Goal: Task Accomplishment & Management: Use online tool/utility

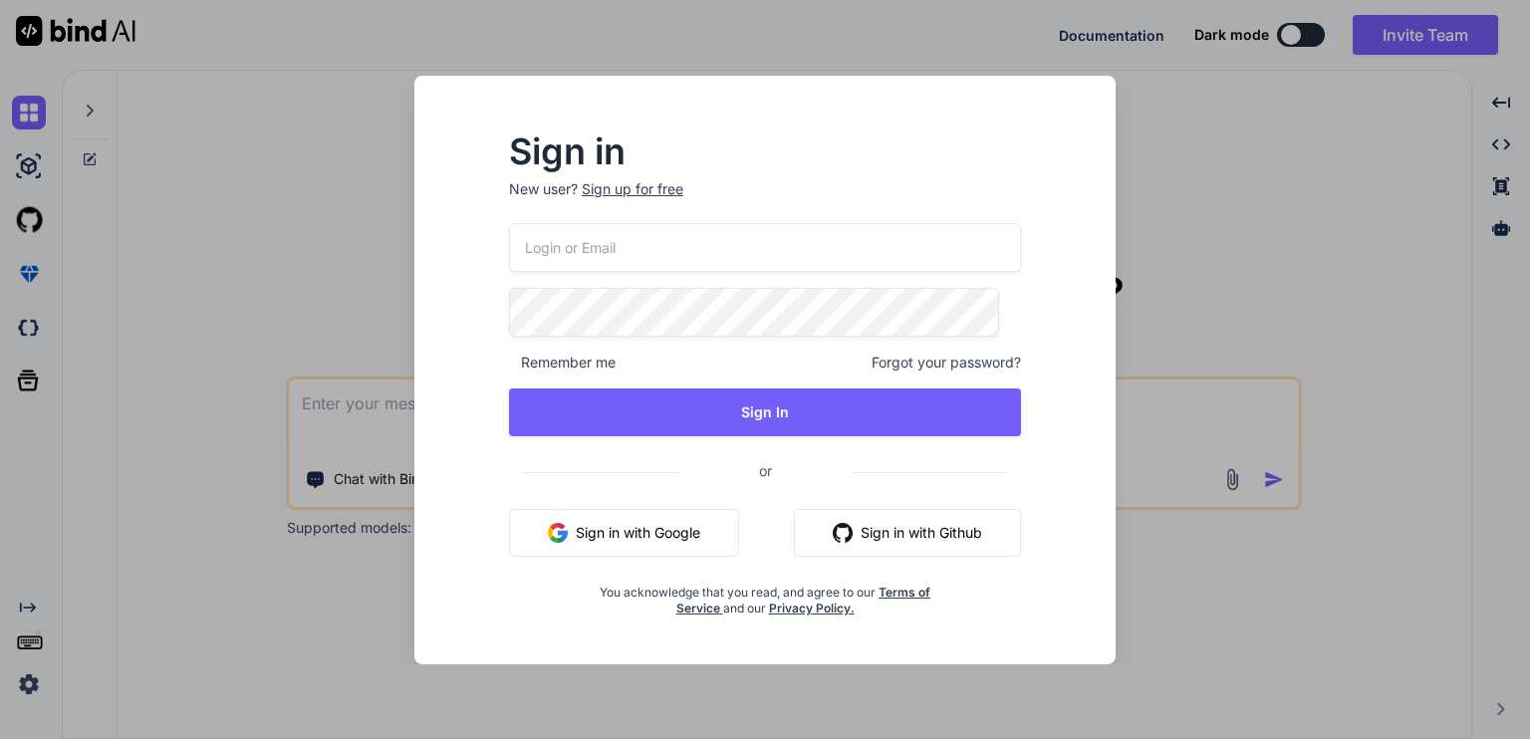
click at [650, 254] on input "email" at bounding box center [765, 247] width 512 height 49
type input "[EMAIL_ADDRESS][DOMAIN_NAME]"
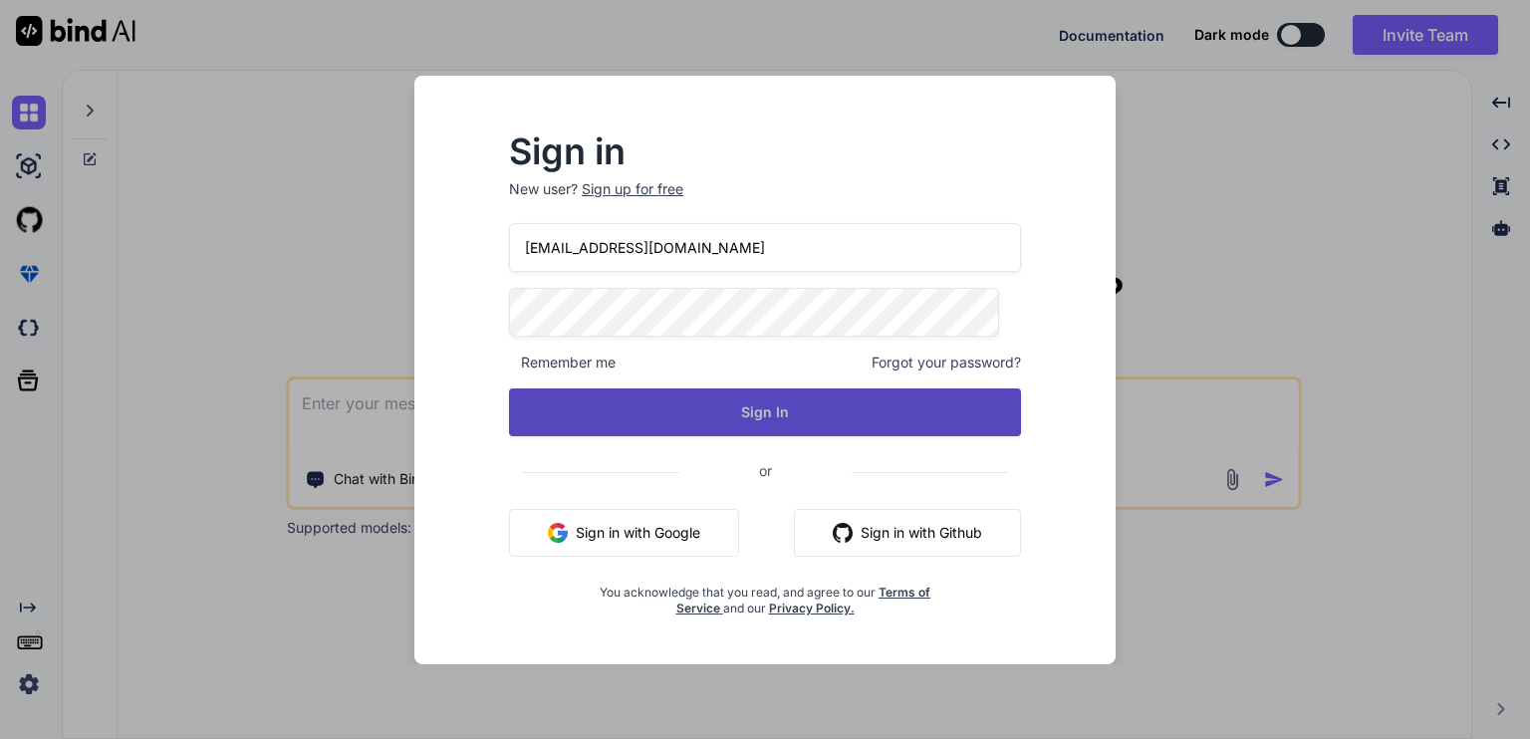
click at [674, 421] on button "Sign In" at bounding box center [765, 413] width 512 height 48
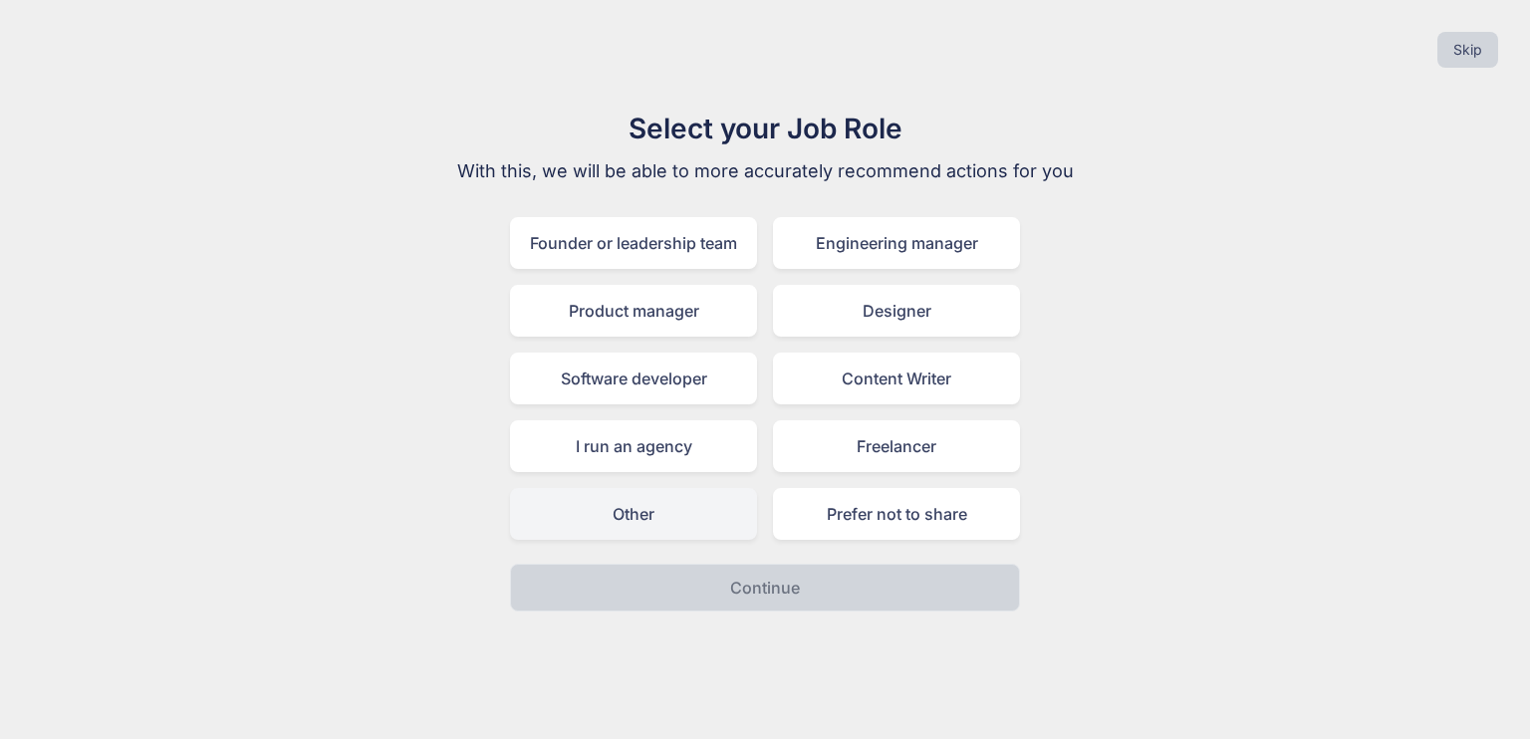
click at [695, 518] on div "Other" at bounding box center [633, 514] width 247 height 52
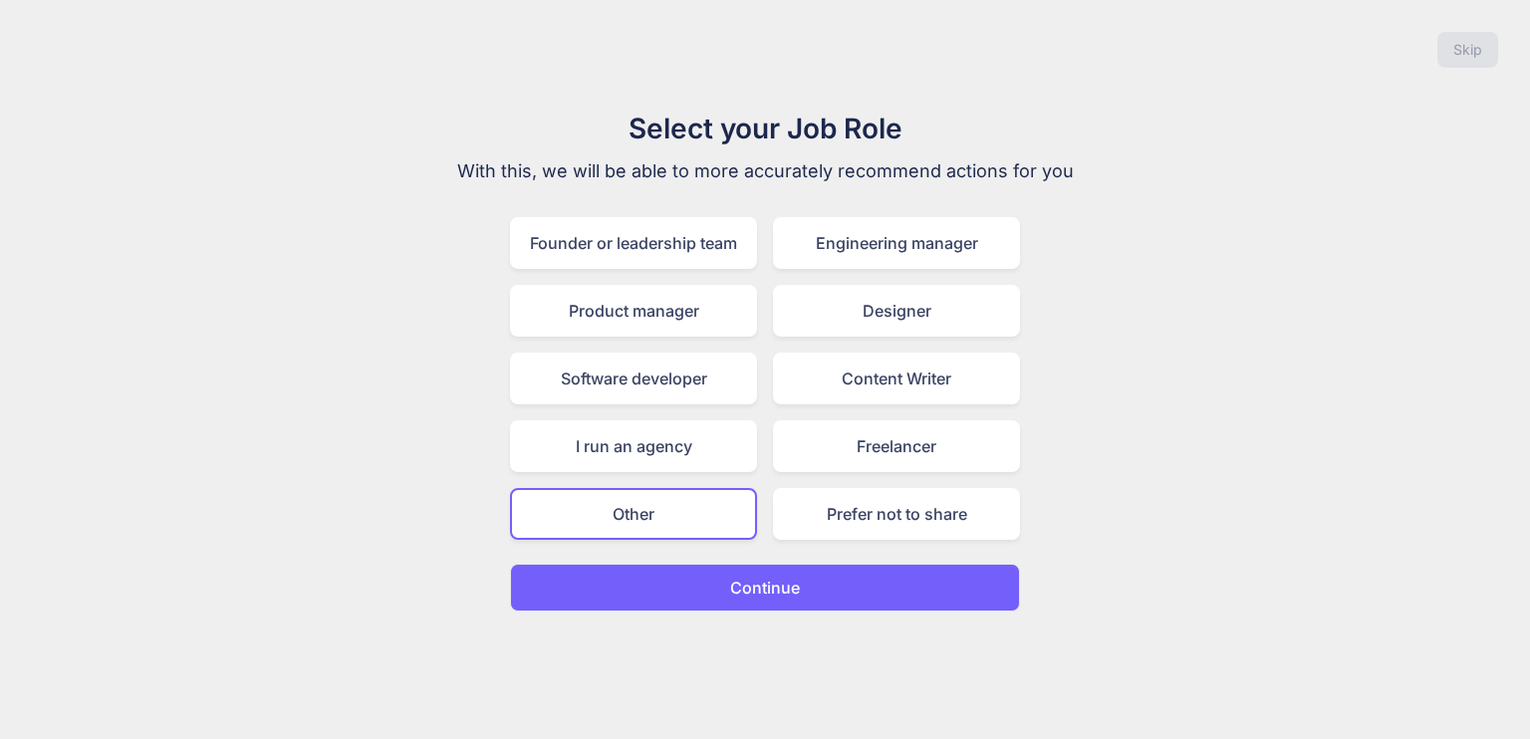
click at [777, 579] on p "Continue" at bounding box center [765, 588] width 70 height 24
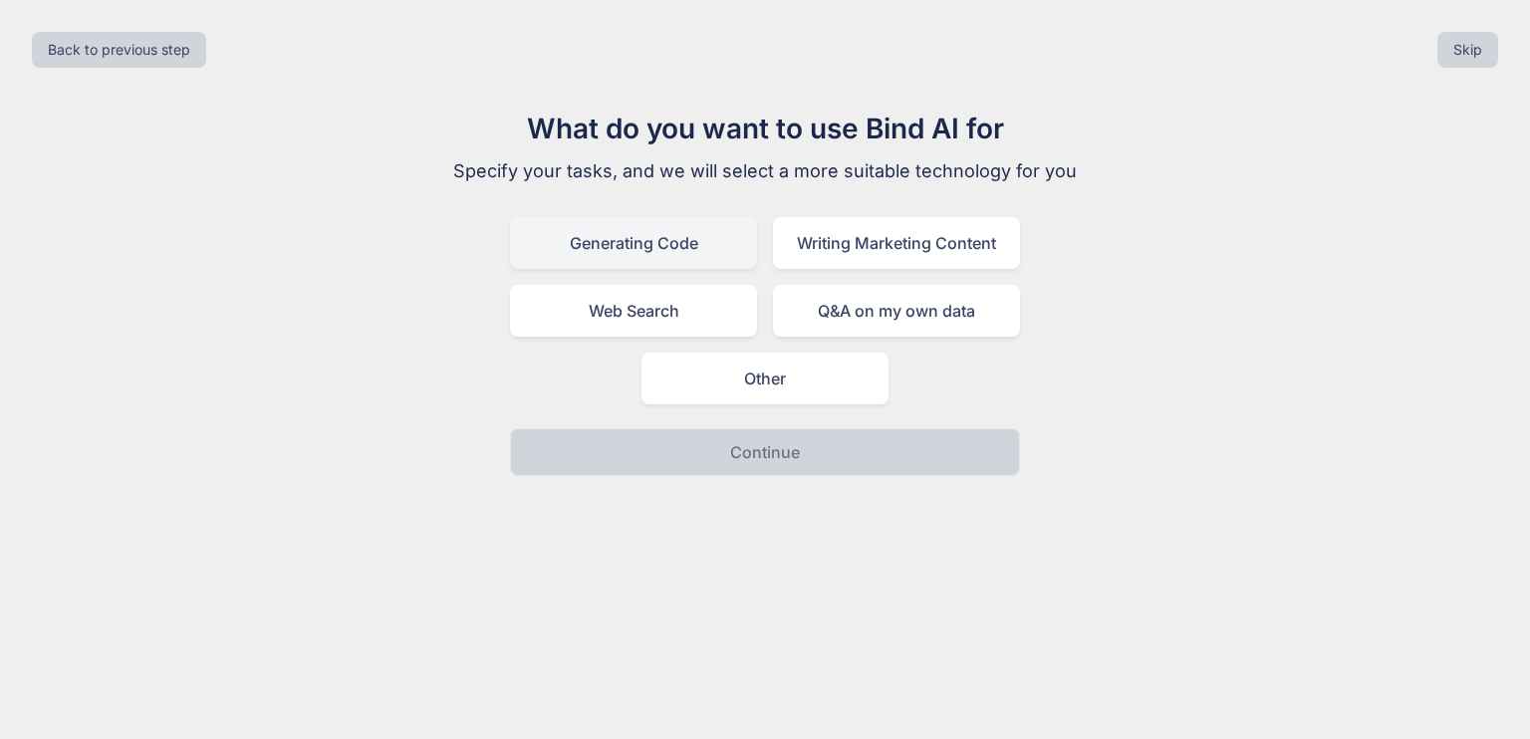
click at [676, 263] on div "Generating Code" at bounding box center [633, 243] width 247 height 52
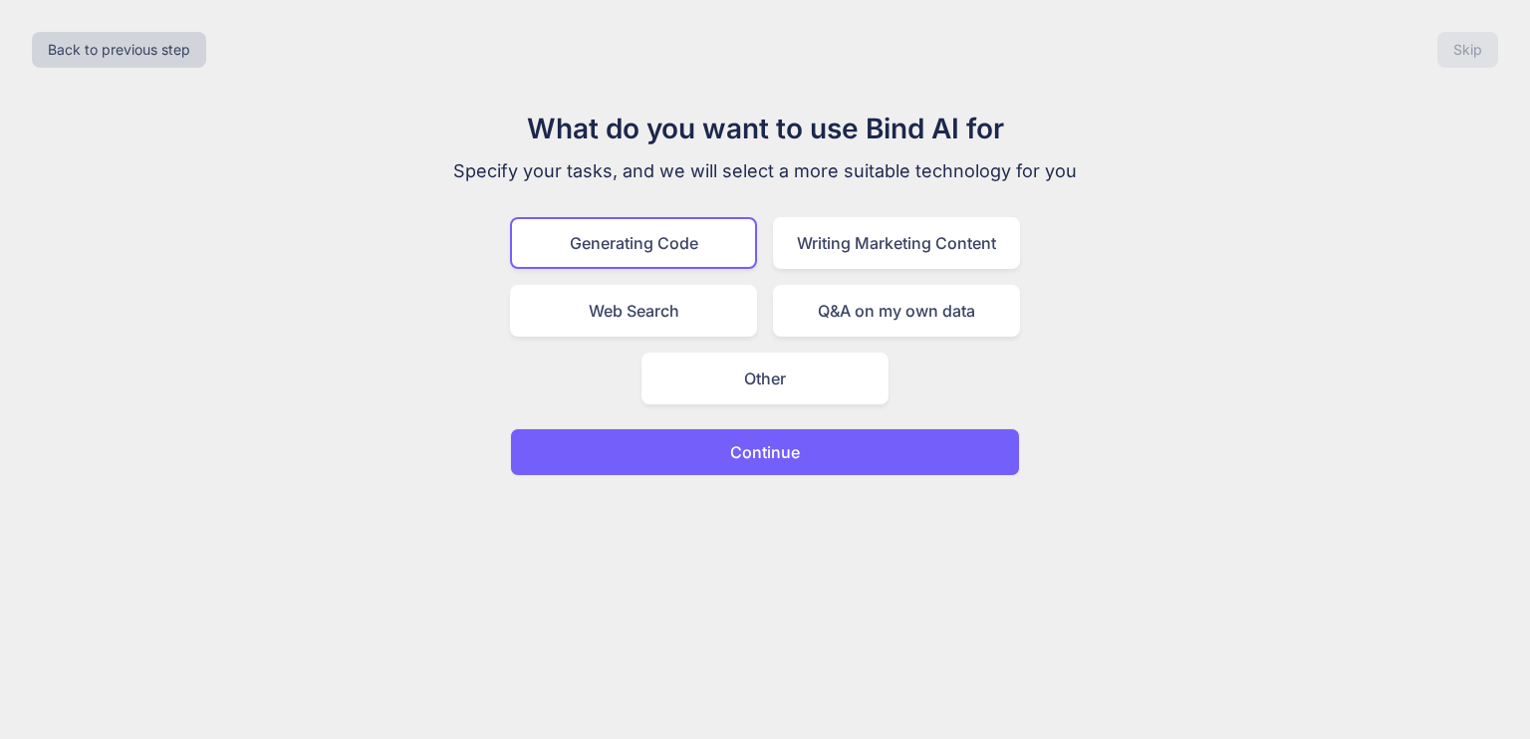
click at [781, 481] on div "Back to previous step Skip What do you want to use Bind AI for Specify your tas…" at bounding box center [765, 369] width 1530 height 739
click at [791, 445] on p "Continue" at bounding box center [765, 452] width 70 height 24
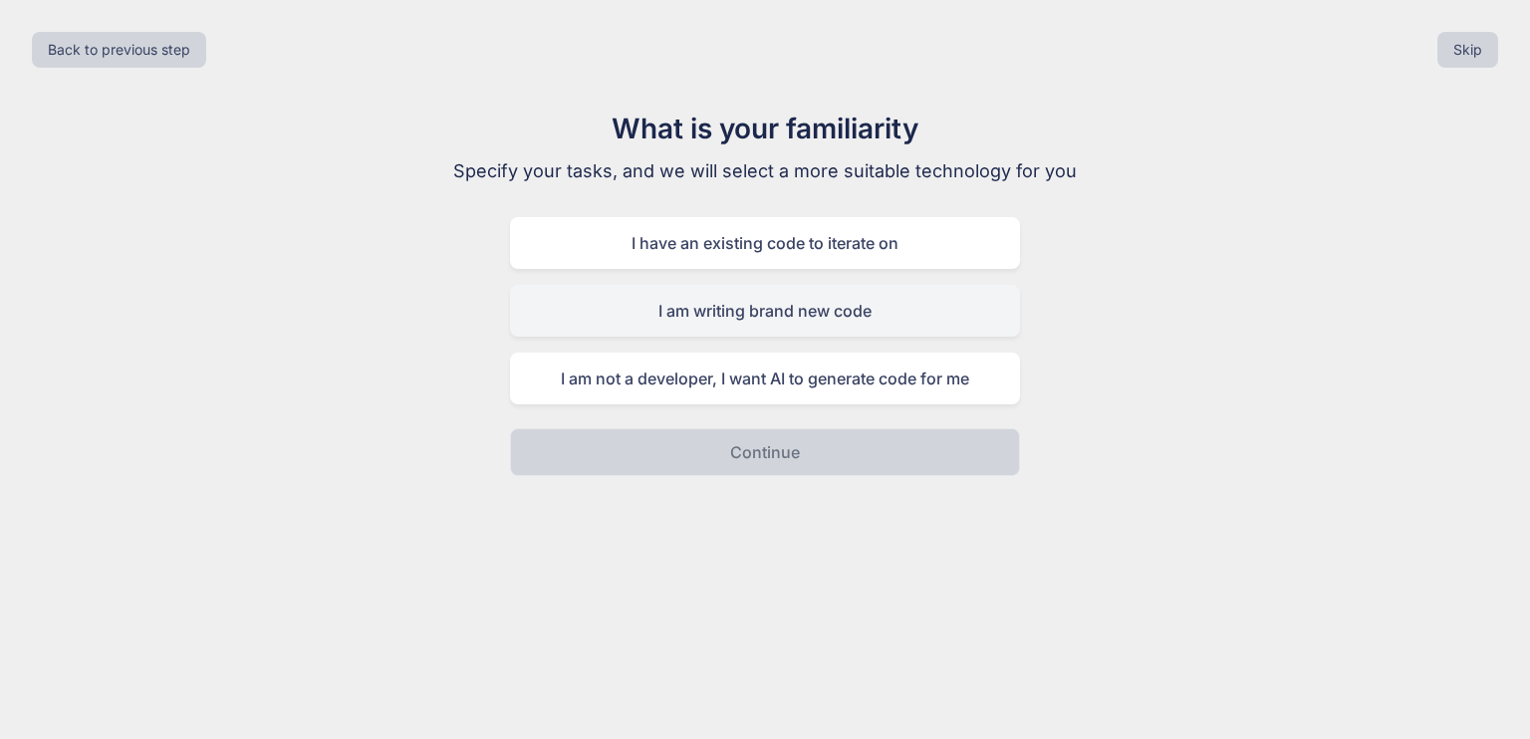
click at [777, 320] on div "I am writing brand new code" at bounding box center [765, 311] width 510 height 52
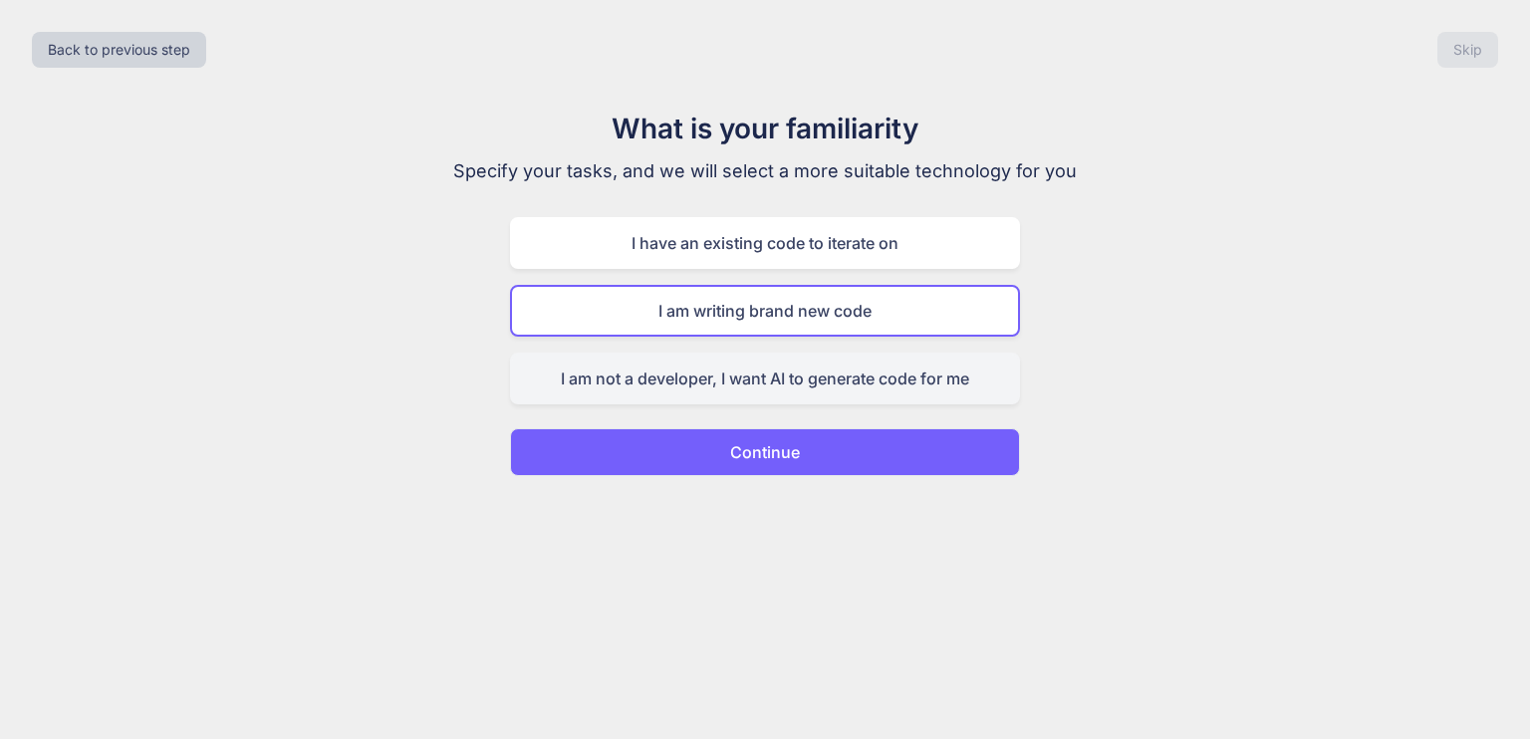
drag, startPoint x: 777, startPoint y: 452, endPoint x: 821, endPoint y: 374, distance: 90.1
click at [821, 374] on div "What is your familiarity Specify your tasks, and we will select a more suitable…" at bounding box center [765, 292] width 670 height 369
click at [821, 374] on div "I am not a developer, I want AI to generate code for me" at bounding box center [765, 379] width 510 height 52
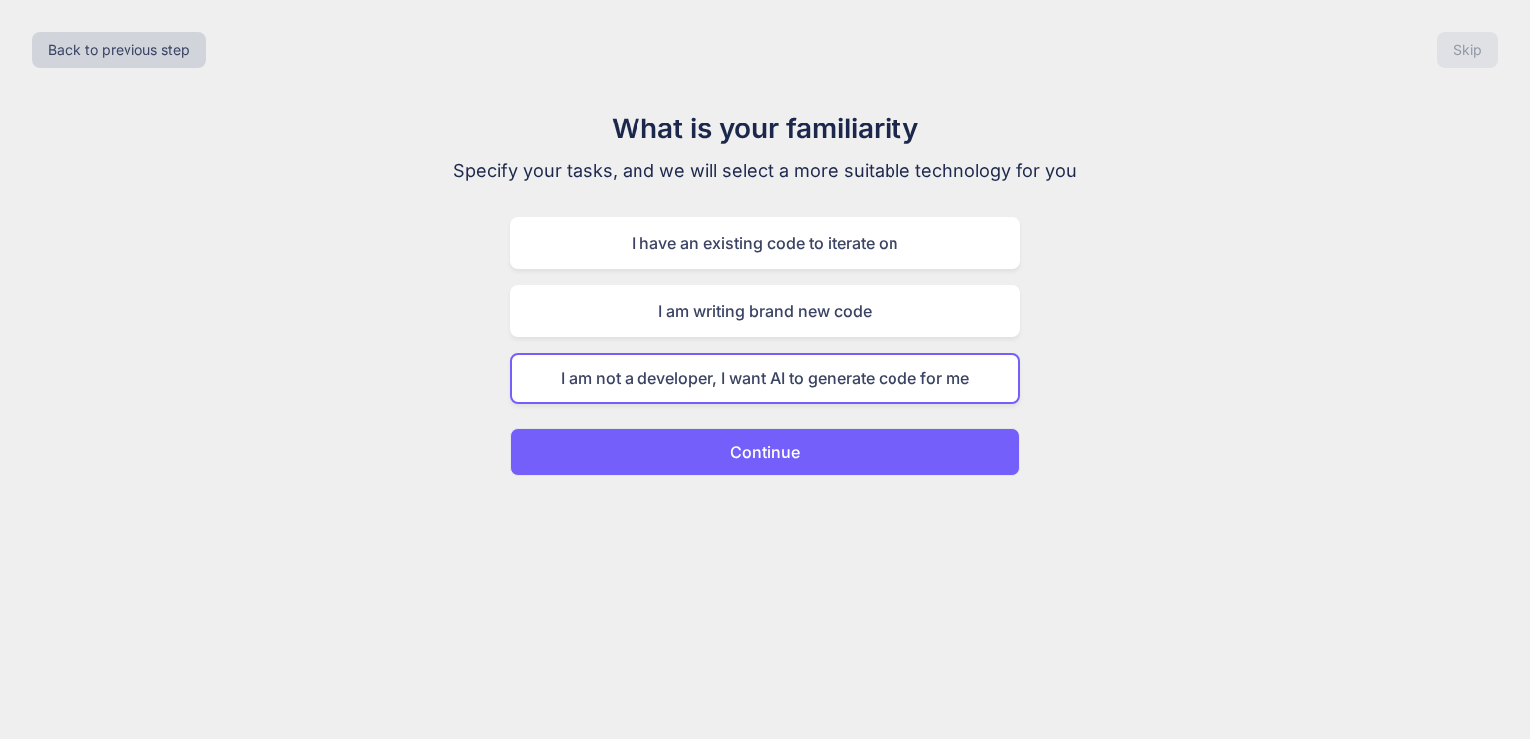
click at [821, 468] on button "Continue" at bounding box center [765, 452] width 510 height 48
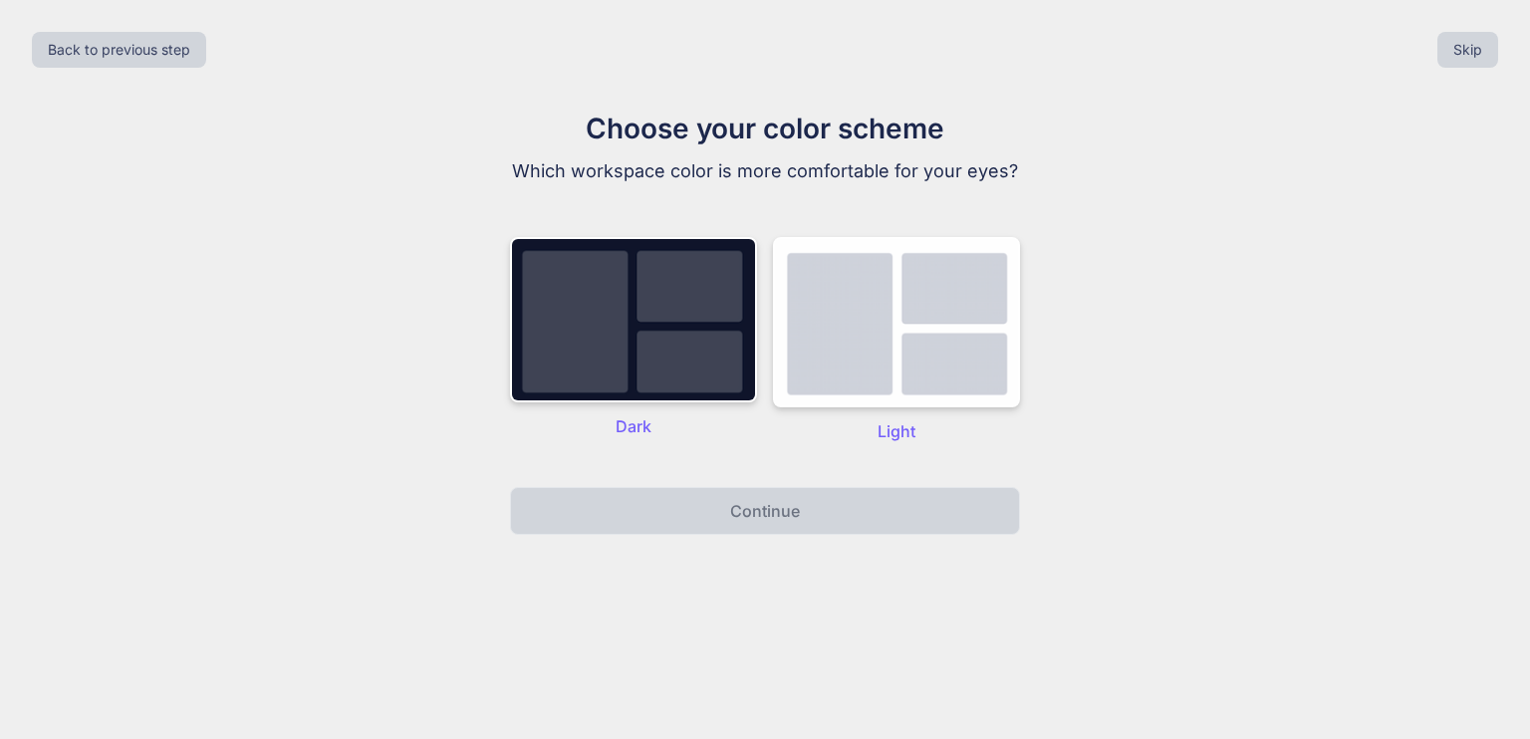
click at [636, 414] on p "Dark" at bounding box center [633, 426] width 247 height 24
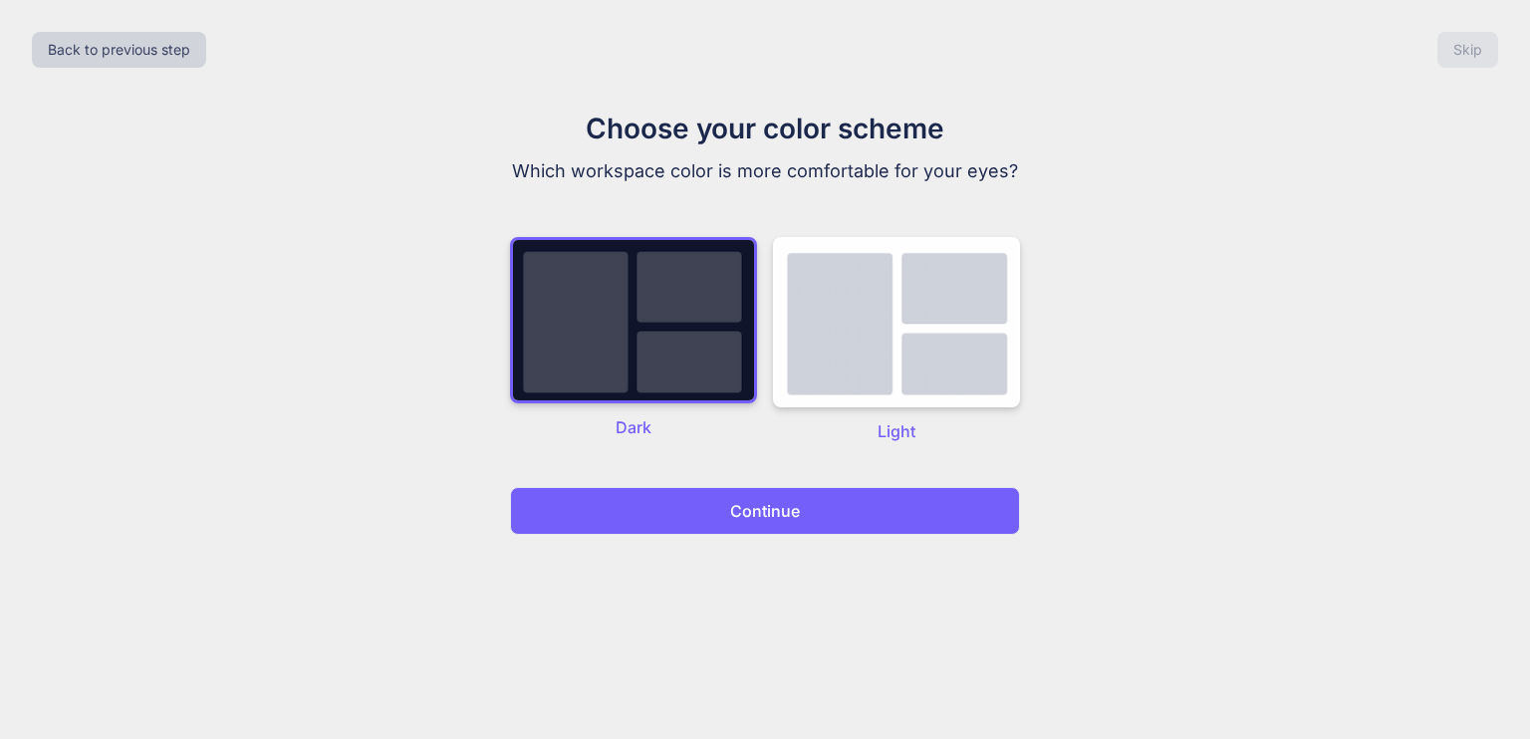
click at [679, 352] on img at bounding box center [633, 320] width 247 height 166
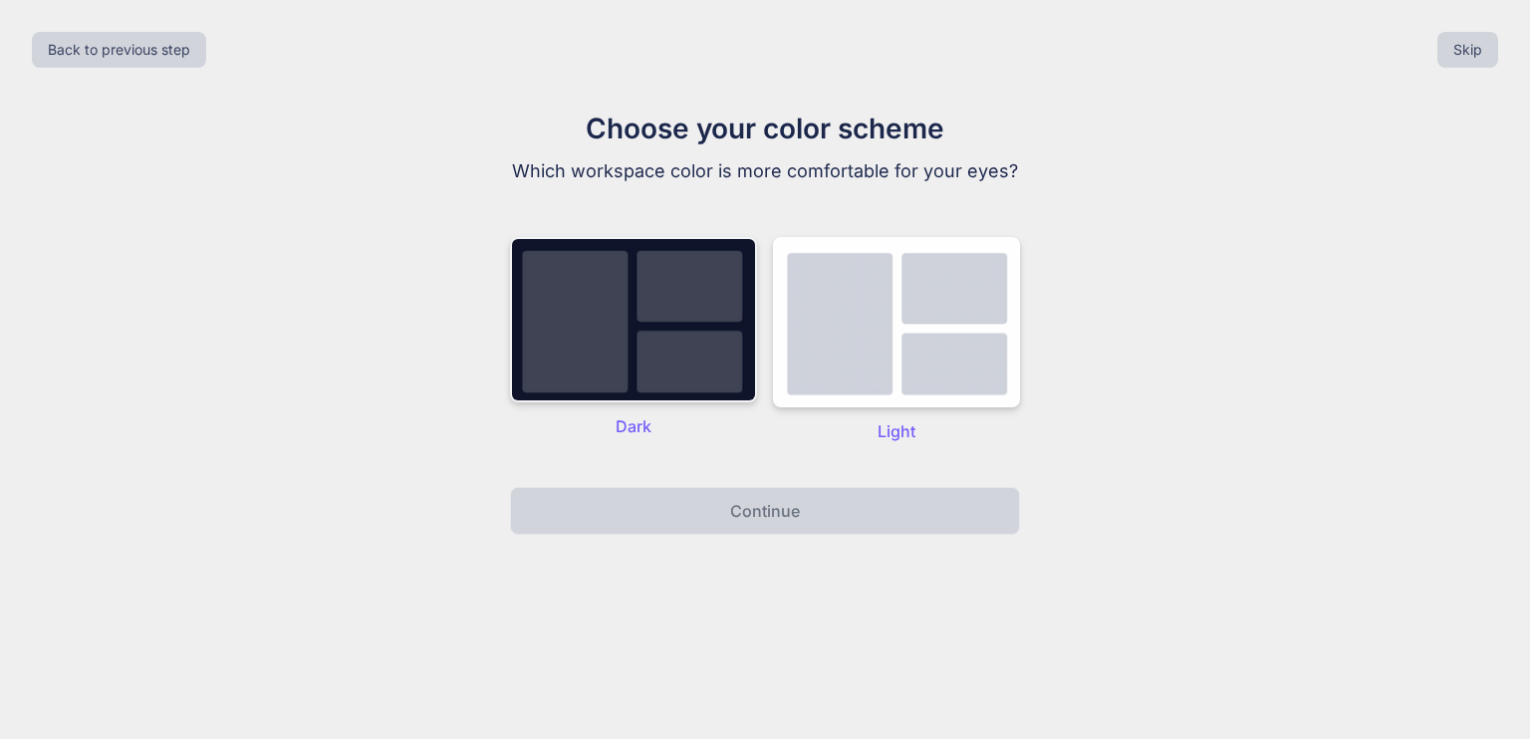
click at [674, 371] on img at bounding box center [633, 319] width 247 height 165
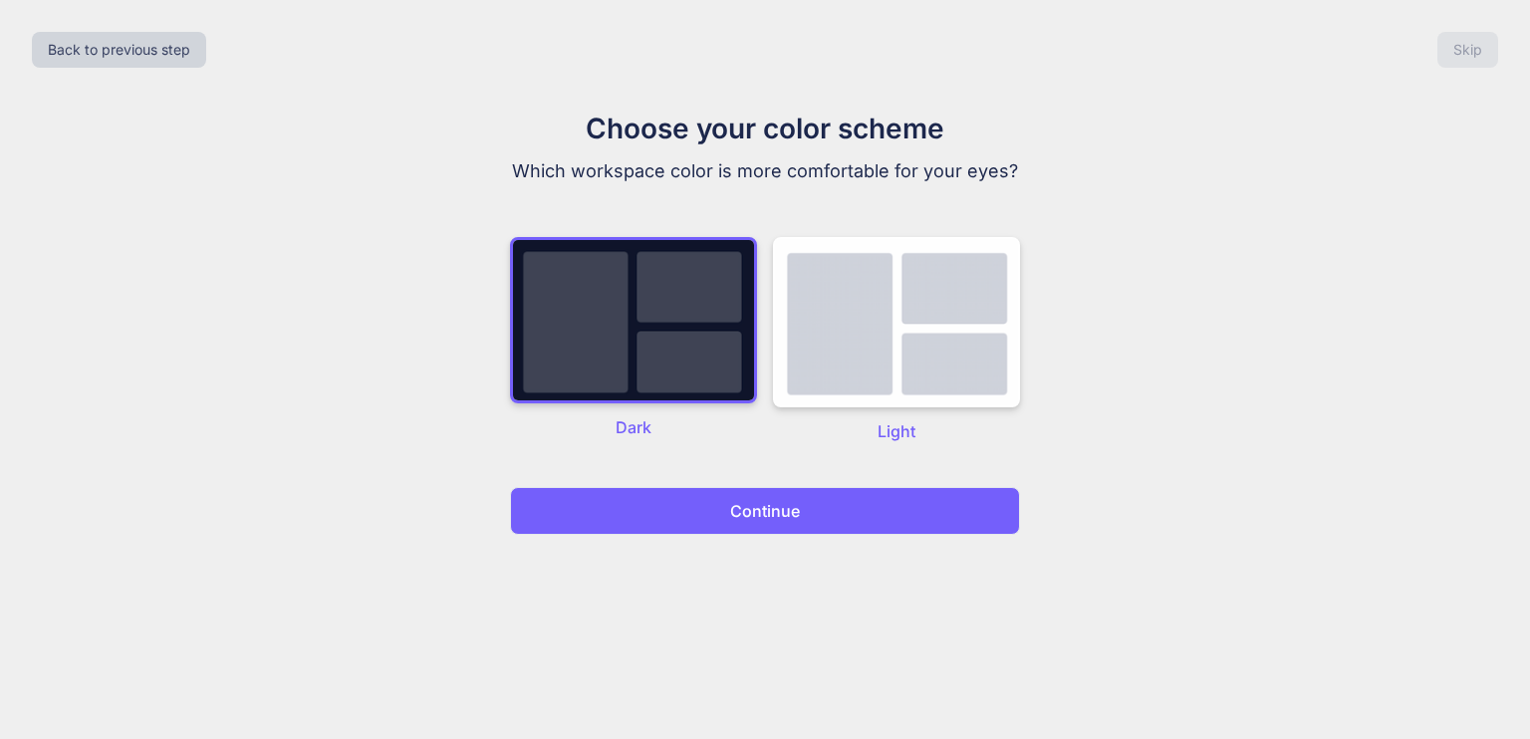
click at [734, 504] on p "Continue" at bounding box center [765, 511] width 70 height 24
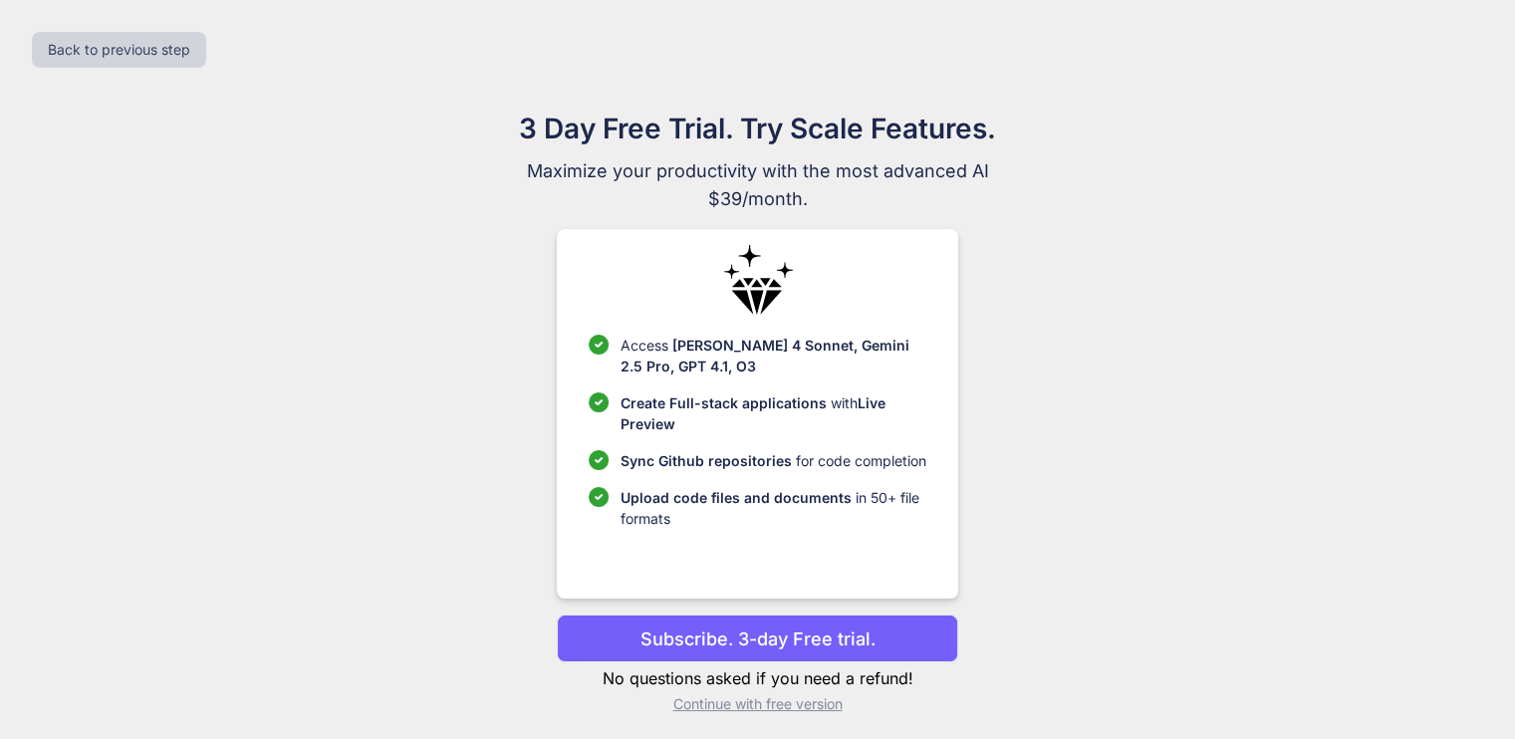
click at [761, 636] on p "Subscribe. 3-day Free trial." at bounding box center [758, 639] width 235 height 27
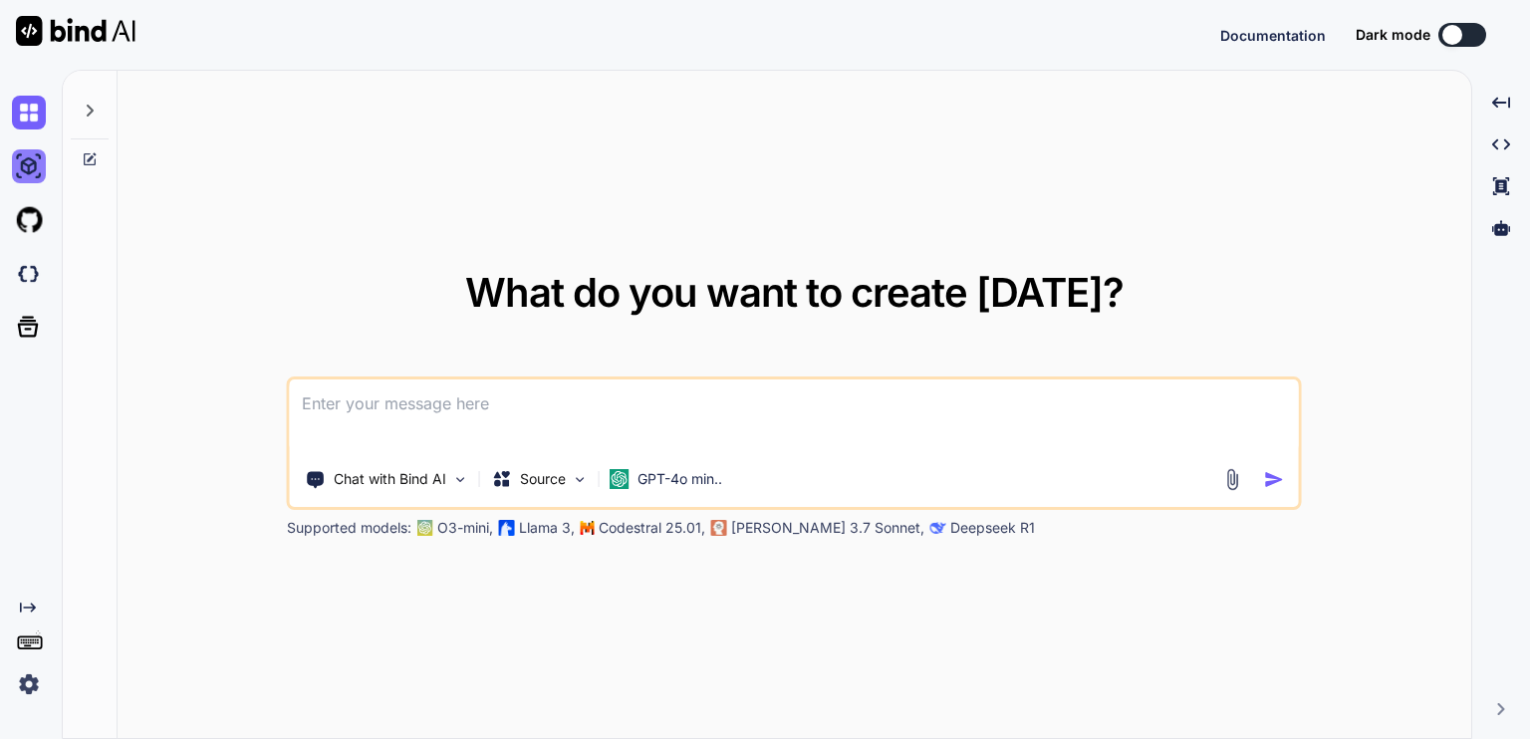
click at [24, 172] on img at bounding box center [29, 166] width 34 height 34
type textarea "x"
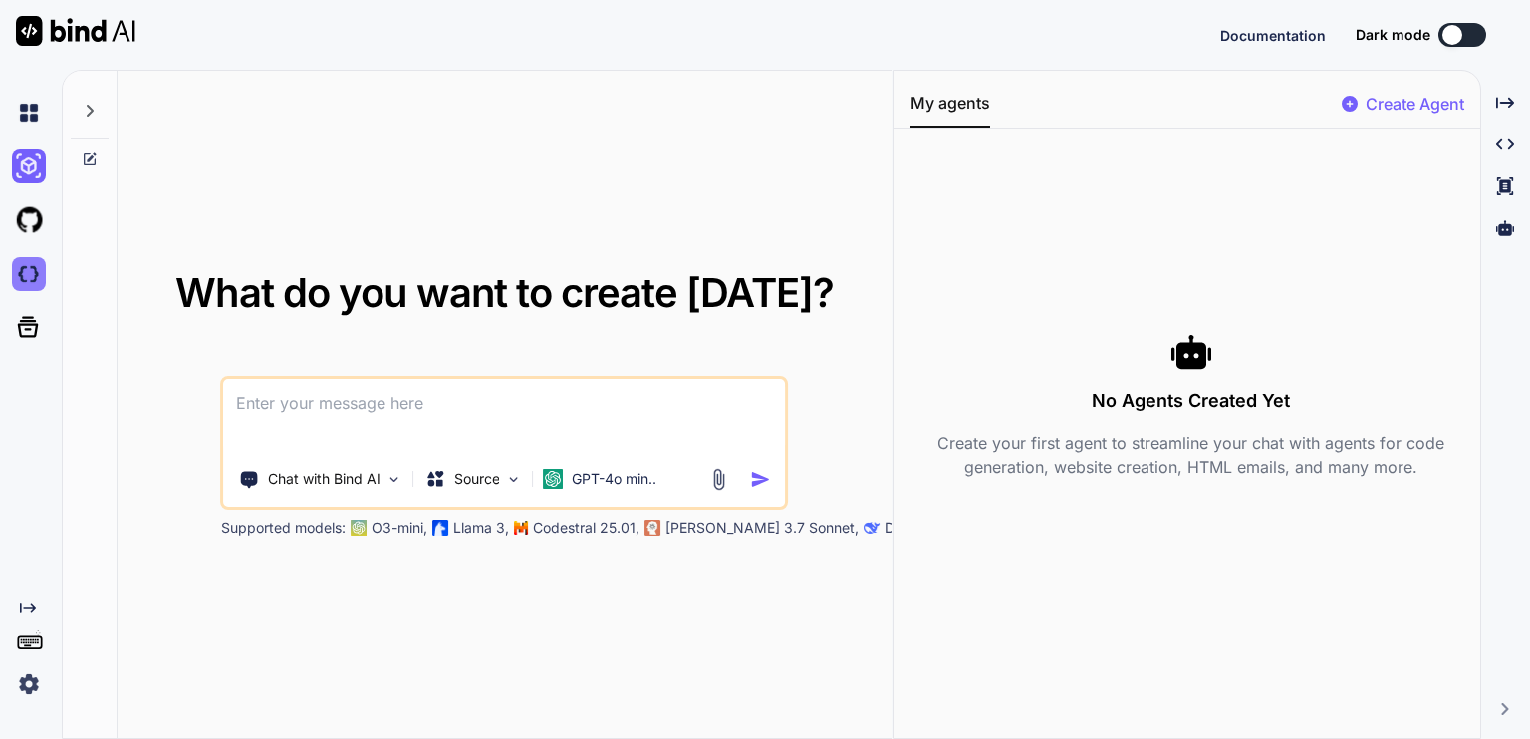
click at [28, 285] on img at bounding box center [29, 274] width 34 height 34
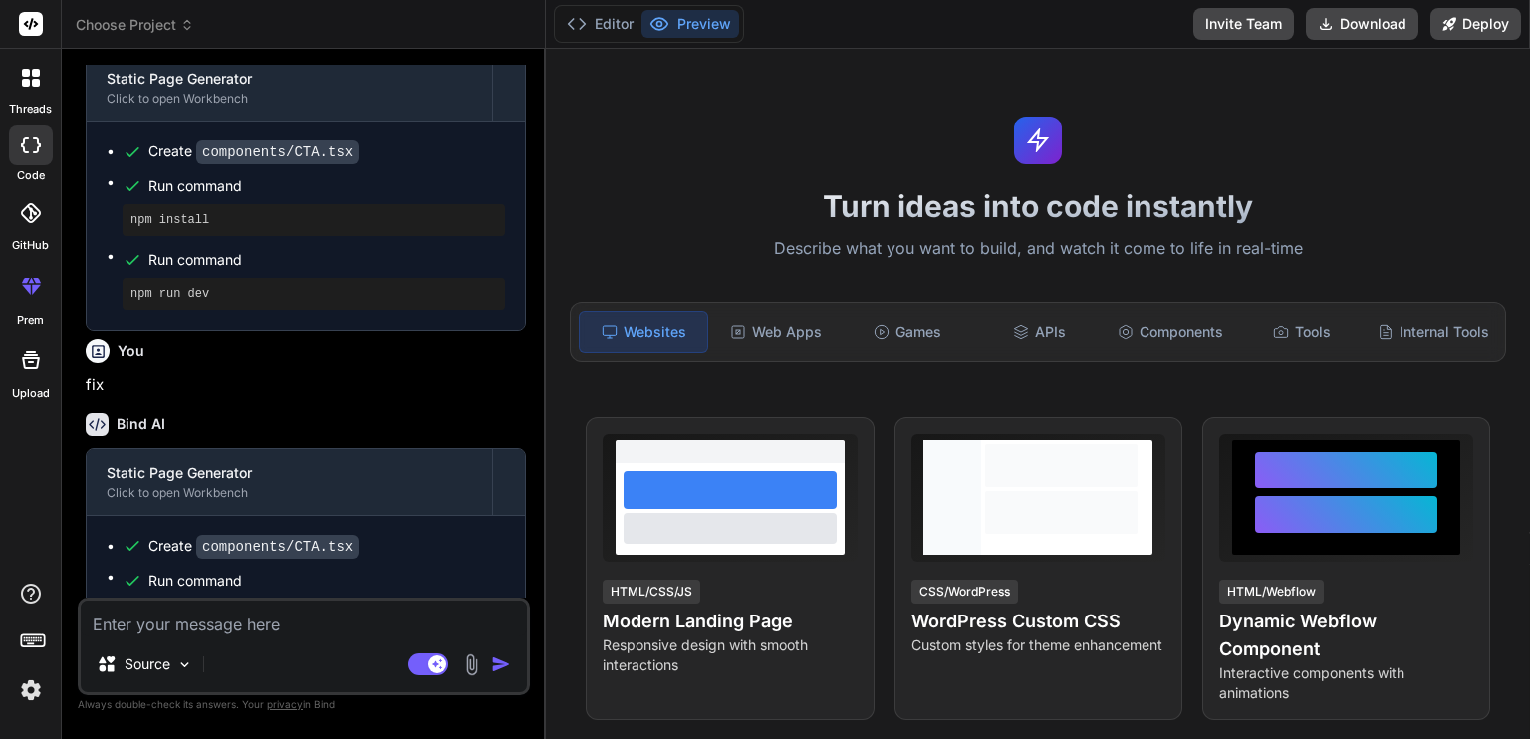
scroll to position [1606, 0]
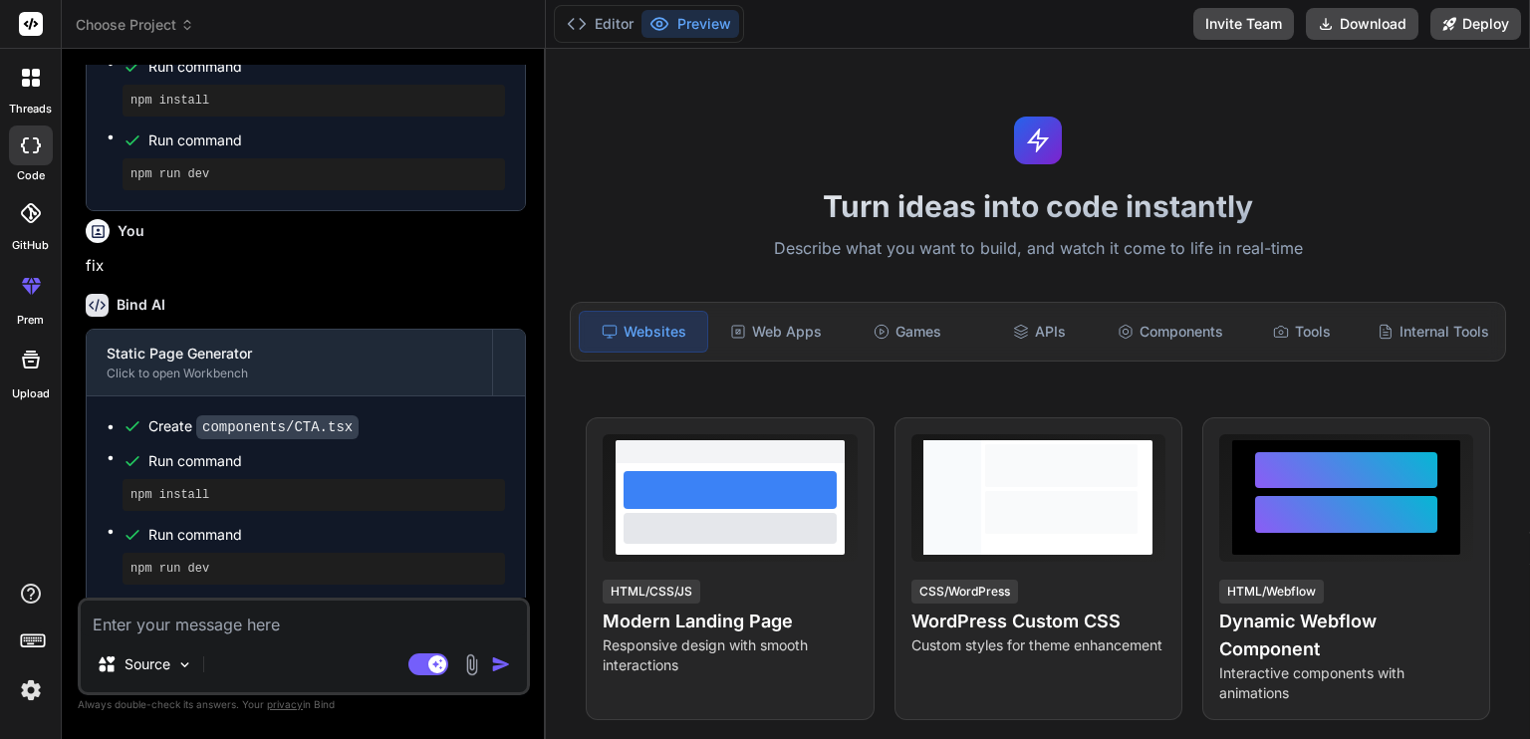
click at [25, 700] on img at bounding box center [31, 691] width 34 height 34
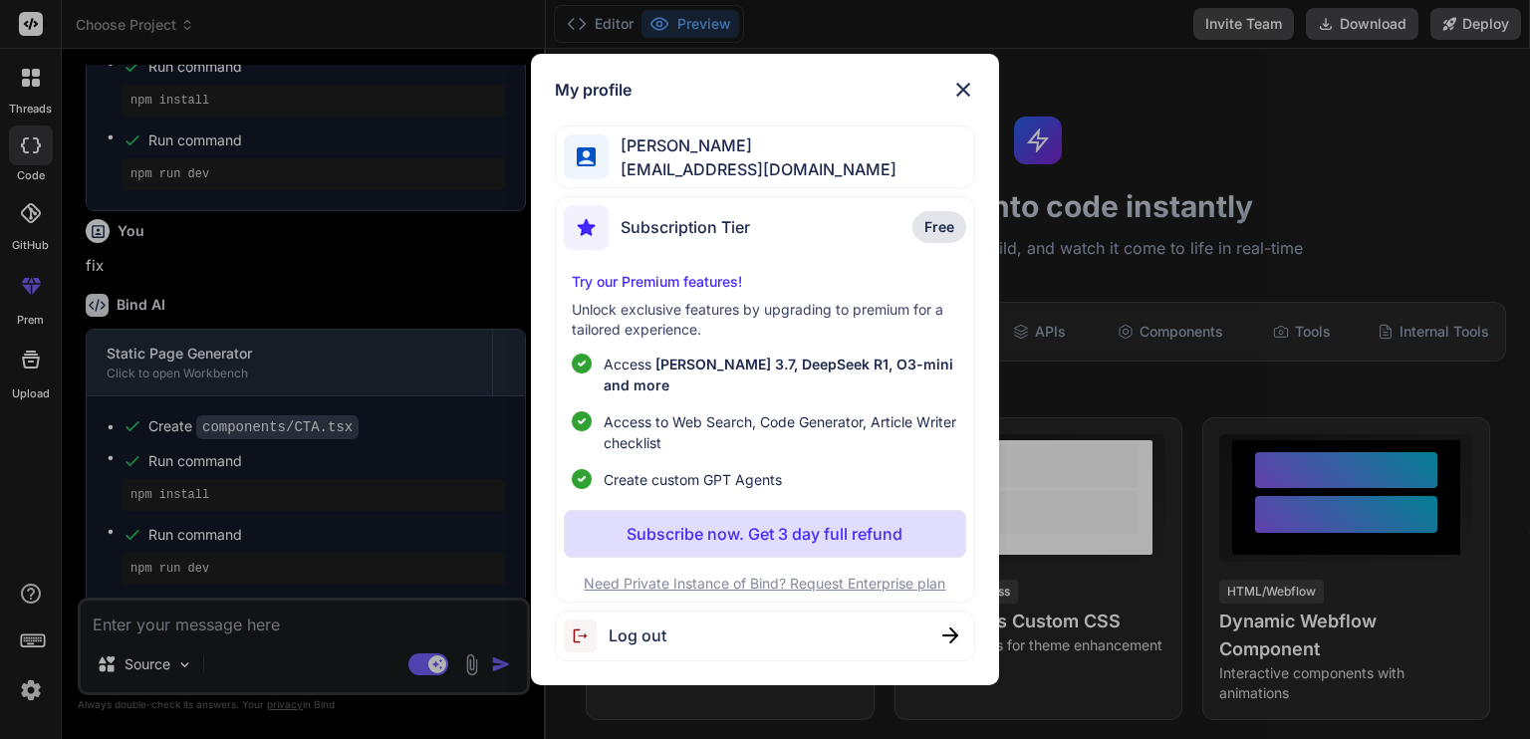
click at [32, 696] on div "My profile Michael Merrow me@anp.me Subscription Tier Free Try our Premium feat…" at bounding box center [765, 369] width 1530 height 739
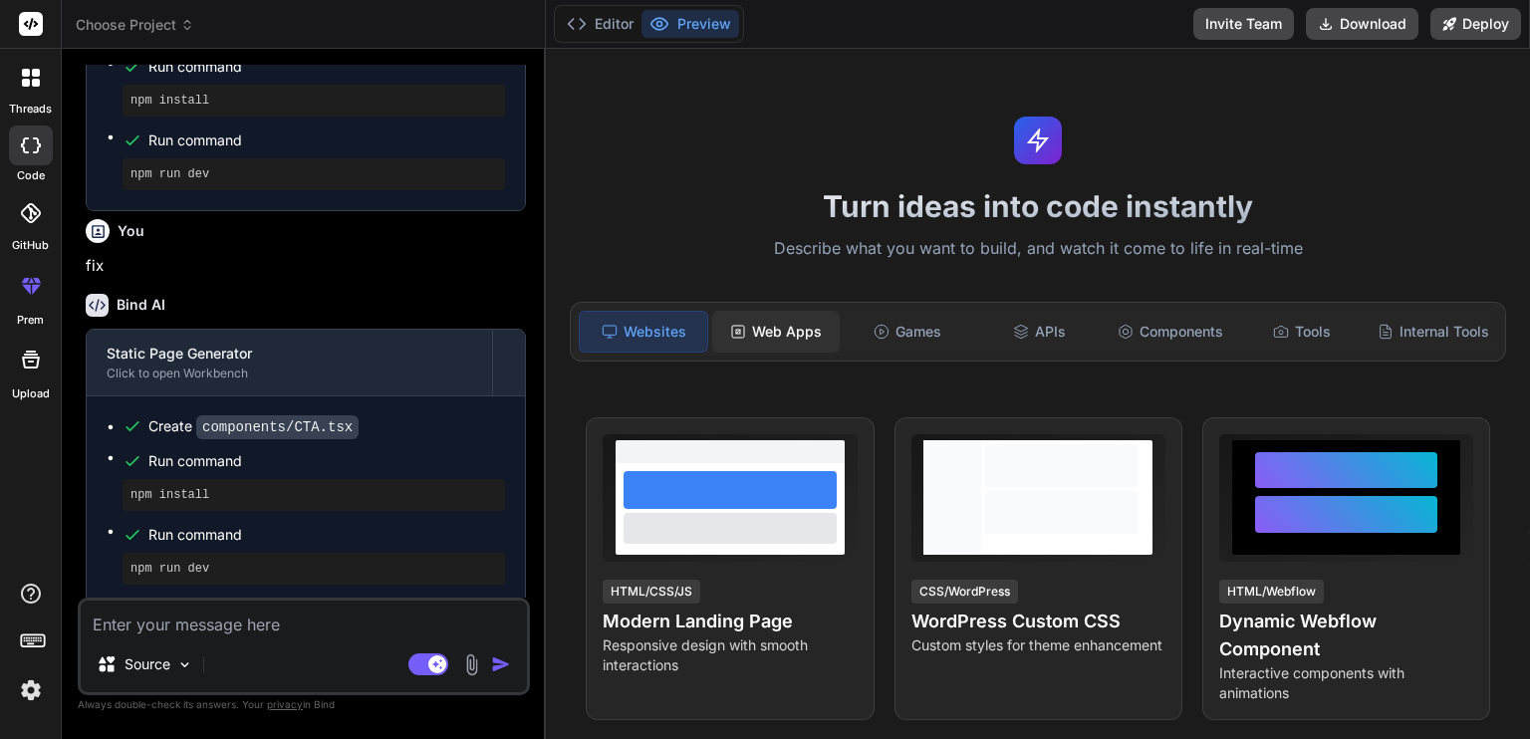
click at [772, 346] on div "Web Apps" at bounding box center [776, 332] width 128 height 42
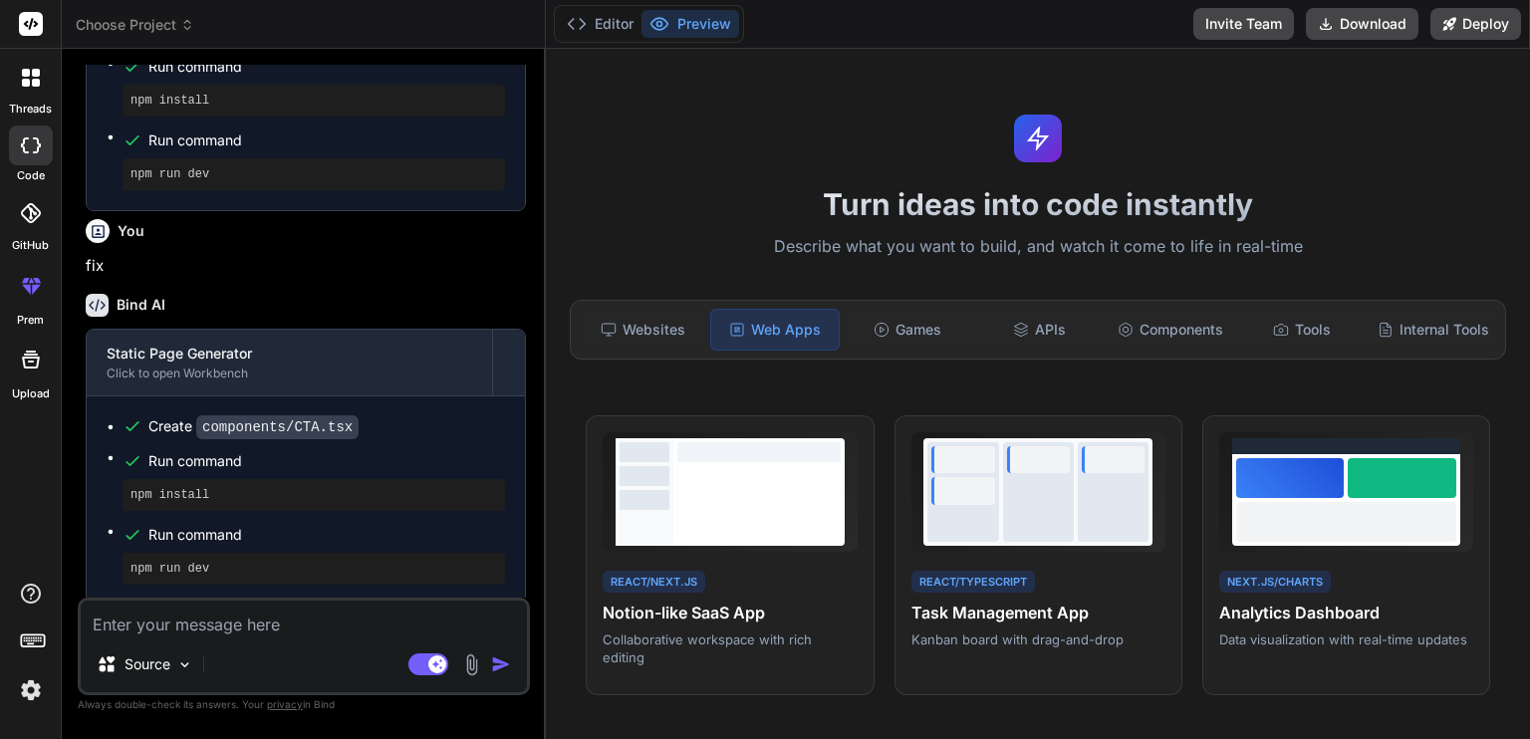
scroll to position [0, 0]
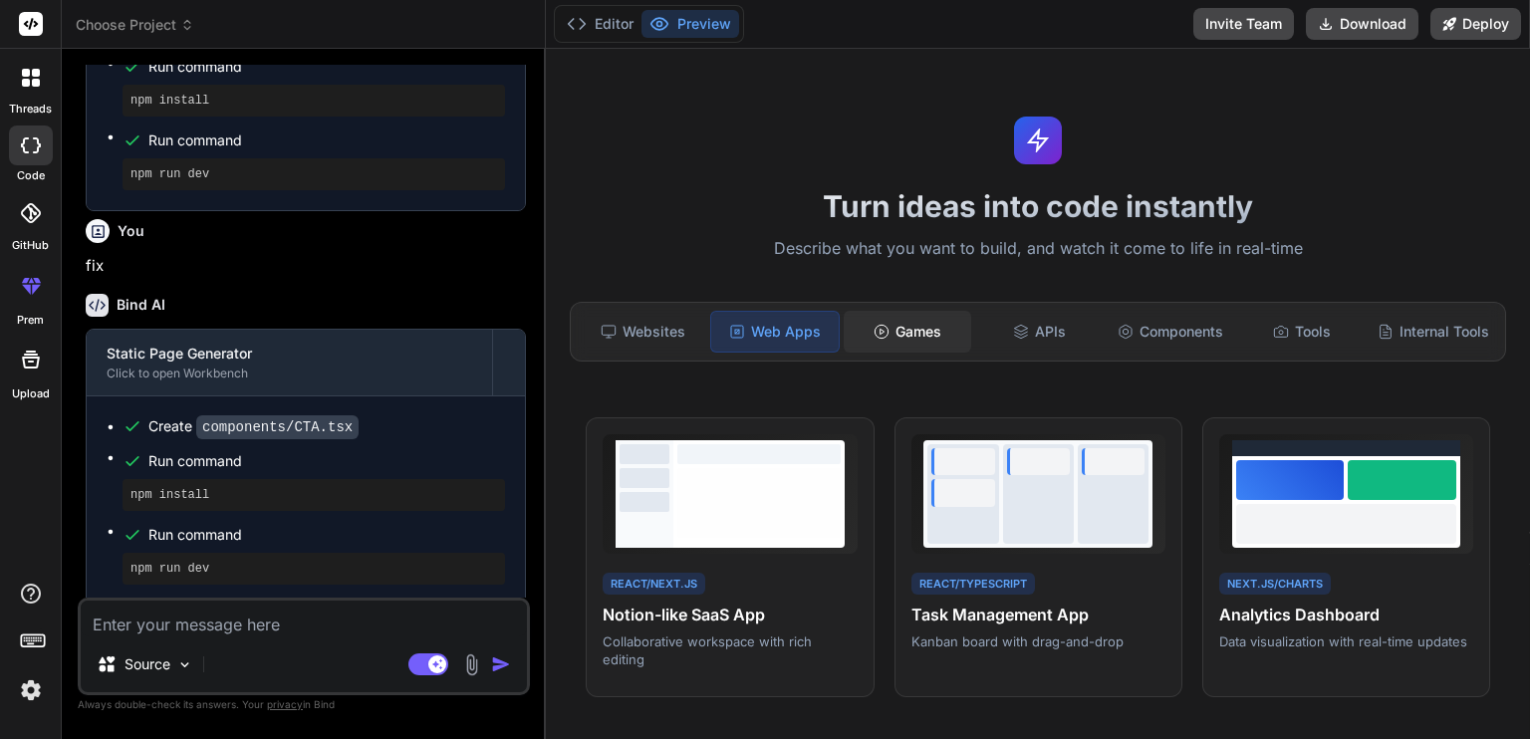
click at [885, 335] on div "Games" at bounding box center [908, 332] width 128 height 42
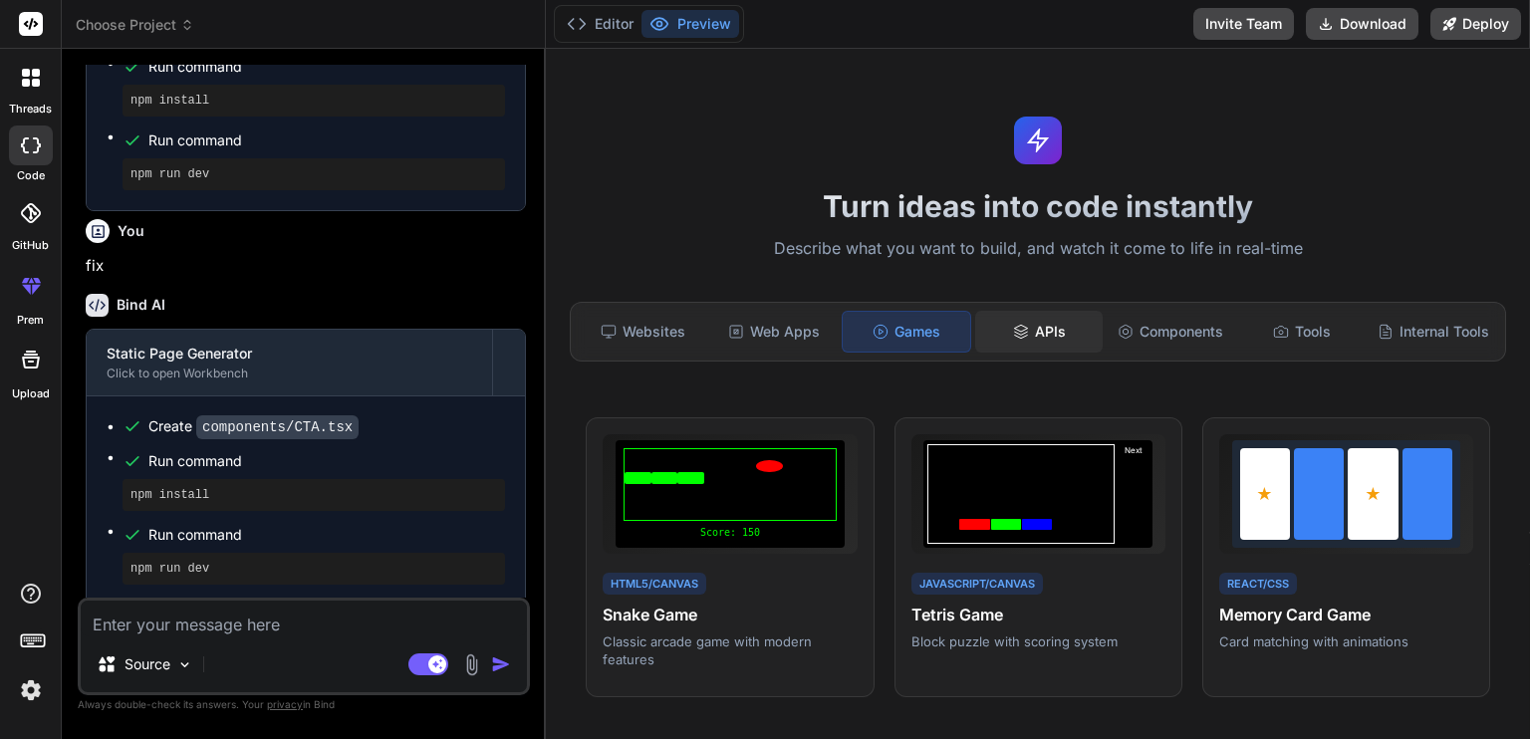
click at [1018, 326] on icon at bounding box center [1021, 332] width 16 height 16
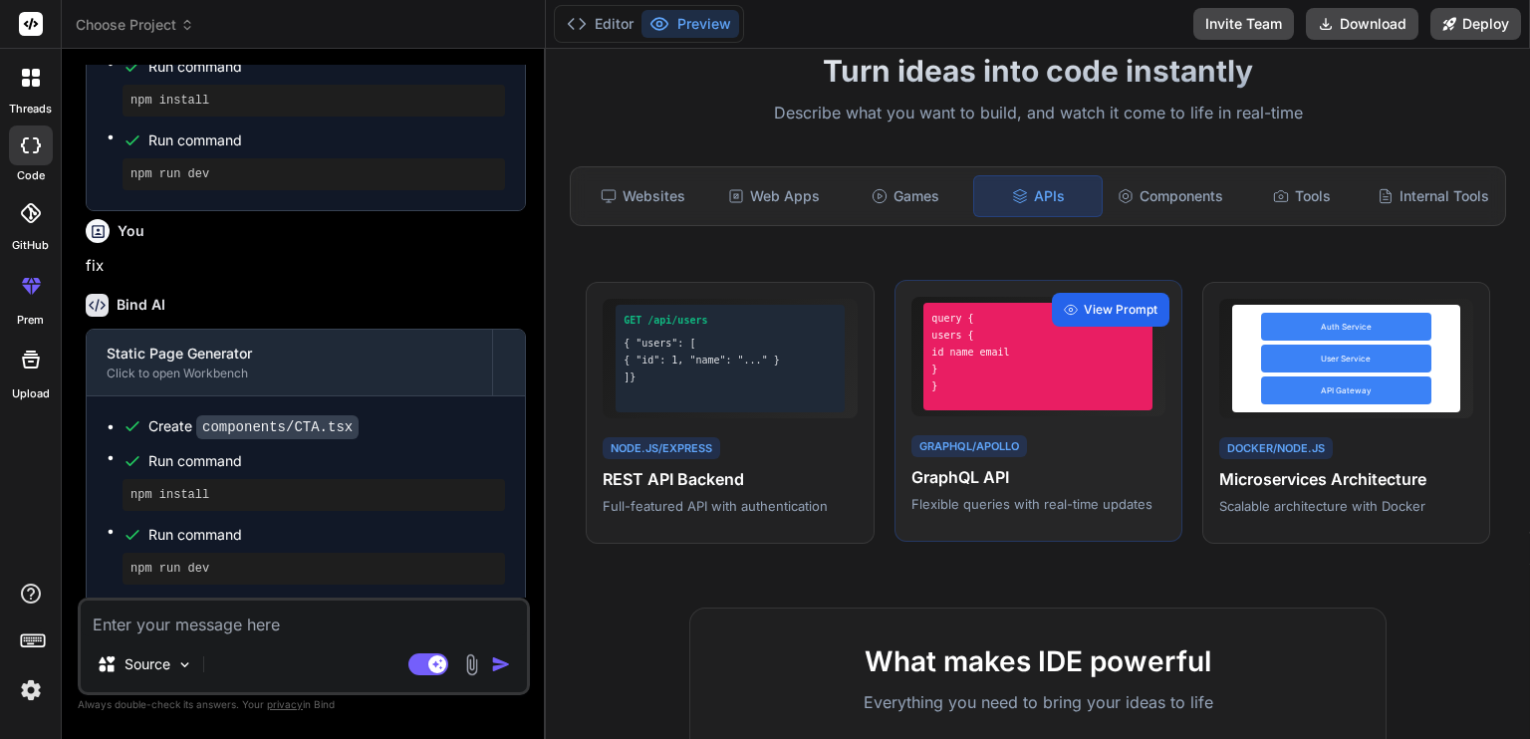
scroll to position [108, 0]
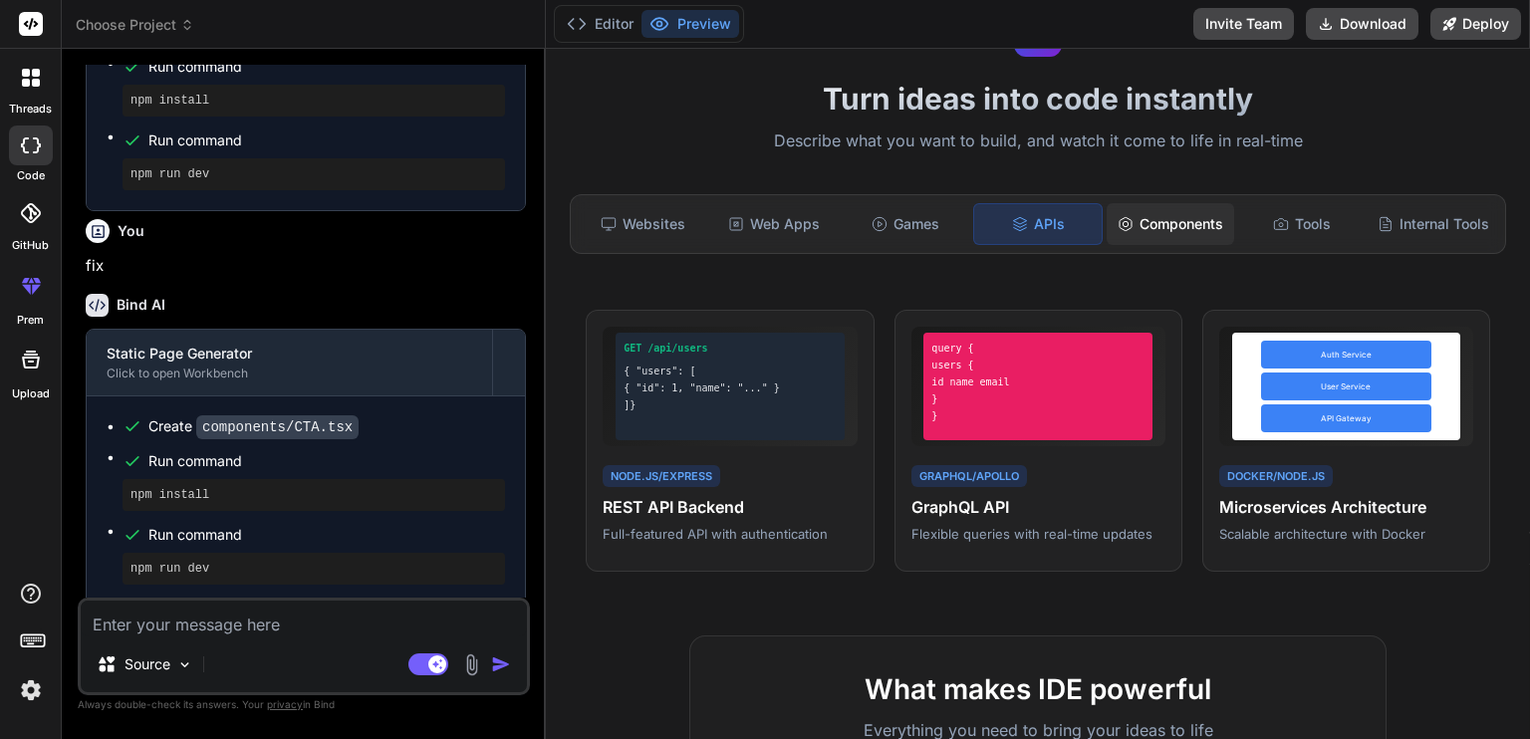
click at [1171, 217] on div "Components" at bounding box center [1171, 224] width 128 height 42
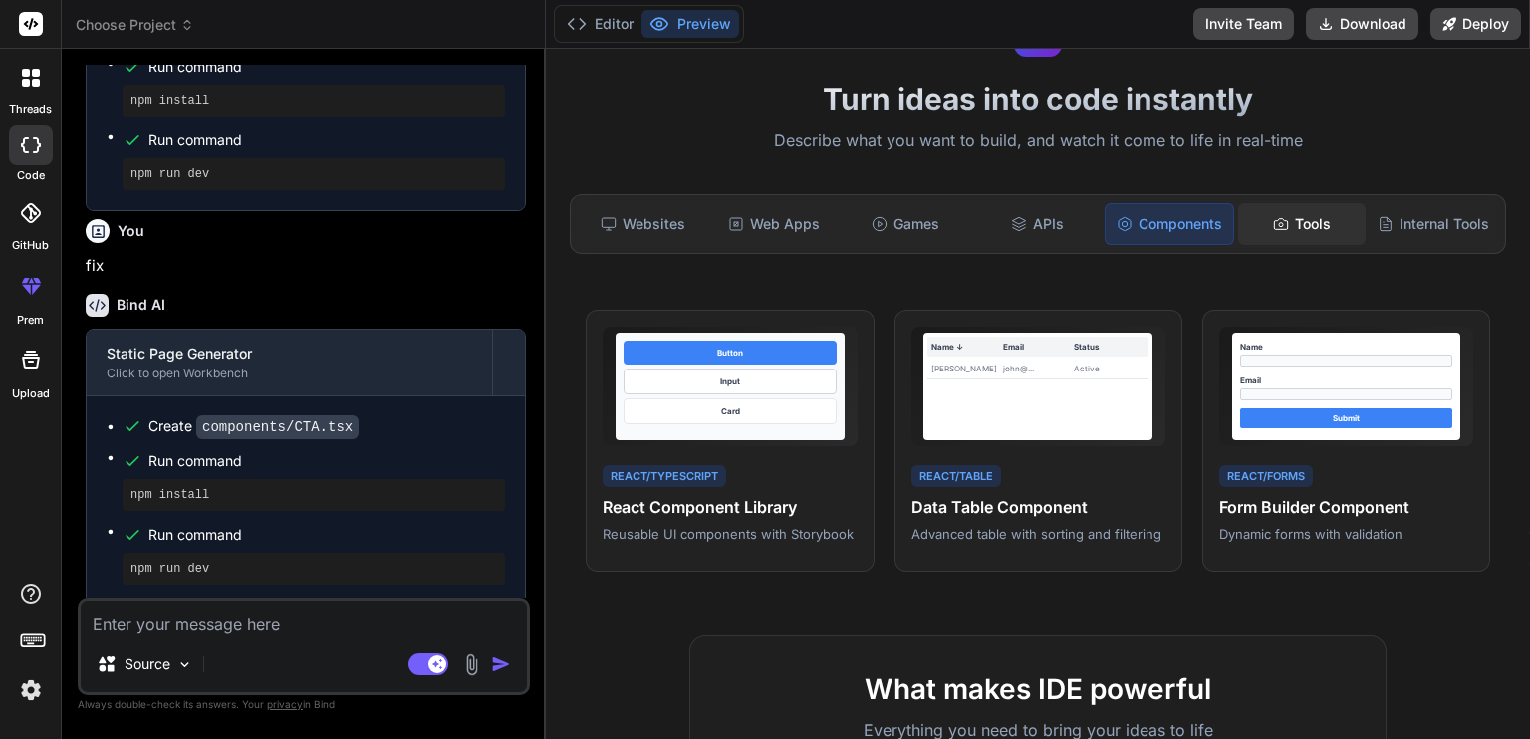
click at [1273, 224] on icon at bounding box center [1281, 224] width 16 height 16
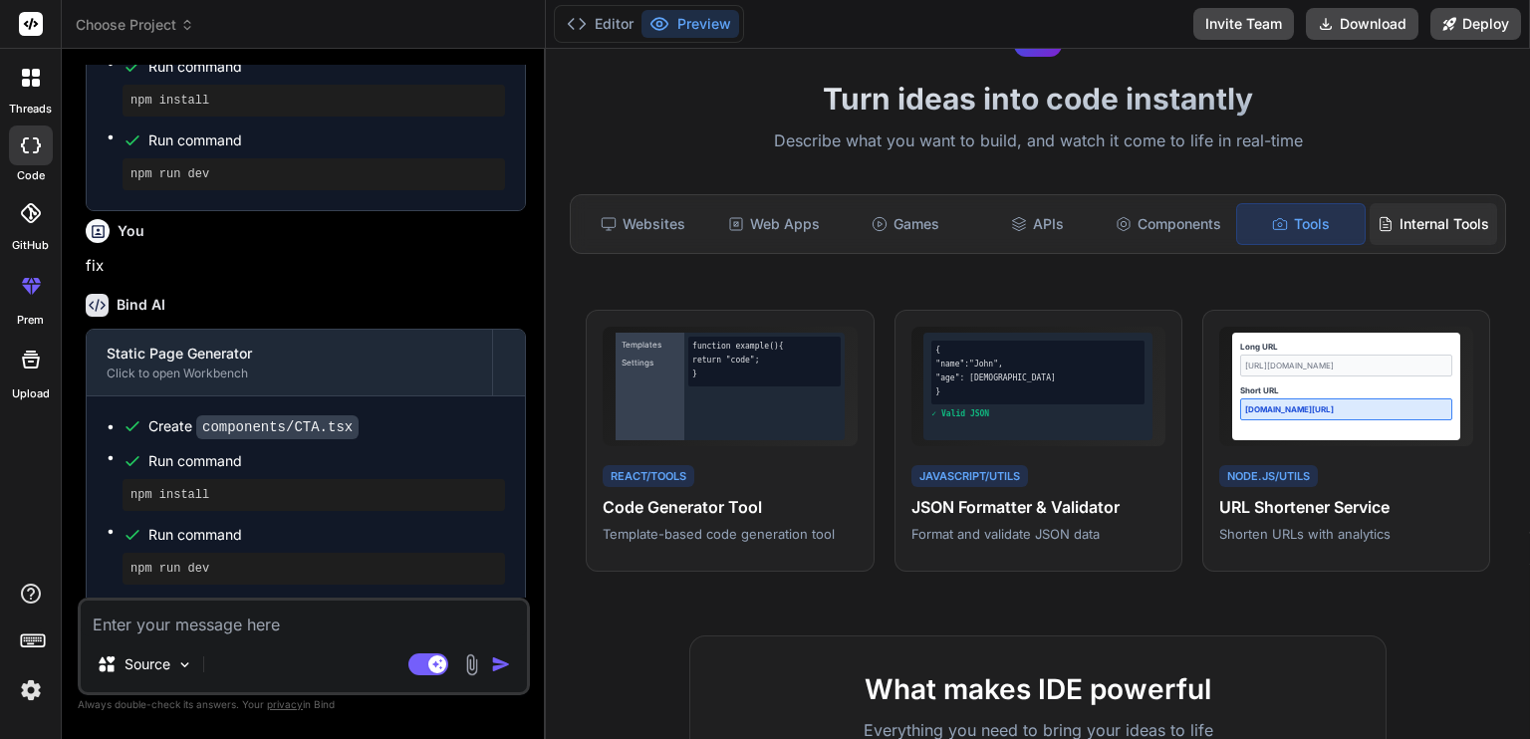
click at [1389, 214] on div "Internal Tools" at bounding box center [1434, 224] width 128 height 42
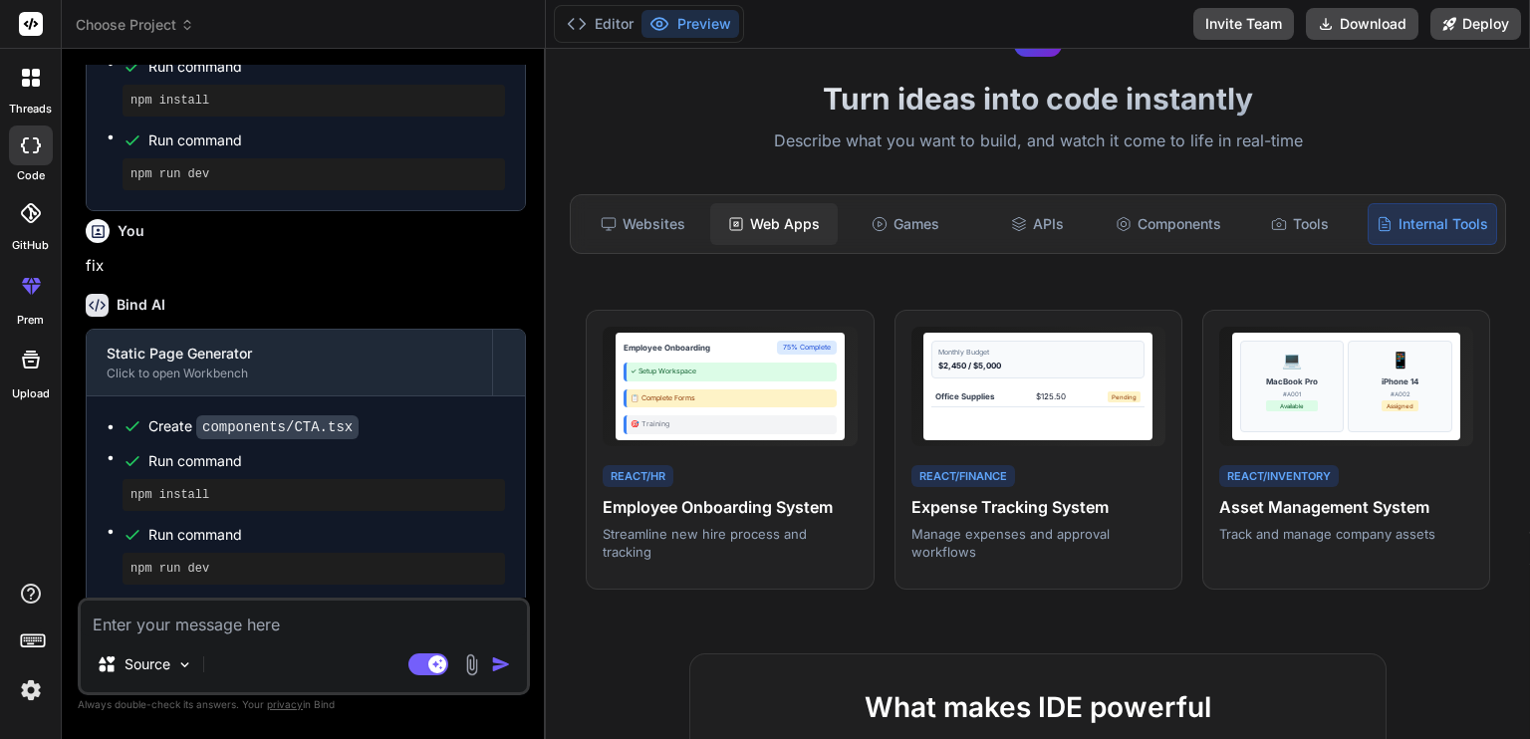
click at [757, 226] on div "Web Apps" at bounding box center [774, 224] width 128 height 42
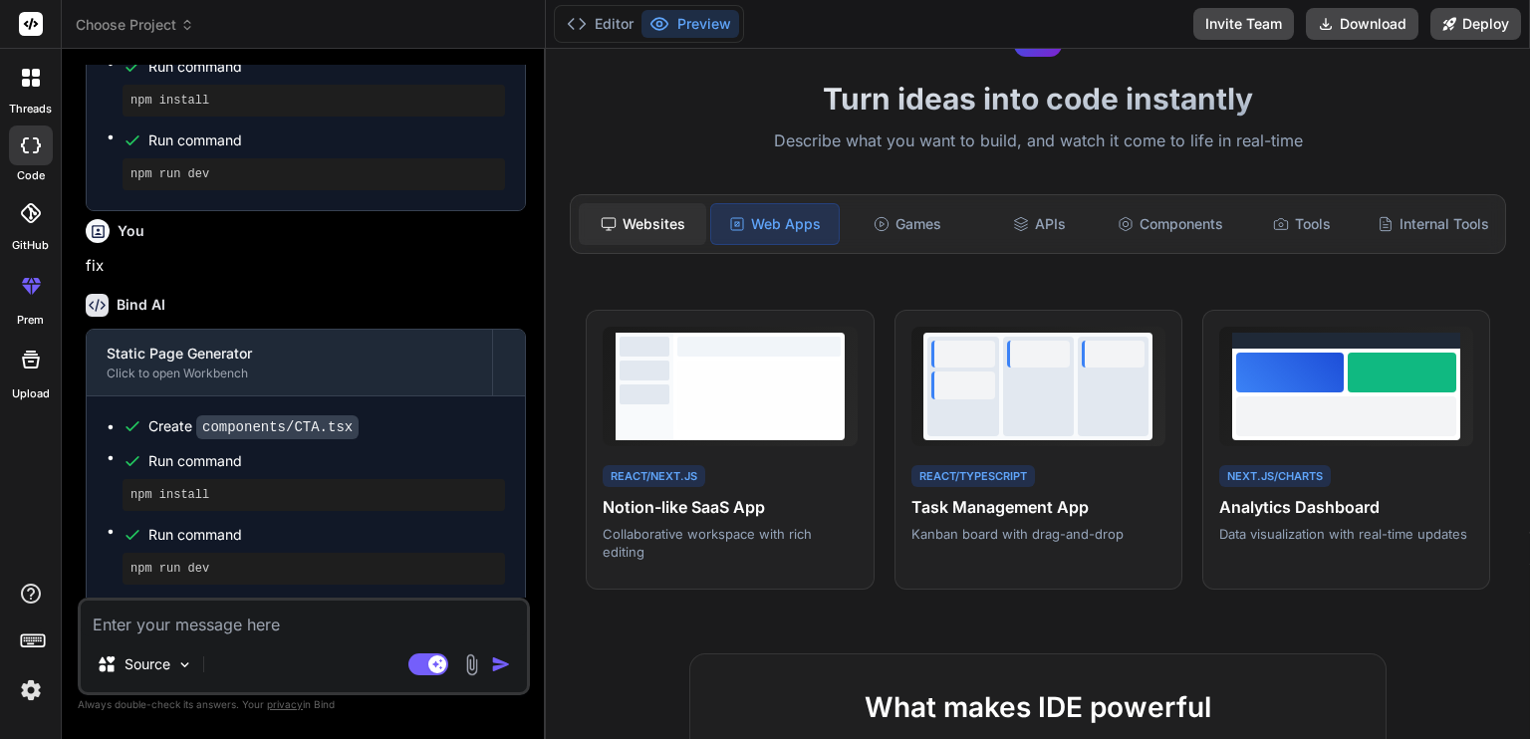
click at [668, 242] on div "Websites" at bounding box center [643, 224] width 128 height 42
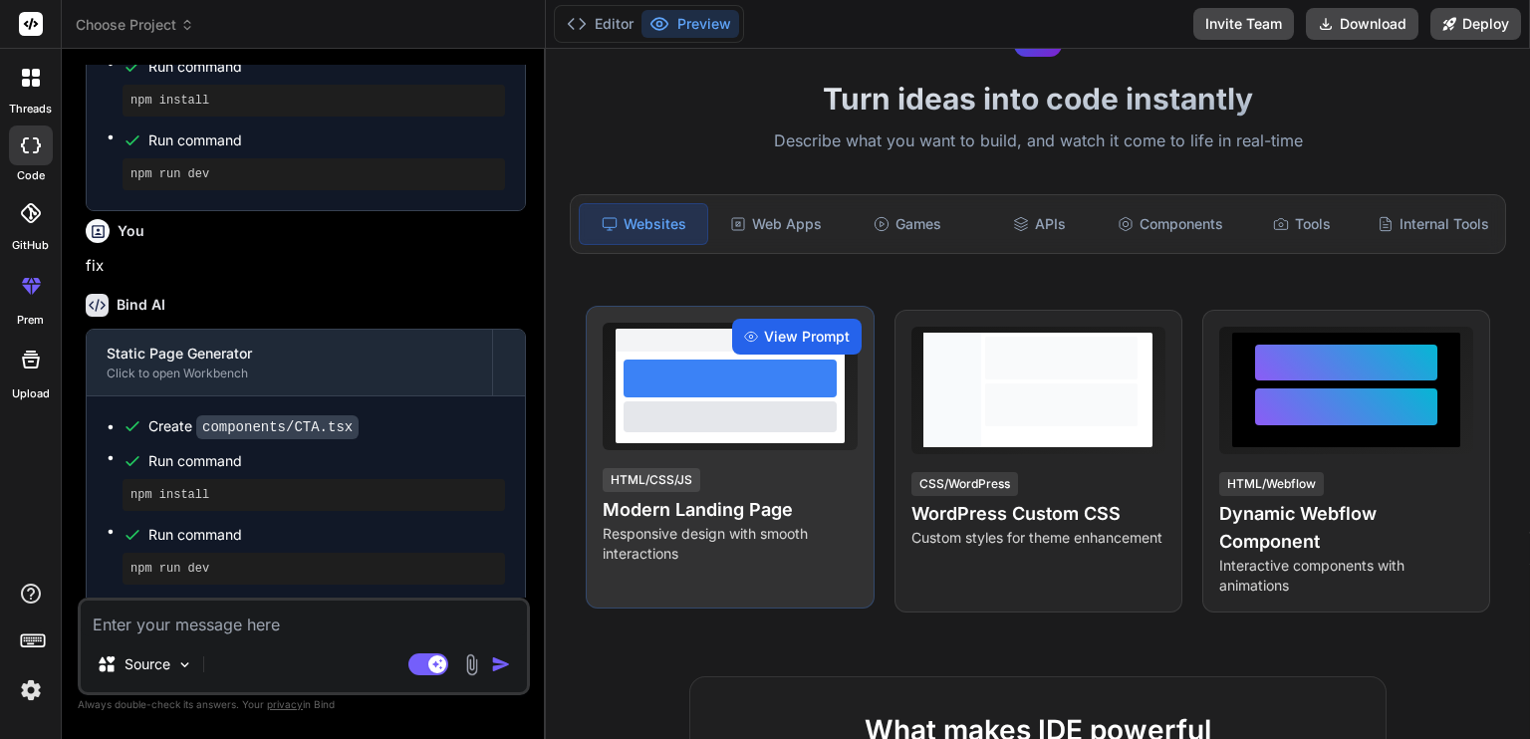
click at [823, 347] on span "View Prompt" at bounding box center [807, 337] width 86 height 20
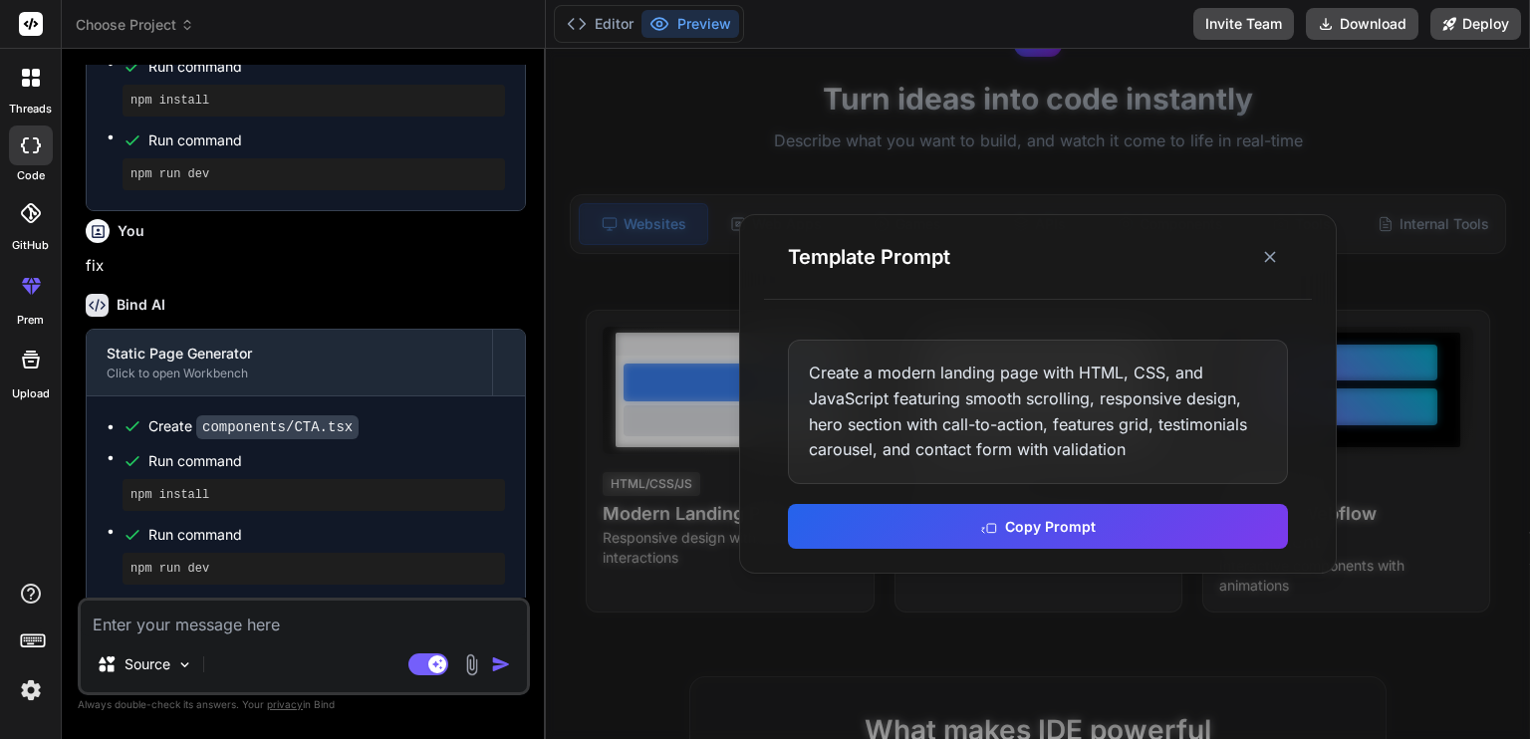
click at [937, 432] on div "Create a modern landing page with HTML, CSS, and JavaScript featuring smooth sc…" at bounding box center [1038, 411] width 500 height 143
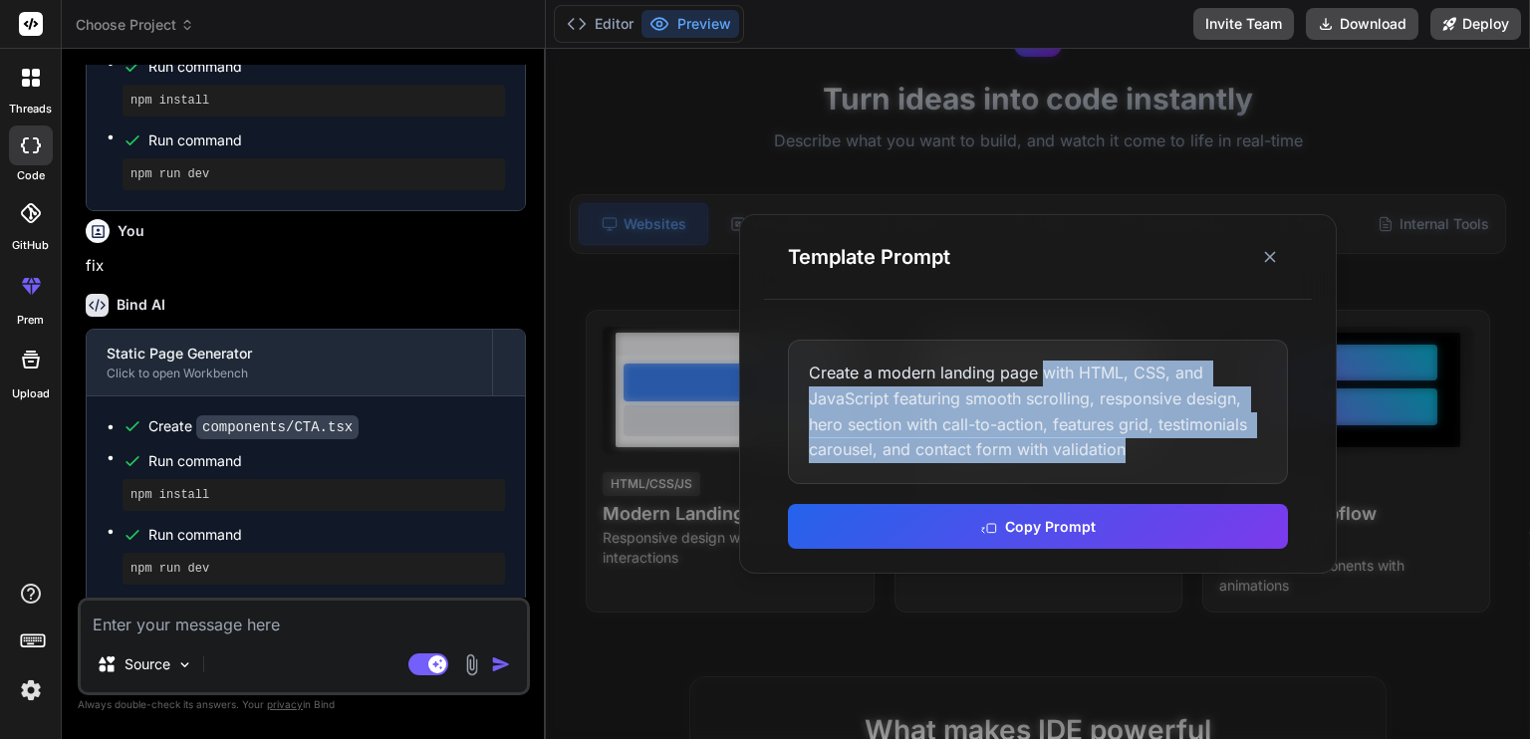
drag, startPoint x: 1146, startPoint y: 454, endPoint x: 1039, endPoint y: 367, distance: 138.0
click at [1039, 367] on div "Create a modern landing page with HTML, CSS, and JavaScript featuring smooth sc…" at bounding box center [1038, 411] width 500 height 143
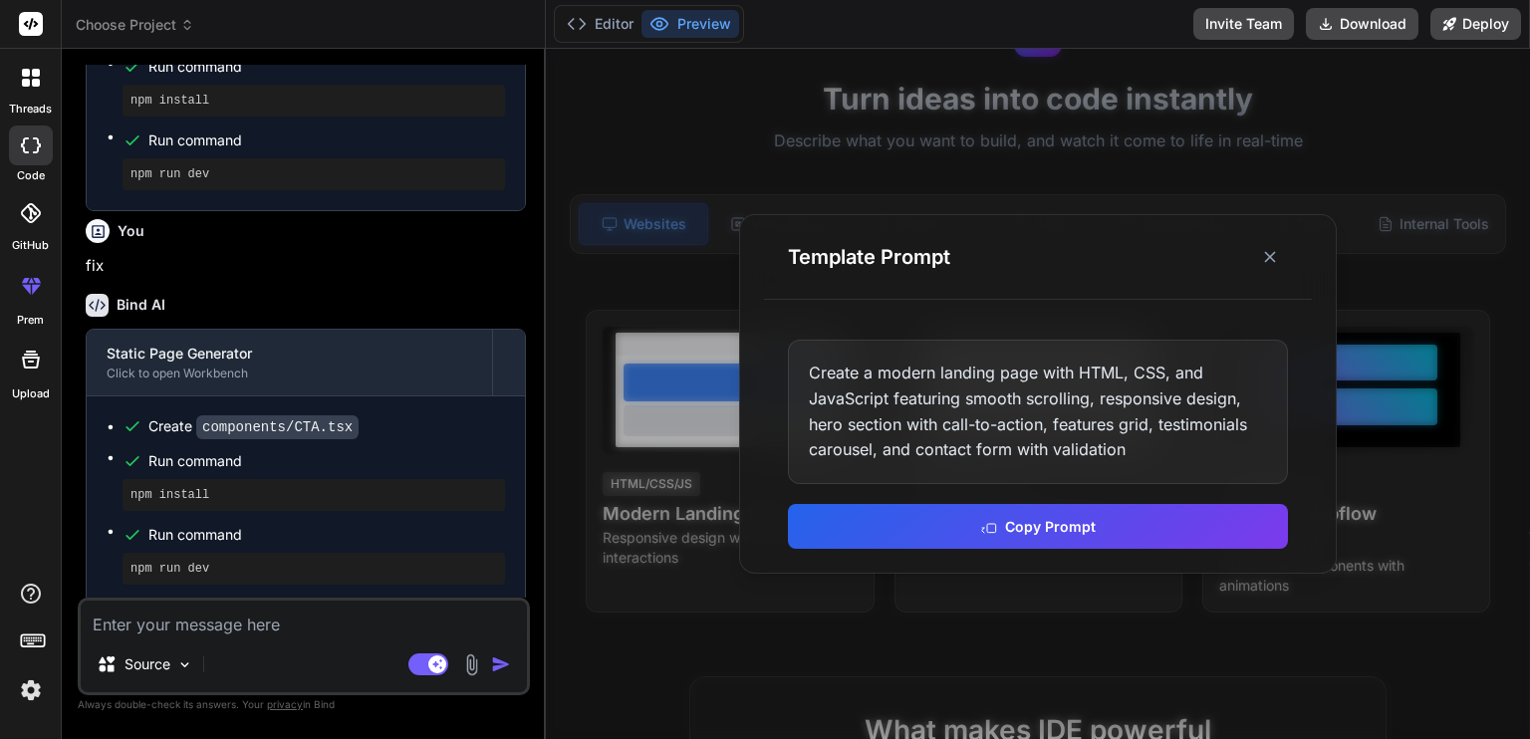
click at [1149, 460] on div "Create a modern landing page with HTML, CSS, and JavaScript featuring smooth sc…" at bounding box center [1038, 411] width 500 height 143
click at [1141, 450] on div "Create a modern landing page with HTML, CSS, and JavaScript featuring smooth sc…" at bounding box center [1038, 411] width 500 height 143
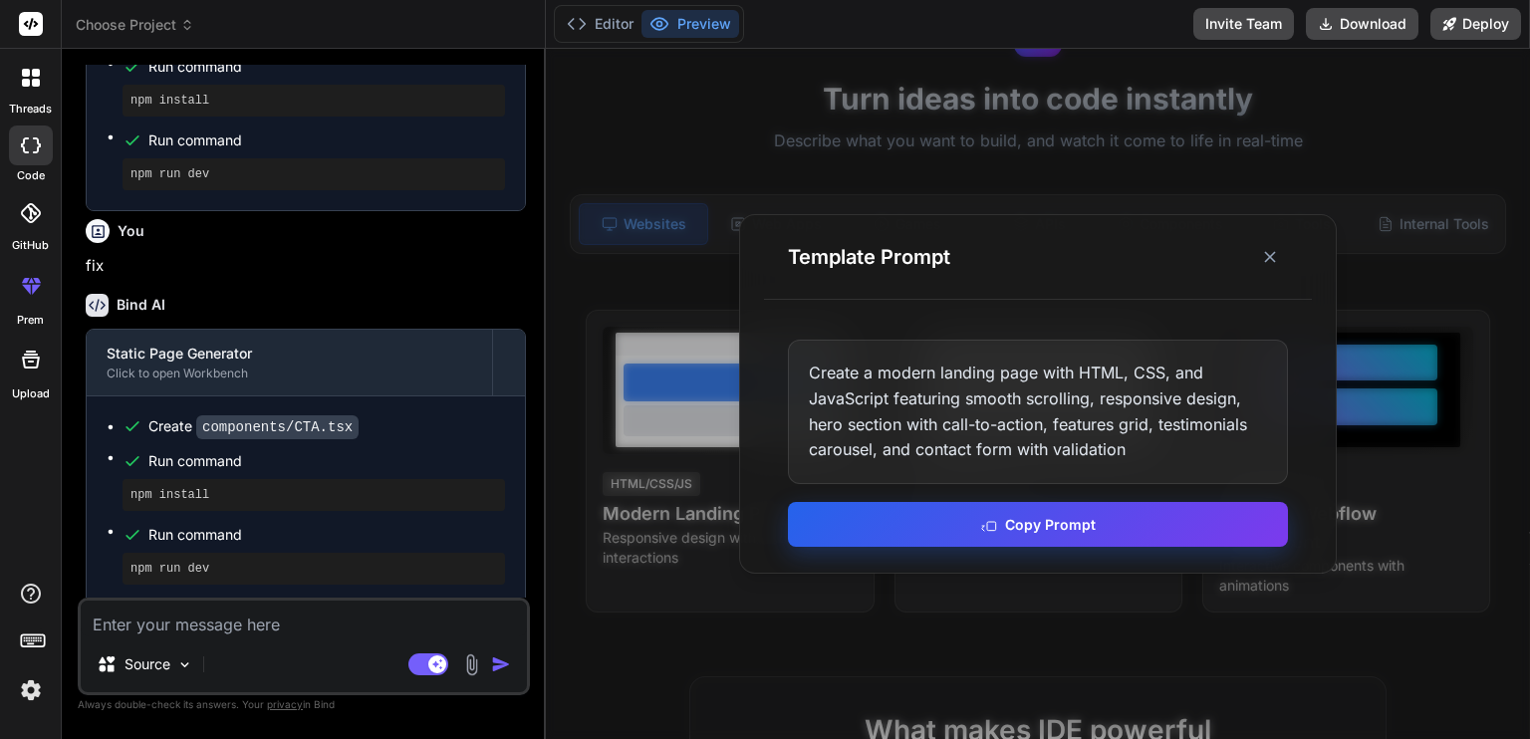
click at [1064, 527] on button "Copy Prompt" at bounding box center [1038, 524] width 500 height 45
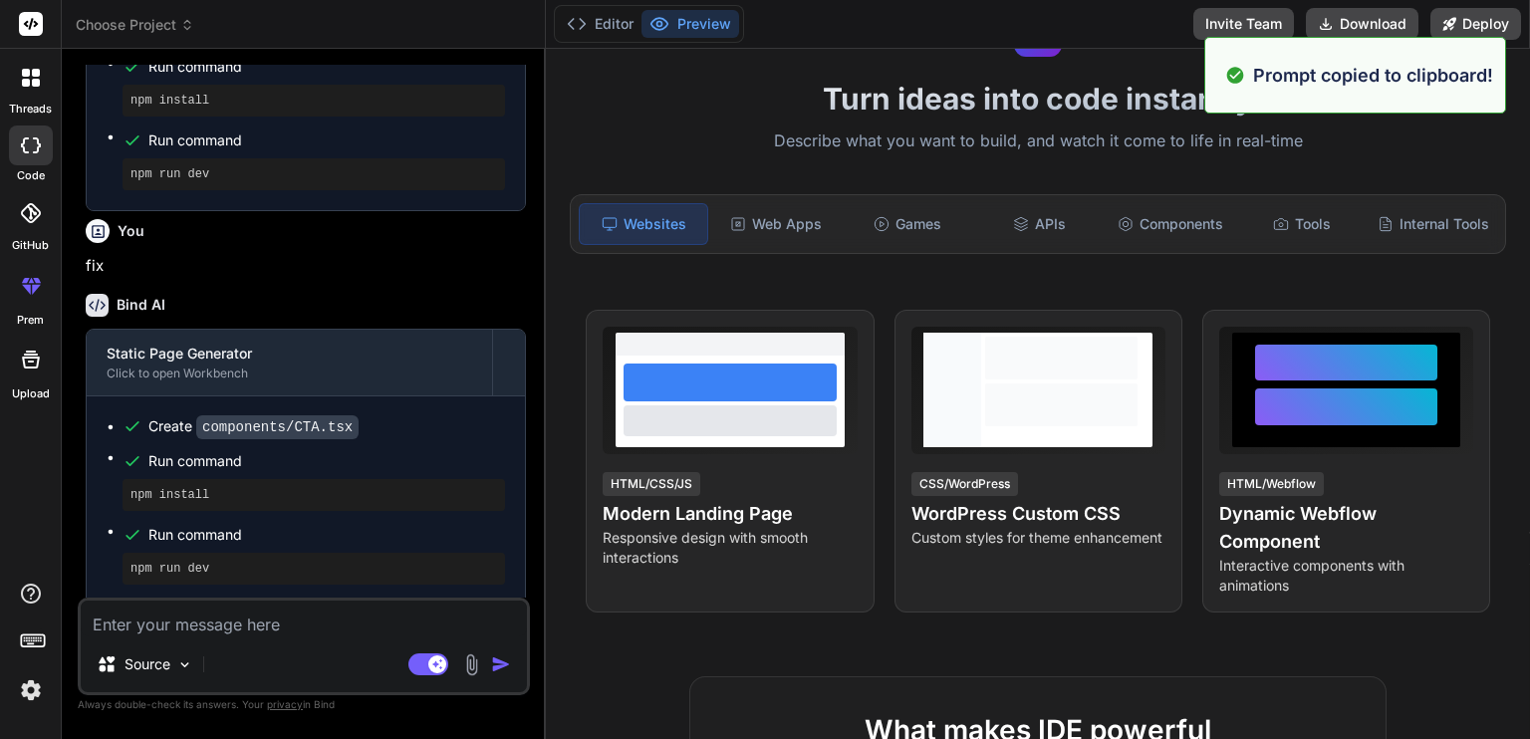
click at [304, 633] on textarea at bounding box center [304, 619] width 446 height 36
paste textarea "Create a modern landing page with HTML, CSS, and JavaScript featuring smooth sc…"
type textarea "x"
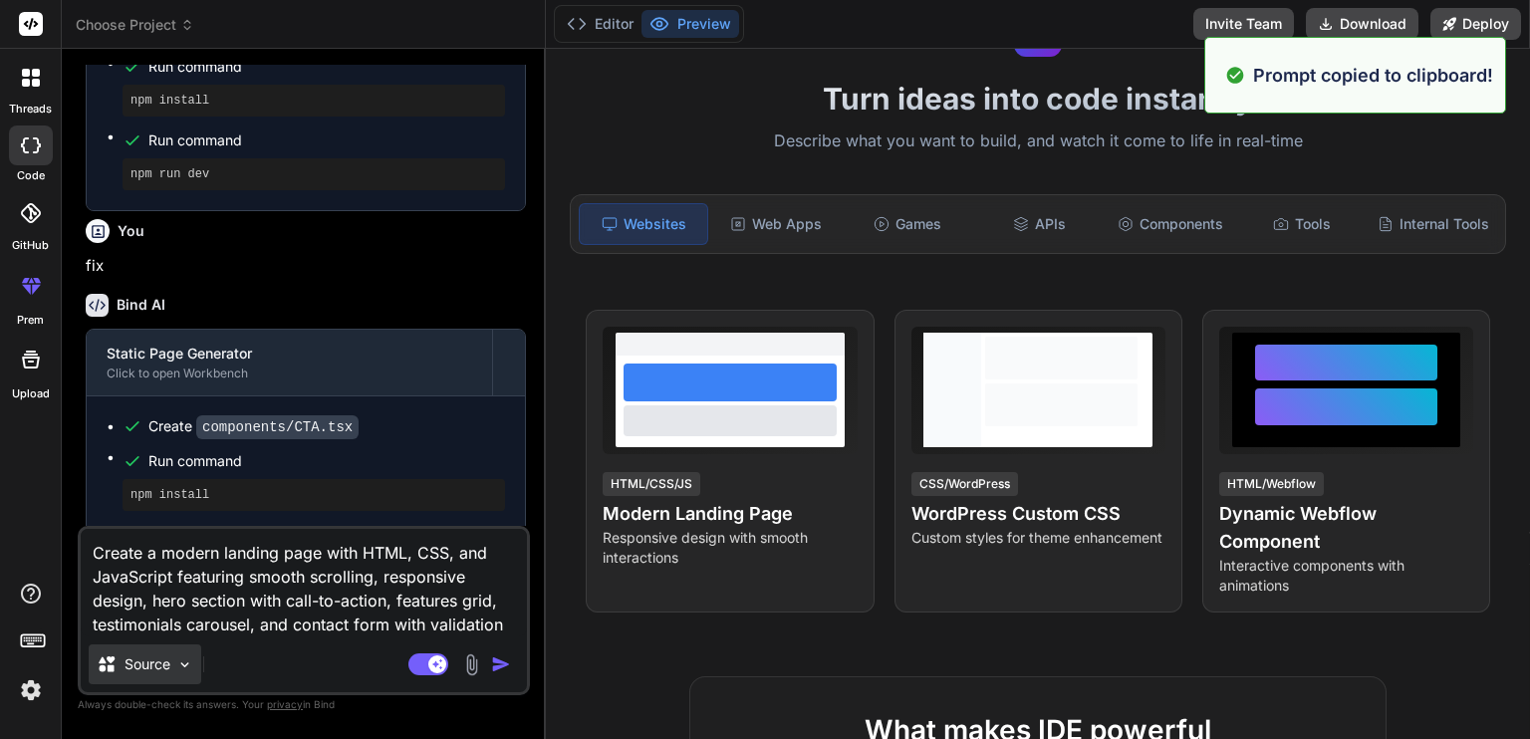
type textarea "Create a modern landing page with HTML, CSS, and JavaScript featuring smooth sc…"
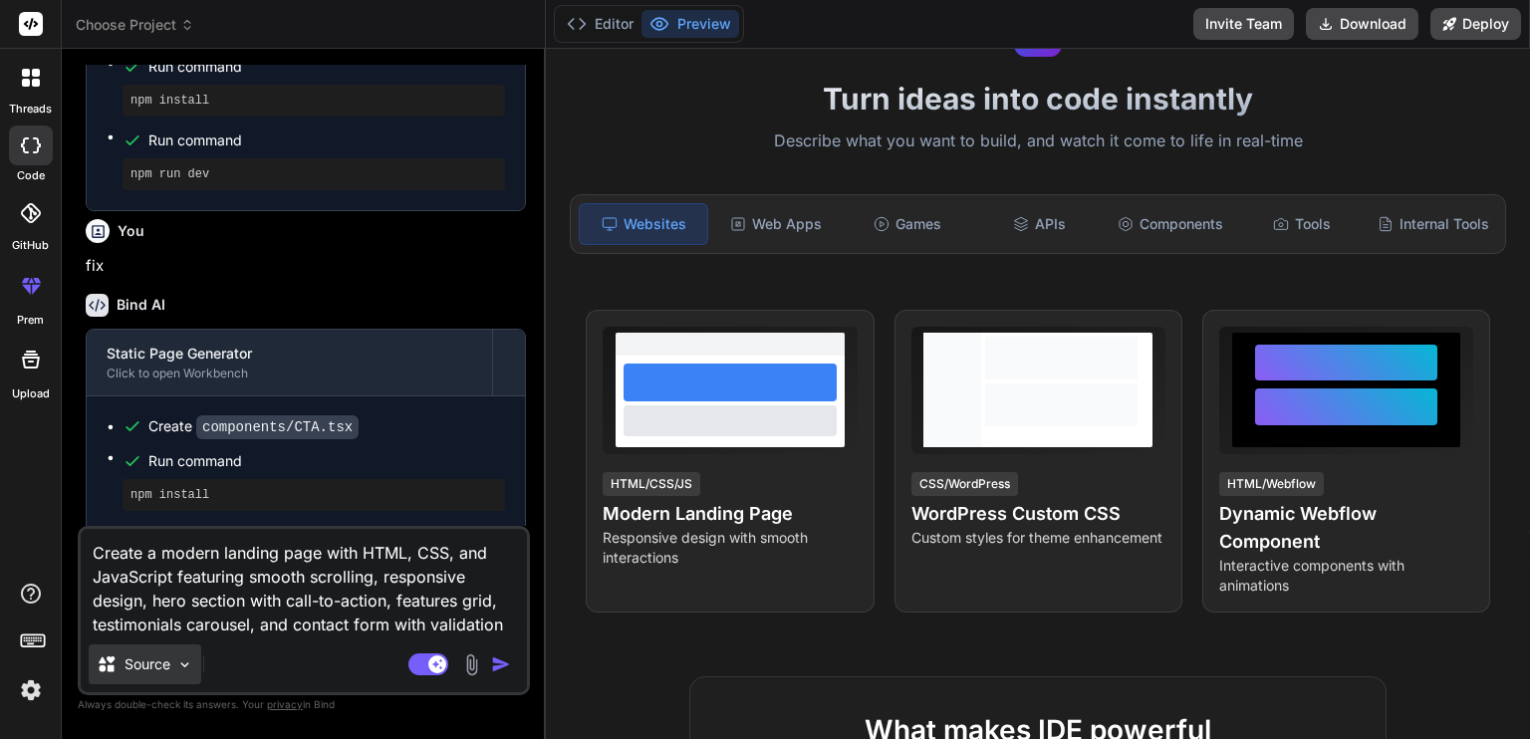
click at [163, 670] on p "Source" at bounding box center [148, 665] width 46 height 20
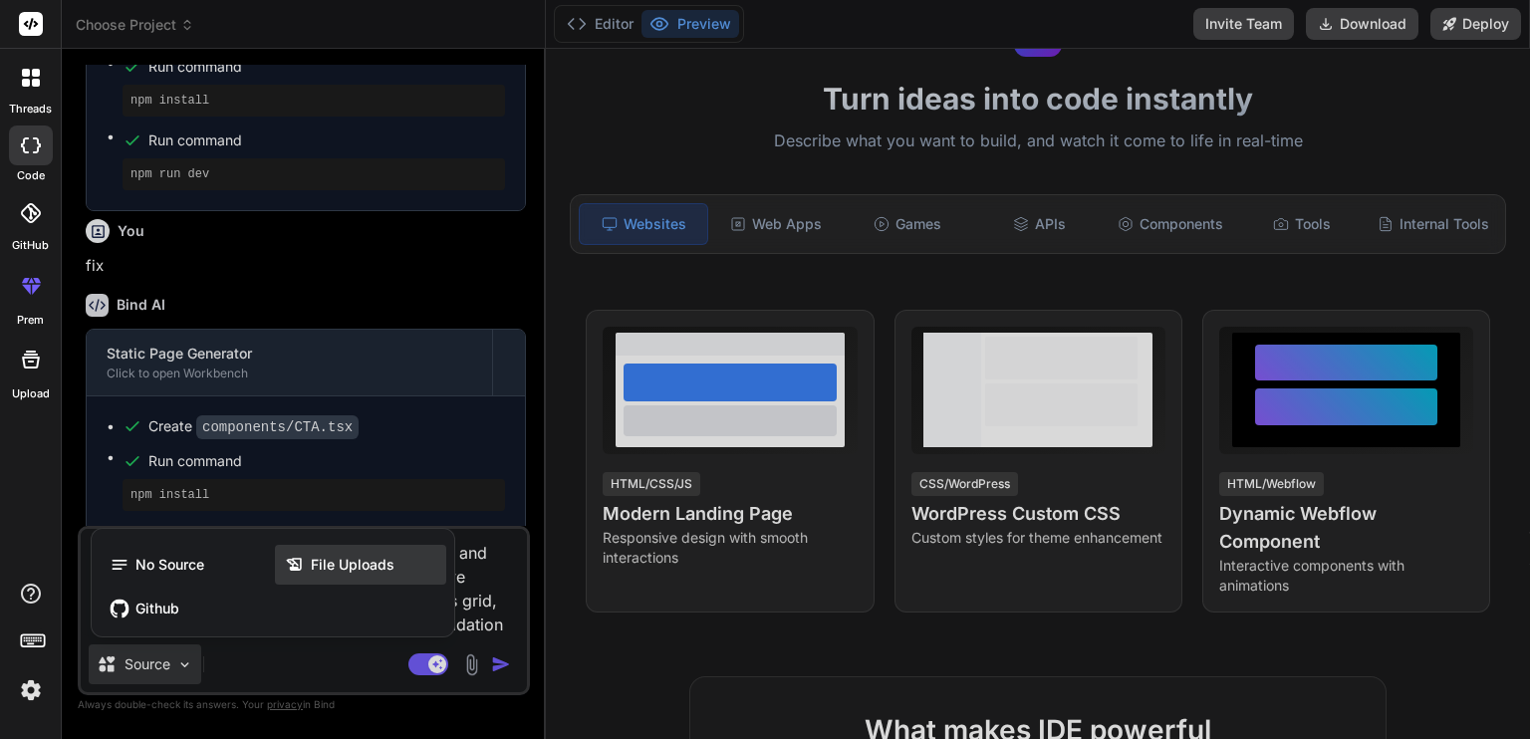
click at [305, 558] on icon at bounding box center [298, 565] width 26 height 20
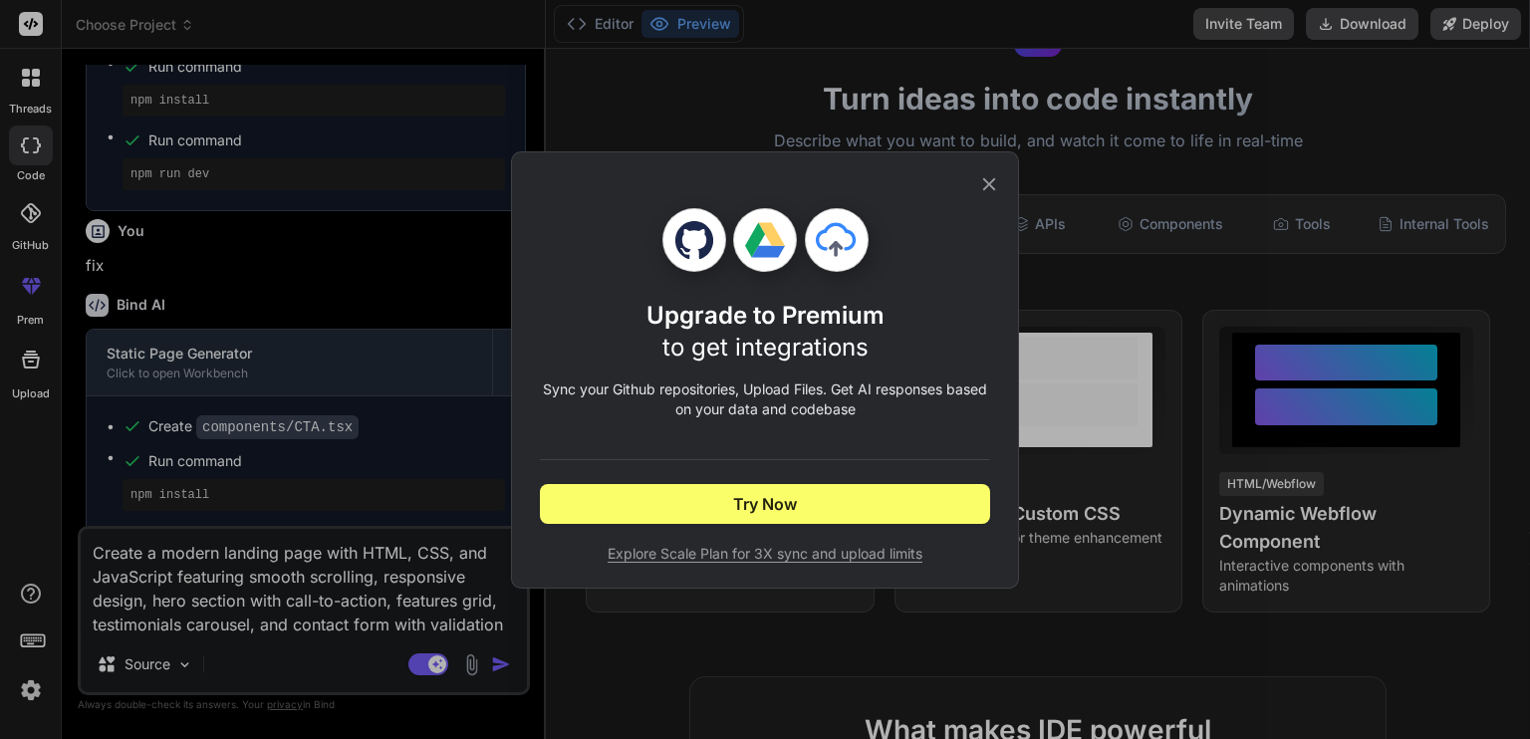
click at [986, 173] on icon at bounding box center [989, 184] width 22 height 22
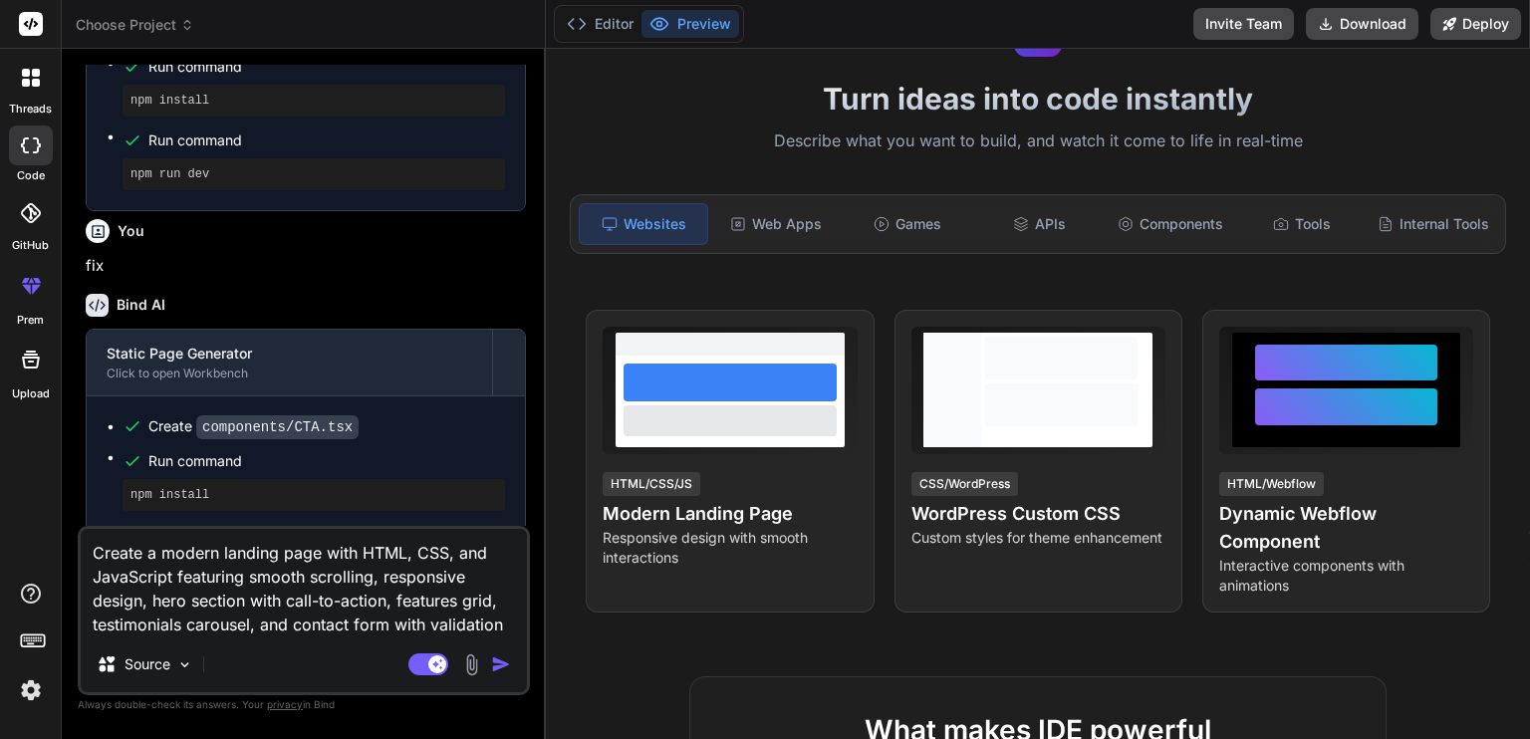
click at [504, 627] on textarea "Create a modern landing page with HTML, CSS, and JavaScript featuring smooth sc…" at bounding box center [304, 583] width 446 height 108
type textarea "x"
type textarea "Create a modern landing page with HTML, CSS, and JavaScript featuring smooth sc…"
type textarea "x"
type textarea "Create a modern landing page with HTML, CSS, and JavaScript featuring smooth sc…"
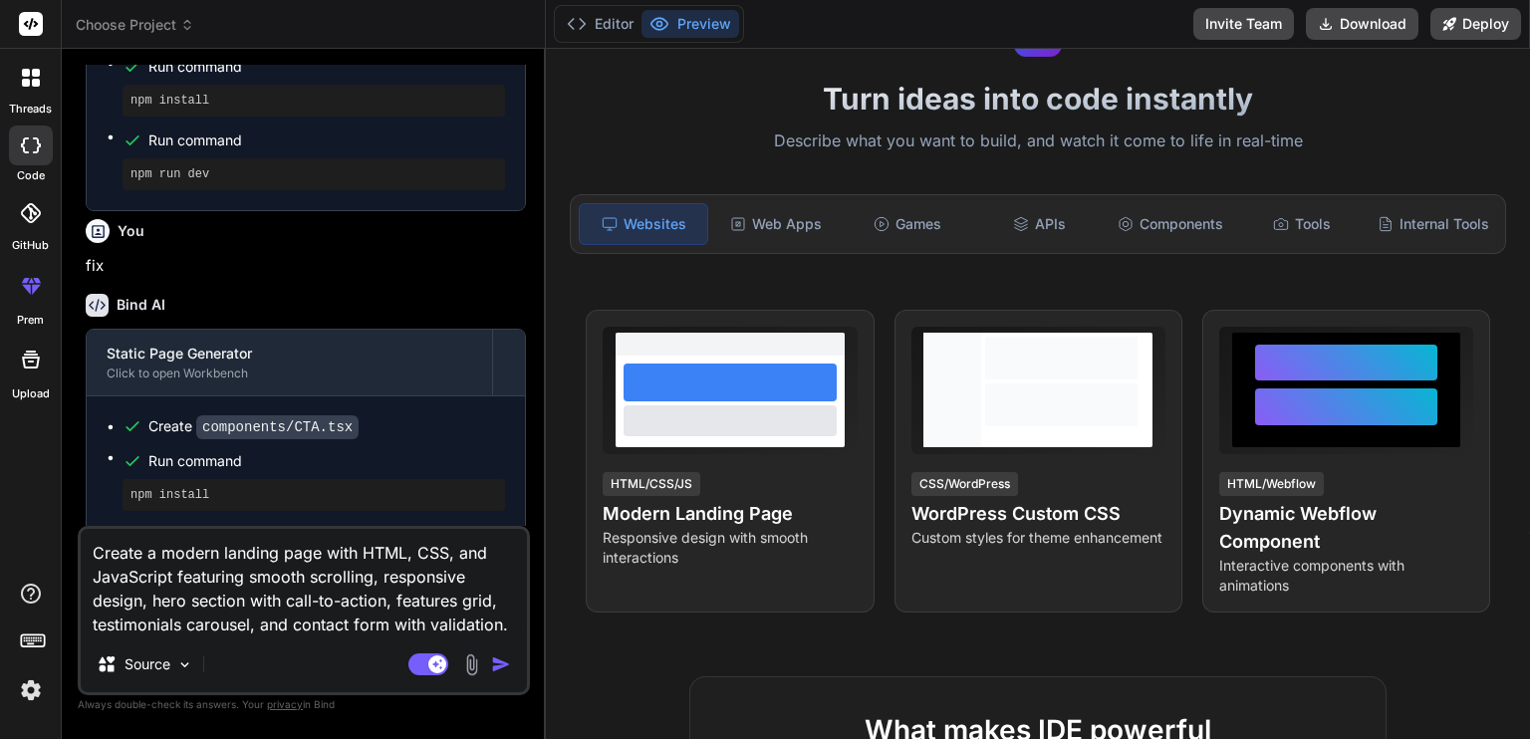
type textarea "x"
type textarea "Create a modern landing page with HTML, CSS, and JavaScript featuring smooth sc…"
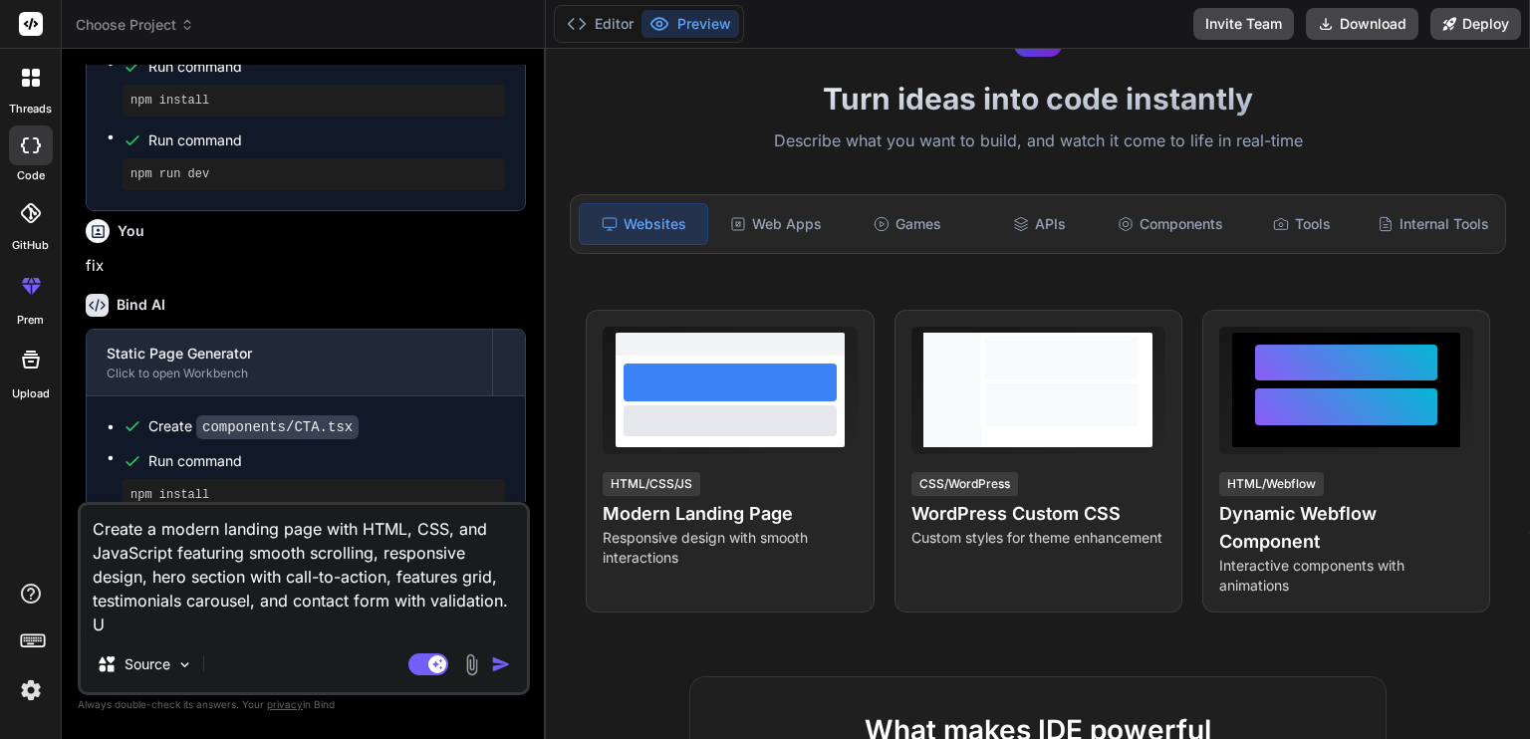
type textarea "x"
type textarea "Create a modern landing page with HTML, CSS, and JavaScript featuring smooth sc…"
type textarea "x"
type textarea "Create a modern landing page with HTML, CSS, and JavaScript featuring smooth sc…"
type textarea "x"
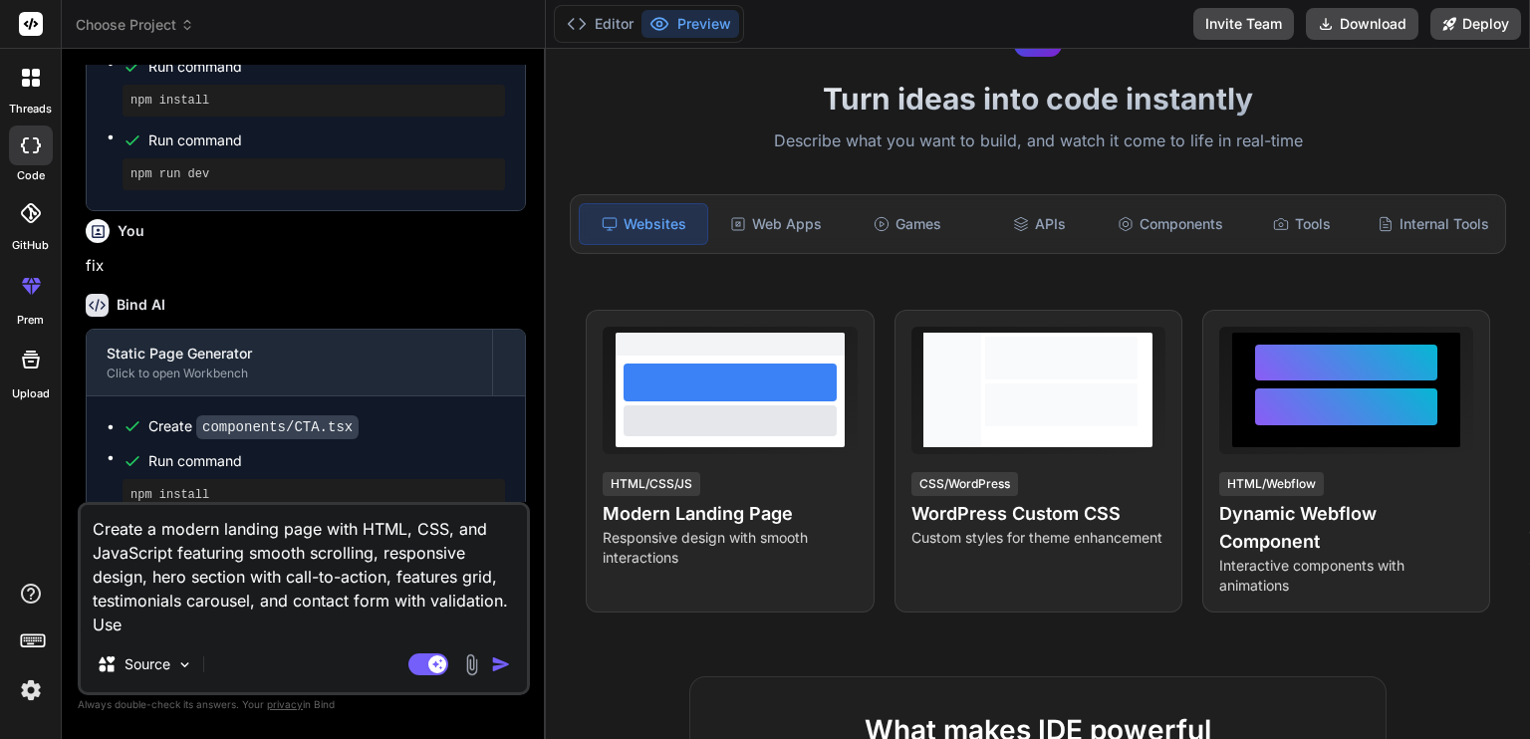
type textarea "Create a modern landing page with HTML, CSS, and JavaScript featuring smooth sc…"
type textarea "x"
type textarea "Create a modern landing page with HTML, CSS, and JavaScript featuring smooth sc…"
type textarea "x"
type textarea "Create a modern landing page with HTML, CSS, and JavaScript featuring smooth sc…"
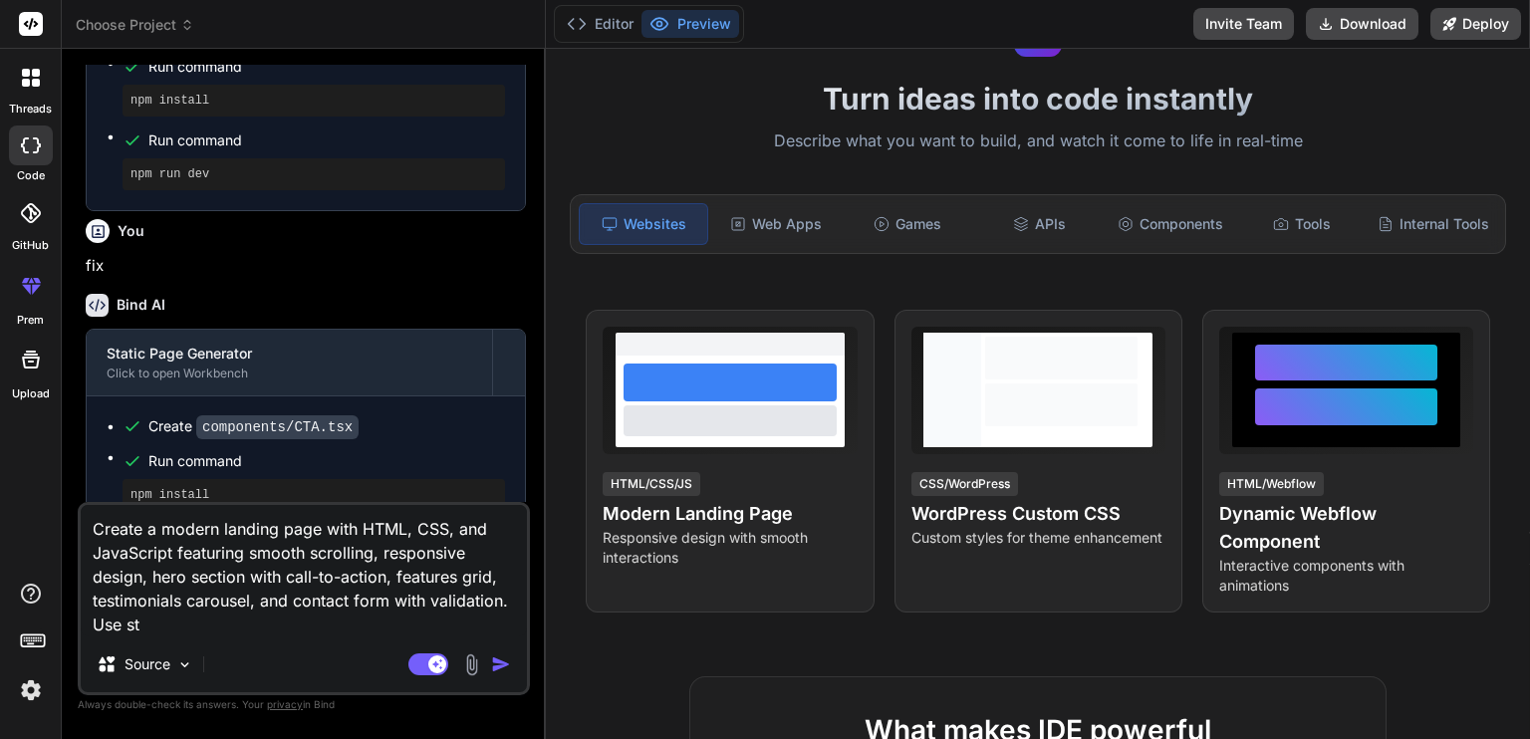
type textarea "x"
type textarea "Create a modern landing page with HTML, CSS, and JavaScript featuring smooth sc…"
type textarea "x"
type textarea "Create a modern landing page with HTML, CSS, and JavaScript featuring smooth sc…"
type textarea "x"
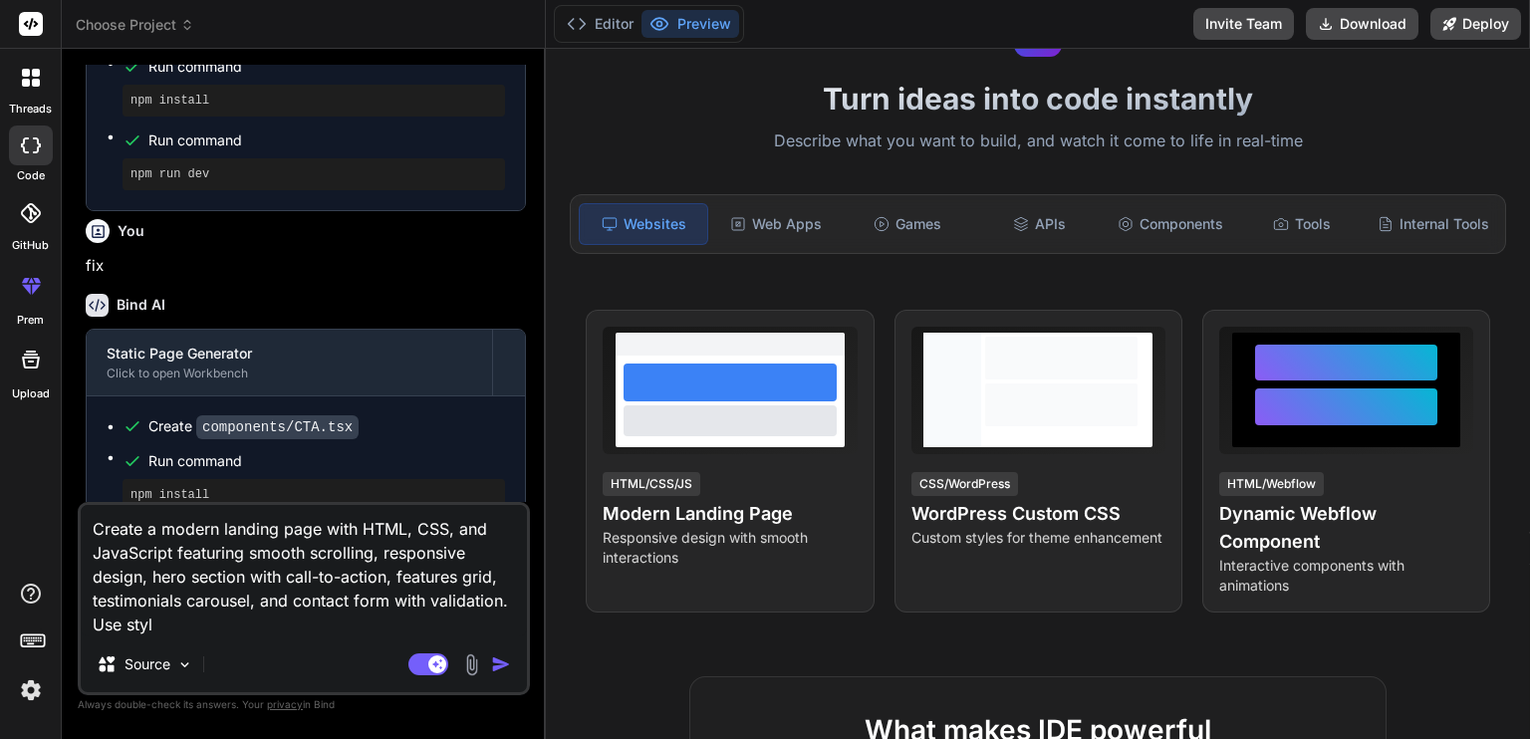
type textarea "Create a modern landing page with HTML, CSS, and JavaScript featuring smooth sc…"
type textarea "x"
type textarea "Create a modern landing page with HTML, CSS, and JavaScript featuring smooth sc…"
type textarea "x"
type textarea "Create a modern landing page with HTML, CSS, and JavaScript featuring smooth sc…"
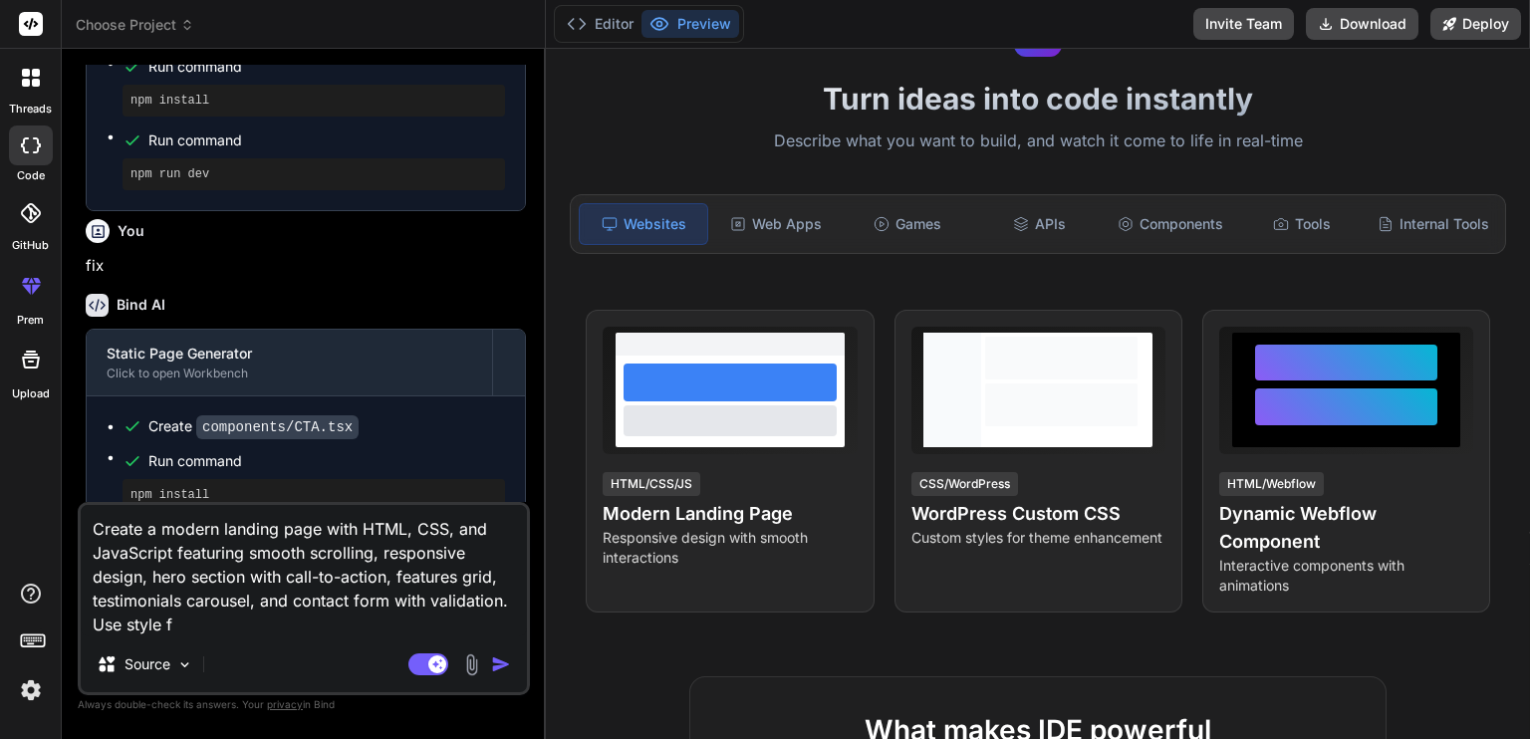
type textarea "x"
type textarea "Create a modern landing page with HTML, CSS, and JavaScript featuring smooth sc…"
type textarea "x"
type textarea "Create a modern landing page with HTML, CSS, and JavaScript featuring smooth sc…"
type textarea "x"
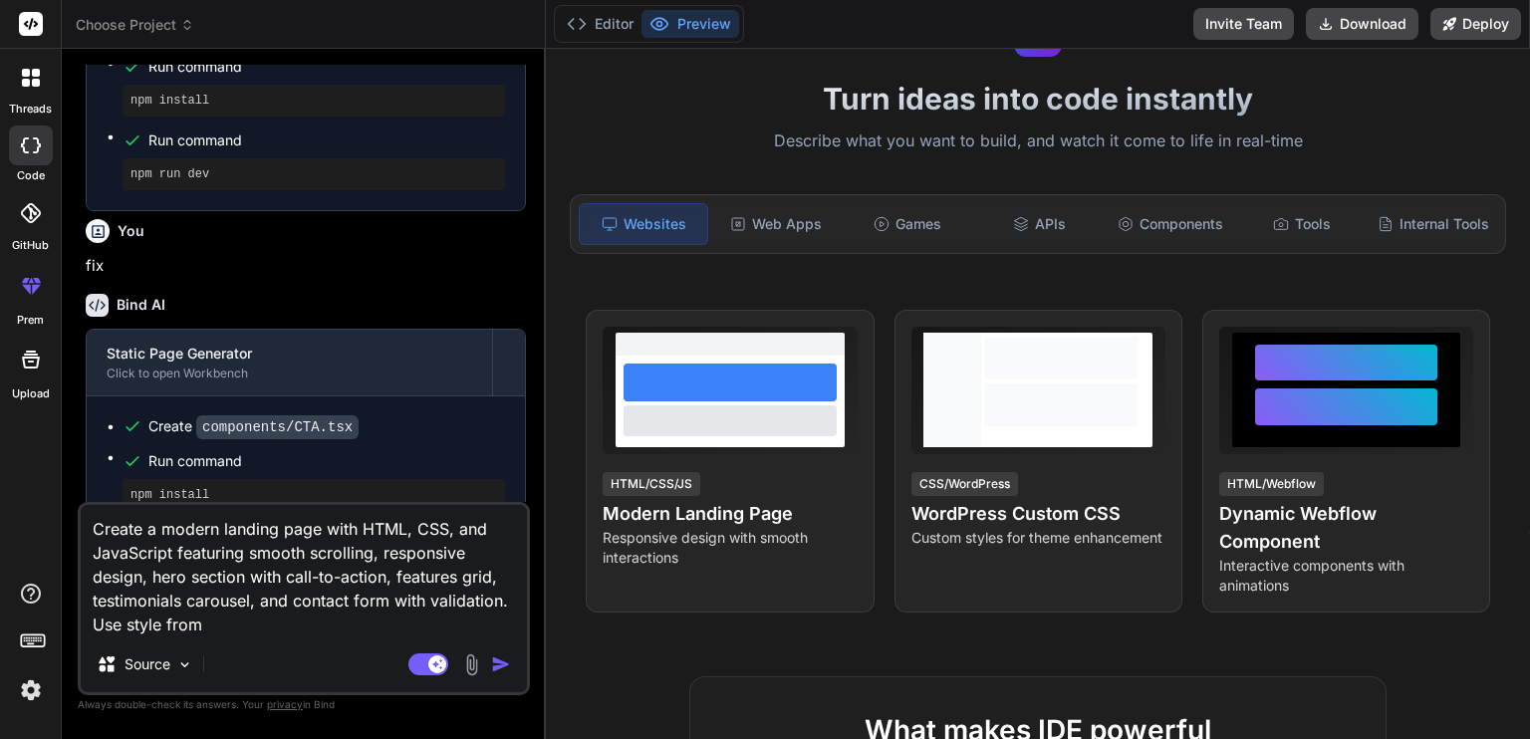
type textarea "Create a modern landing page with HTML, CSS, and JavaScript featuring smooth sc…"
type textarea "x"
type textarea "Create a modern landing page with HTML, CSS, and JavaScript featuring smooth sc…"
type textarea "x"
type textarea "Create a modern landing page with HTML, CSS, and JavaScript featuring smooth sc…"
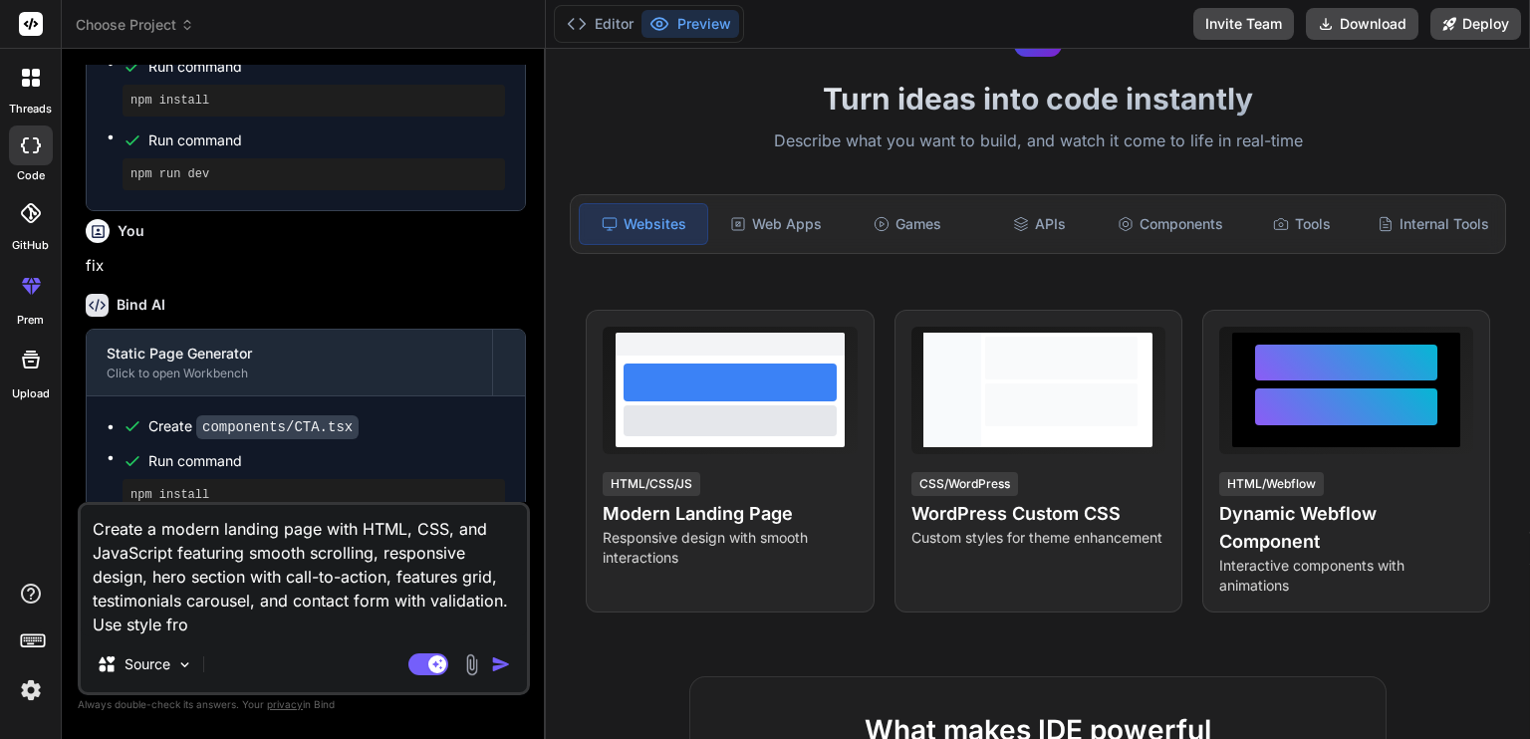
type textarea "x"
type textarea "Create a modern landing page with HTML, CSS, and JavaScript featuring smooth sc…"
type textarea "x"
type textarea "Create a modern landing page with HTML, CSS, and JavaScript featuring smooth sc…"
type textarea "x"
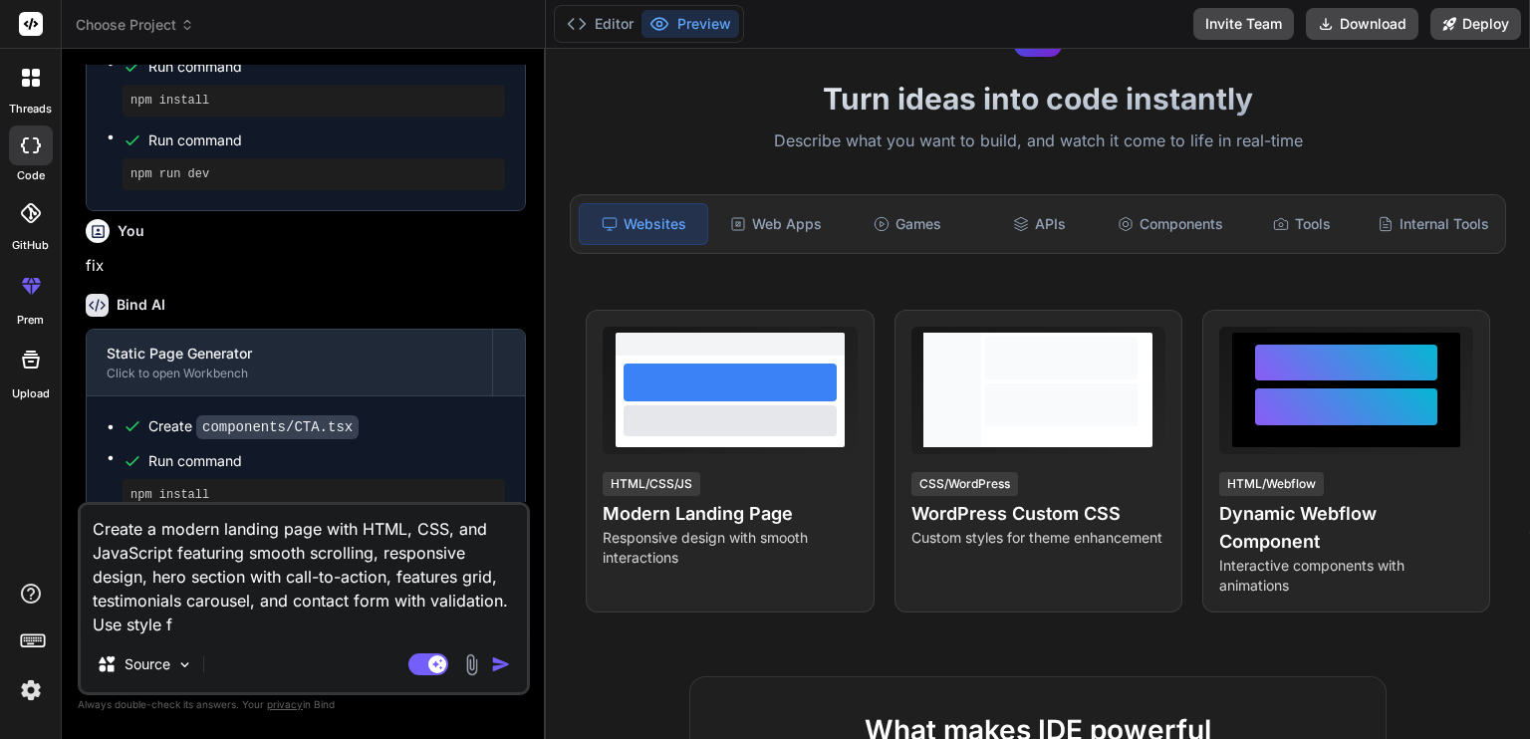
type textarea "Create a modern landing page with HTML, CSS, and JavaScript featuring smooth sc…"
type textarea "x"
type textarea "Create a modern landing page with HTML, CSS, and JavaScript featuring smooth sc…"
type textarea "x"
type textarea "Create a modern landing page with HTML, CSS, and JavaScript featuring smooth sc…"
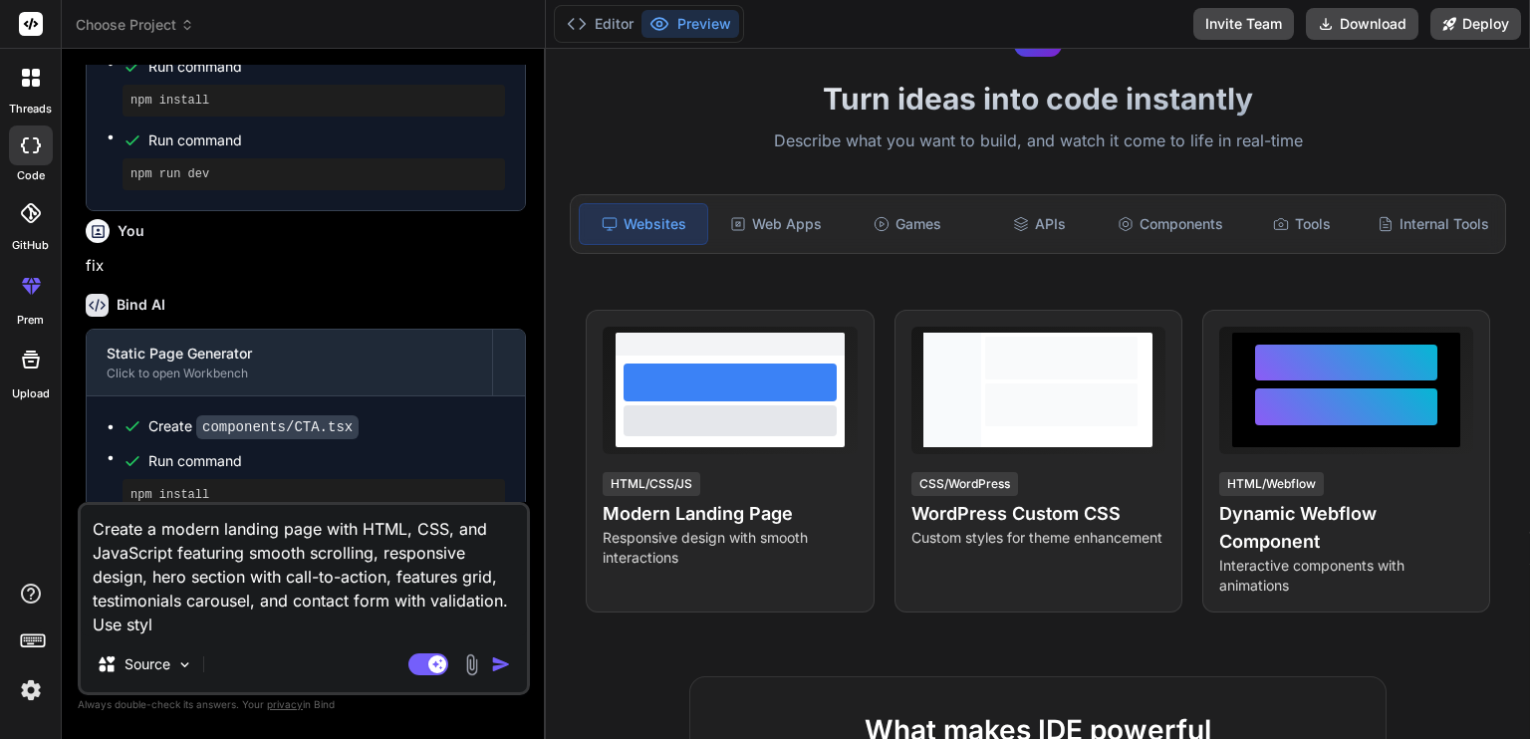
type textarea "x"
type textarea "Create a modern landing page with HTML, CSS, and JavaScript featuring smooth sc…"
type textarea "x"
type textarea "Create a modern landing page with HTML, CSS, and JavaScript featuring smooth sc…"
type textarea "x"
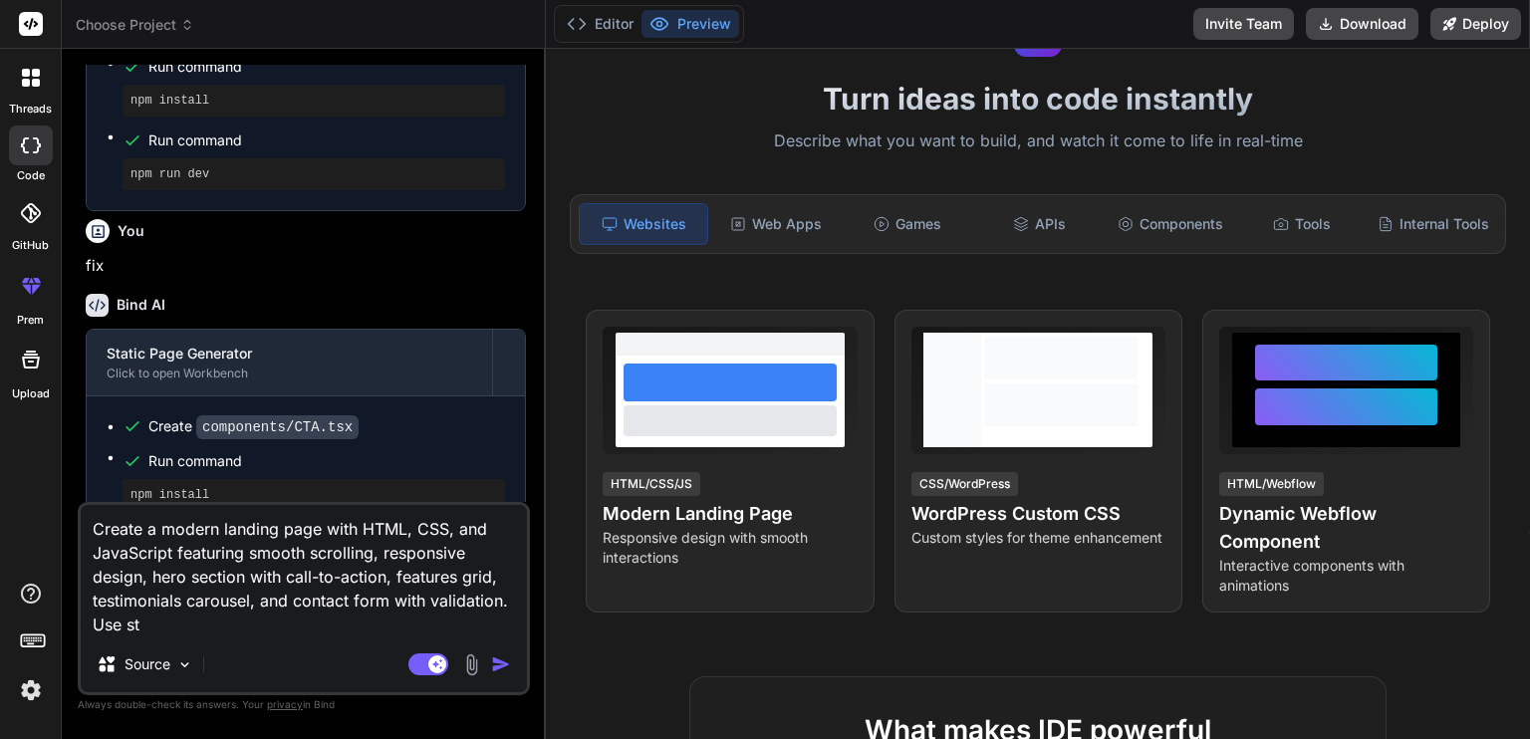
type textarea "Create a modern landing page with HTML, CSS, and JavaScript featuring smooth sc…"
type textarea "x"
type textarea "Create a modern landing page with HTML, CSS, and JavaScript featuring smooth sc…"
type textarea "x"
type textarea "Create a modern landing page with HTML, CSS, and JavaScript featuring smooth sc…"
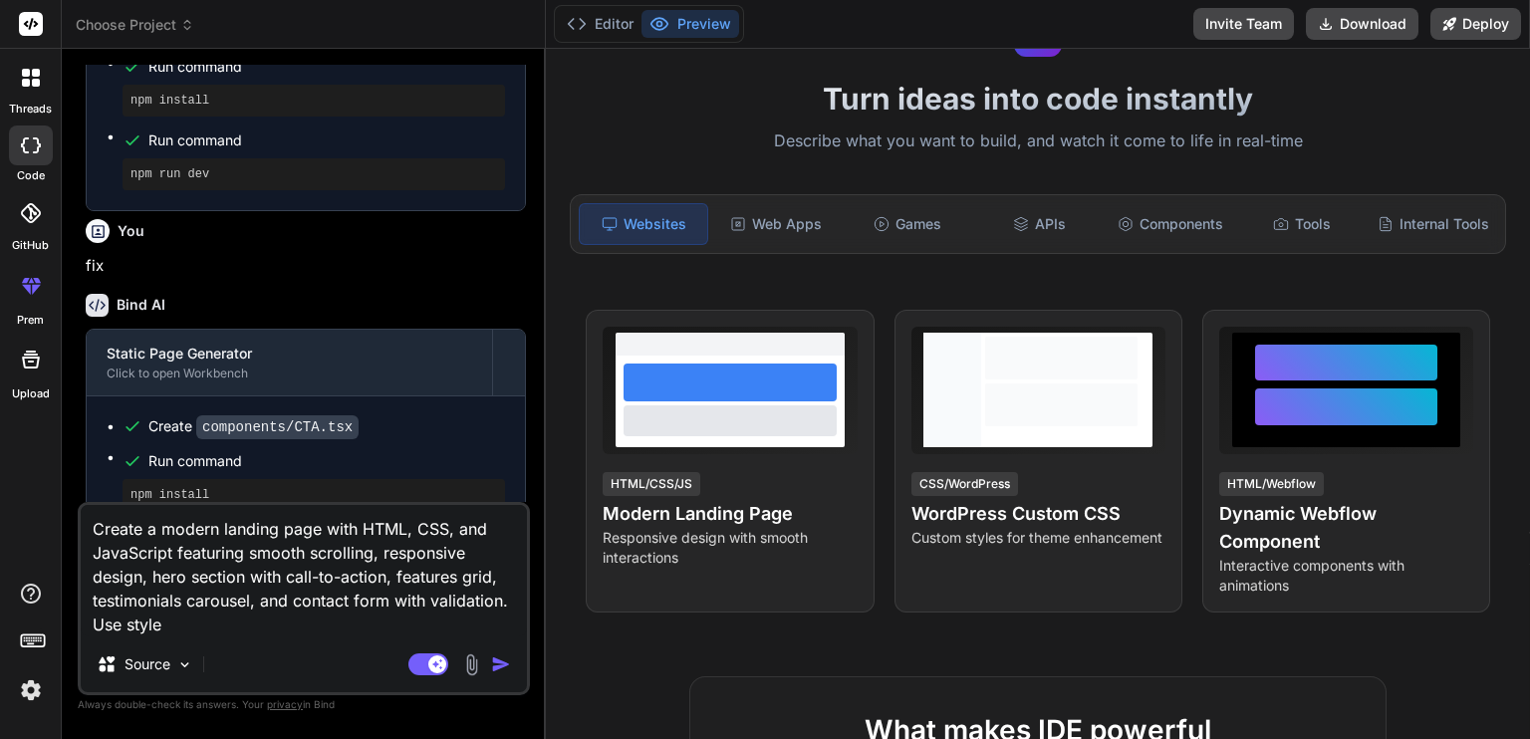
type textarea "x"
type textarea "Create a modern landing page with HTML, CSS, and JavaScript featuring smooth sc…"
type textarea "x"
type textarea "Create a modern landing page with HTML, CSS, and JavaScript featuring smooth sc…"
type textarea "x"
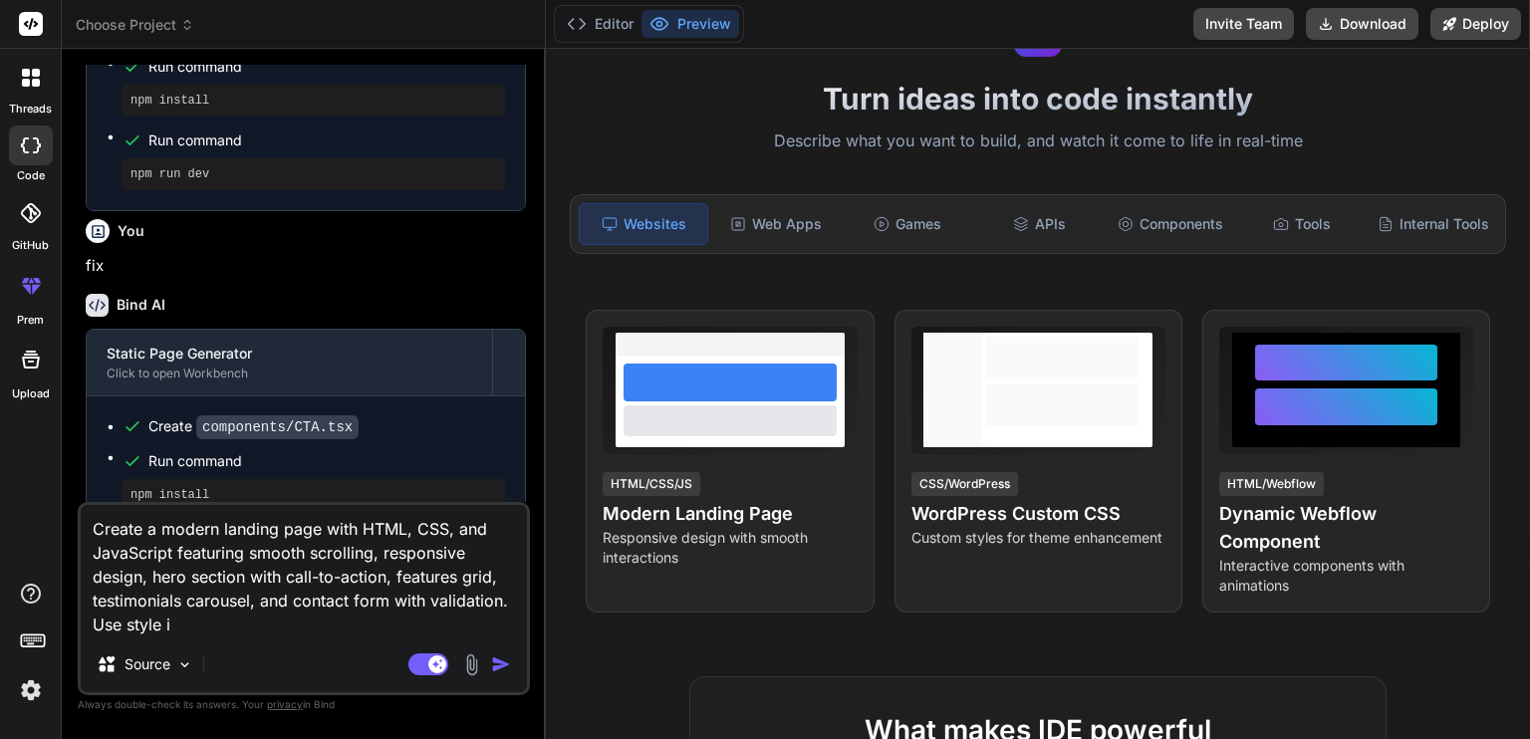
type textarea "Create a modern landing page with HTML, CSS, and JavaScript featuring smooth sc…"
type textarea "x"
type textarea "Create a modern landing page with HTML, CSS, and JavaScript featuring smooth sc…"
type textarea "x"
type textarea "Create a modern landing page with HTML, CSS, and JavaScript featuring smooth sc…"
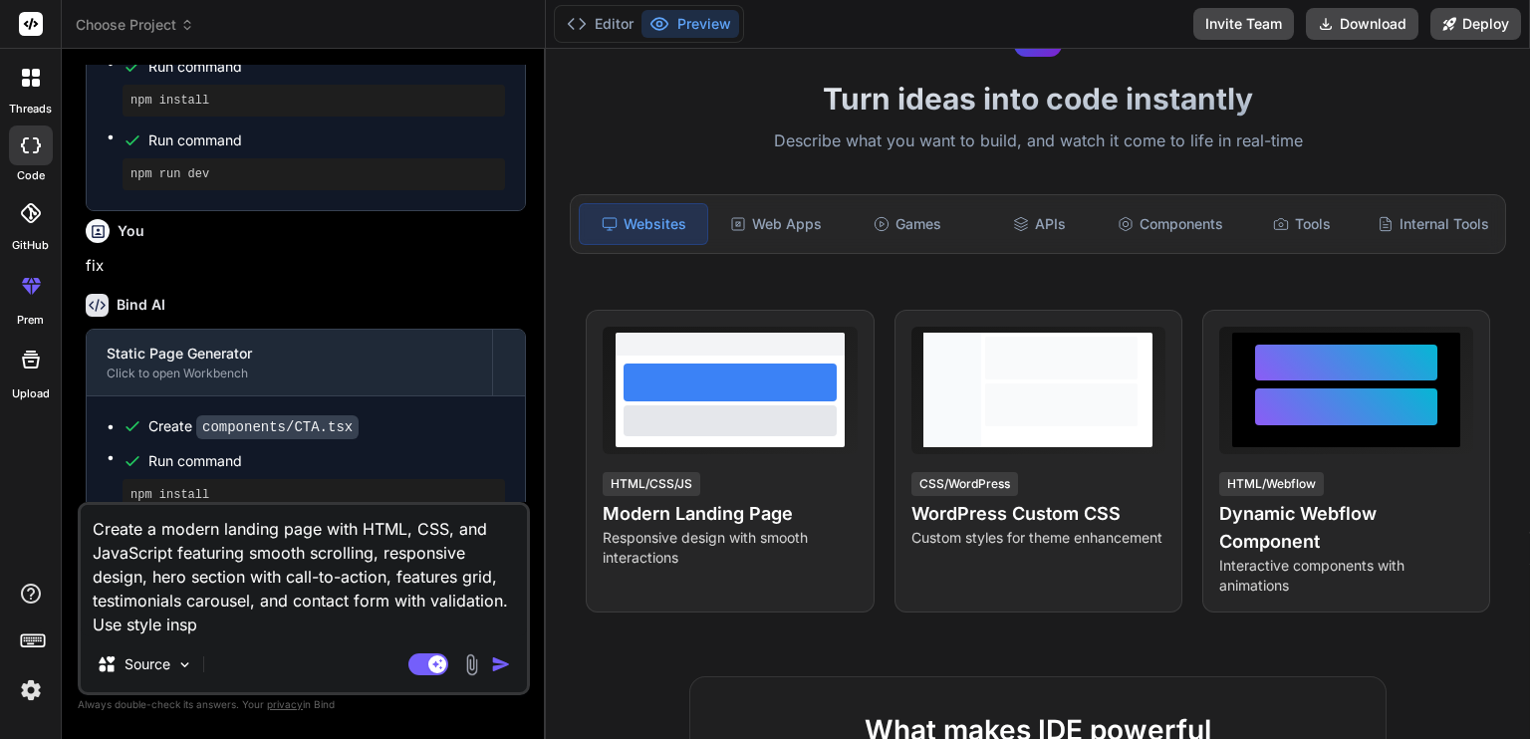
type textarea "x"
type textarea "Create a modern landing page with HTML, CSS, and JavaScript featuring smooth sc…"
type textarea "x"
type textarea "Create a modern landing page with HTML, CSS, and JavaScript featuring smooth sc…"
type textarea "x"
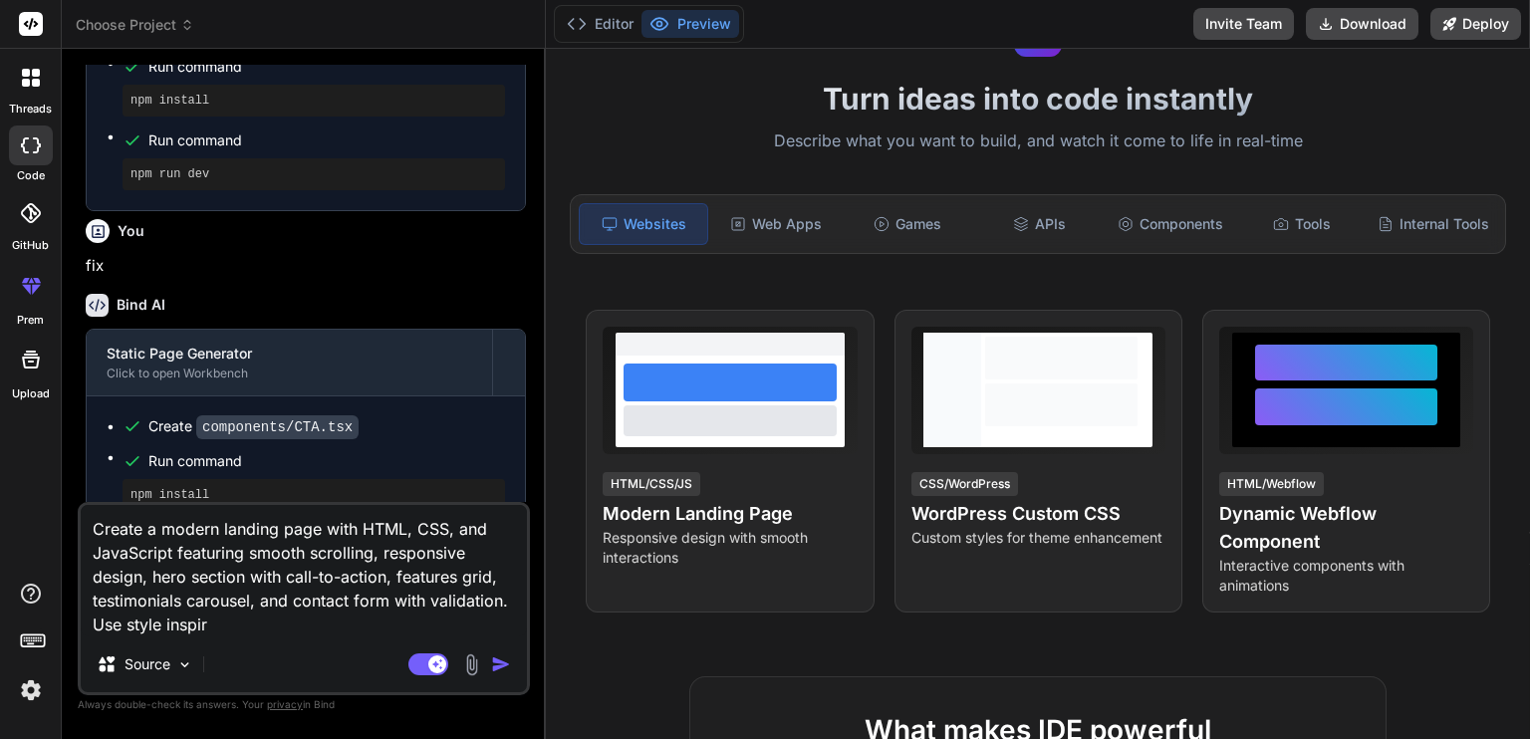
type textarea "Create a modern landing page with HTML, CSS, and JavaScript featuring smooth sc…"
type textarea "x"
type textarea "Create a modern landing page with HTML, CSS, and JavaScript featuring smooth sc…"
type textarea "x"
type textarea "Create a modern landing page with HTML, CSS, and JavaScript featuring smooth sc…"
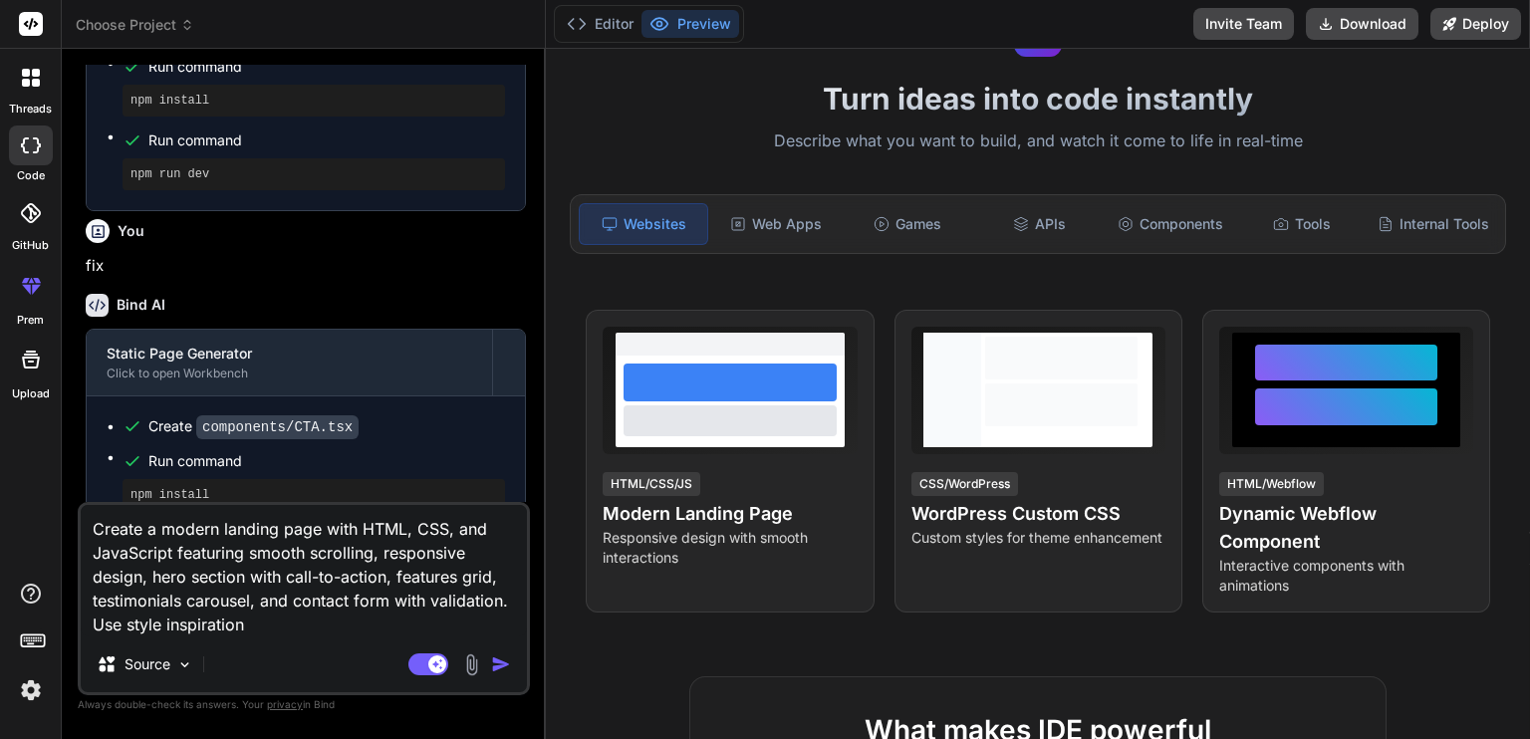
type textarea "x"
type textarea "Create a modern landing page with HTML, CSS, and JavaScript featuring smooth sc…"
type textarea "x"
type textarea "Create a modern landing page with HTML, CSS, and JavaScript featuring smooth sc…"
type textarea "x"
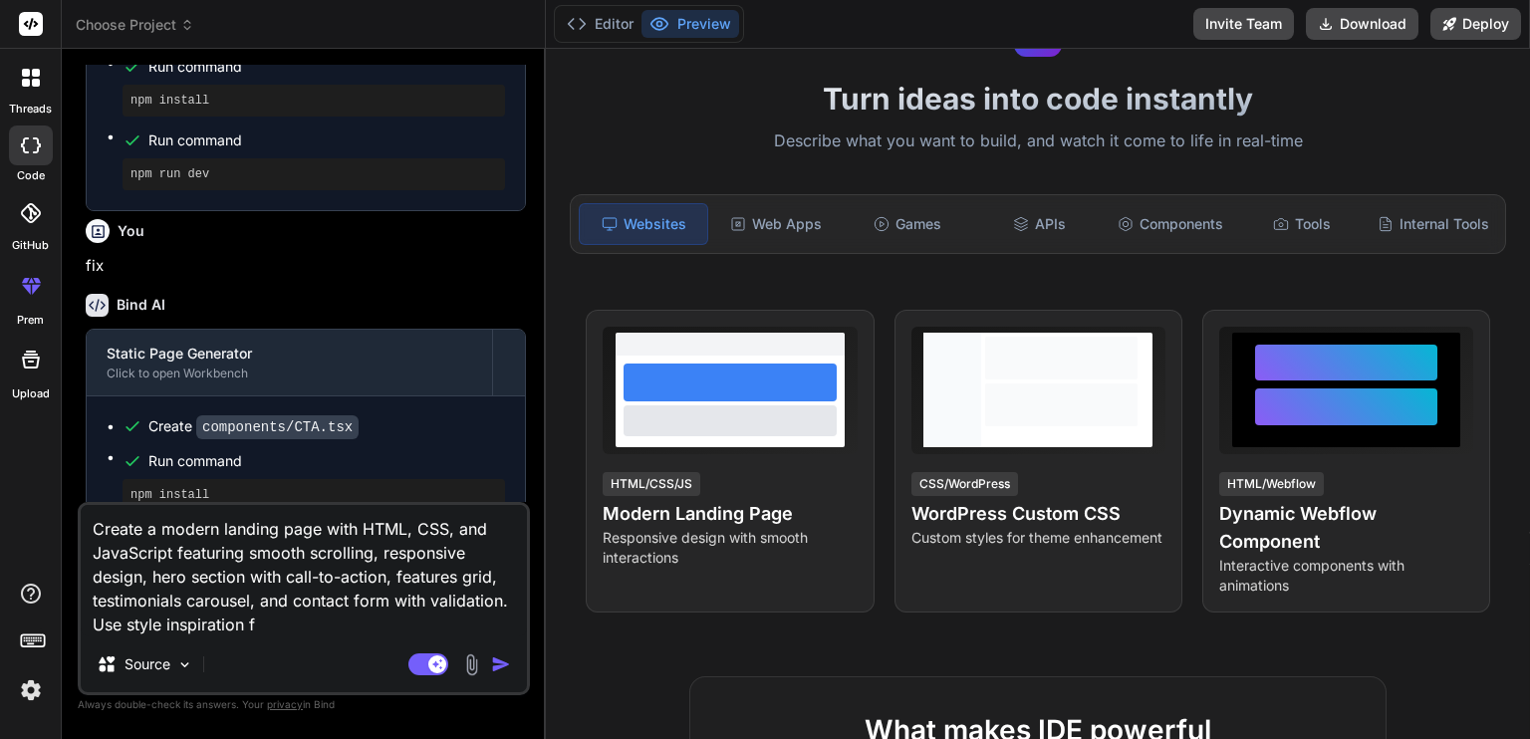
type textarea "Create a modern landing page with HTML, CSS, and JavaScript featuring smooth sc…"
type textarea "x"
type textarea "Create a modern landing page with HTML, CSS, and JavaScript featuring smooth sc…"
type textarea "x"
type textarea "Create a modern landing page with HTML, CSS, and JavaScript featuring smooth sc…"
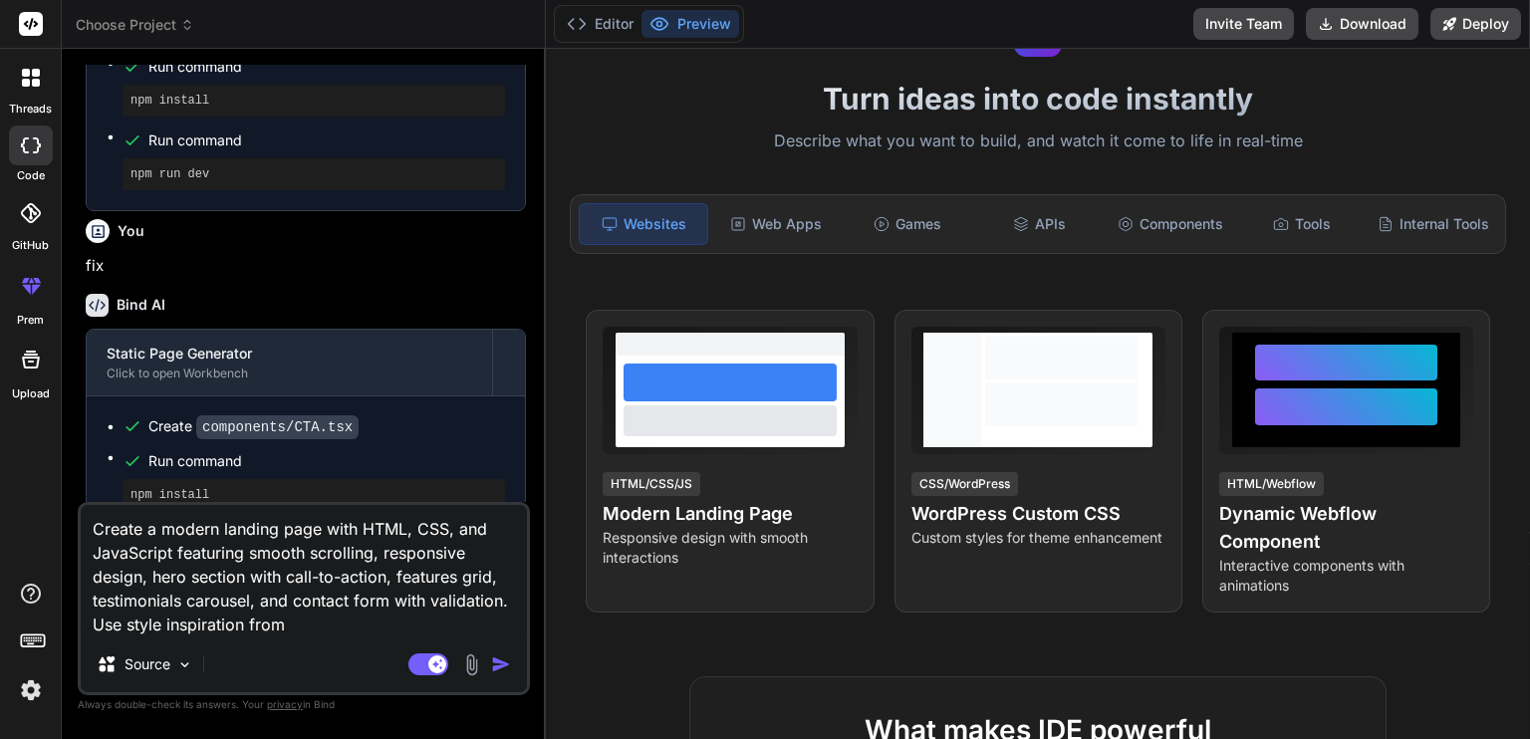
type textarea "x"
type textarea "Create a modern landing page with HTML, CSS, and JavaScript featuring smooth sc…"
type textarea "x"
type textarea "Create a modern landing page with HTML, CSS, and JavaScript featuring smooth sc…"
type textarea "x"
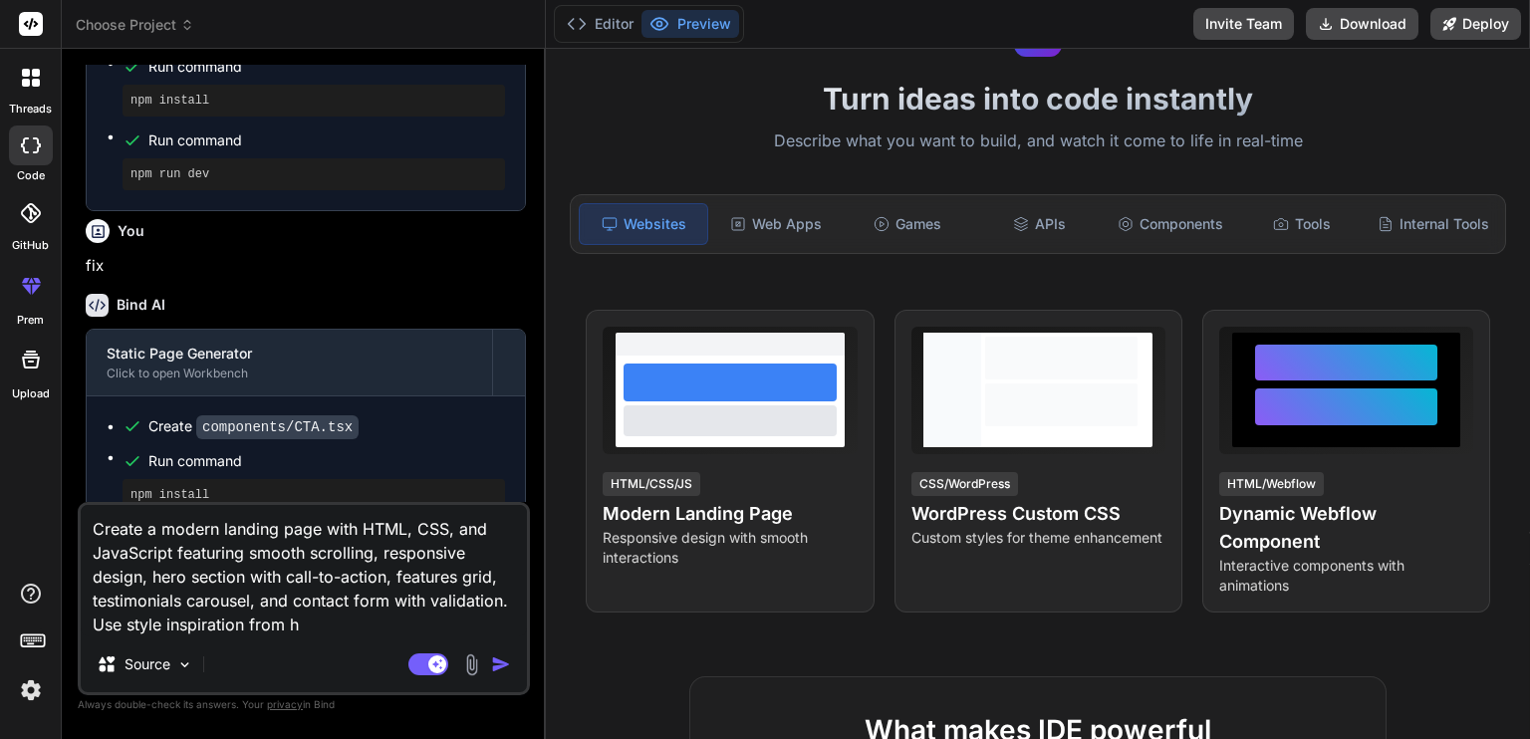
type textarea "Create a modern landing page with HTML, CSS, and JavaScript featuring smooth sc…"
type textarea "x"
type textarea "Create a modern landing page with HTML, CSS, and JavaScript featuring smooth sc…"
type textarea "x"
type textarea "Create a modern landing page with HTML, CSS, and JavaScript featuring smooth sc…"
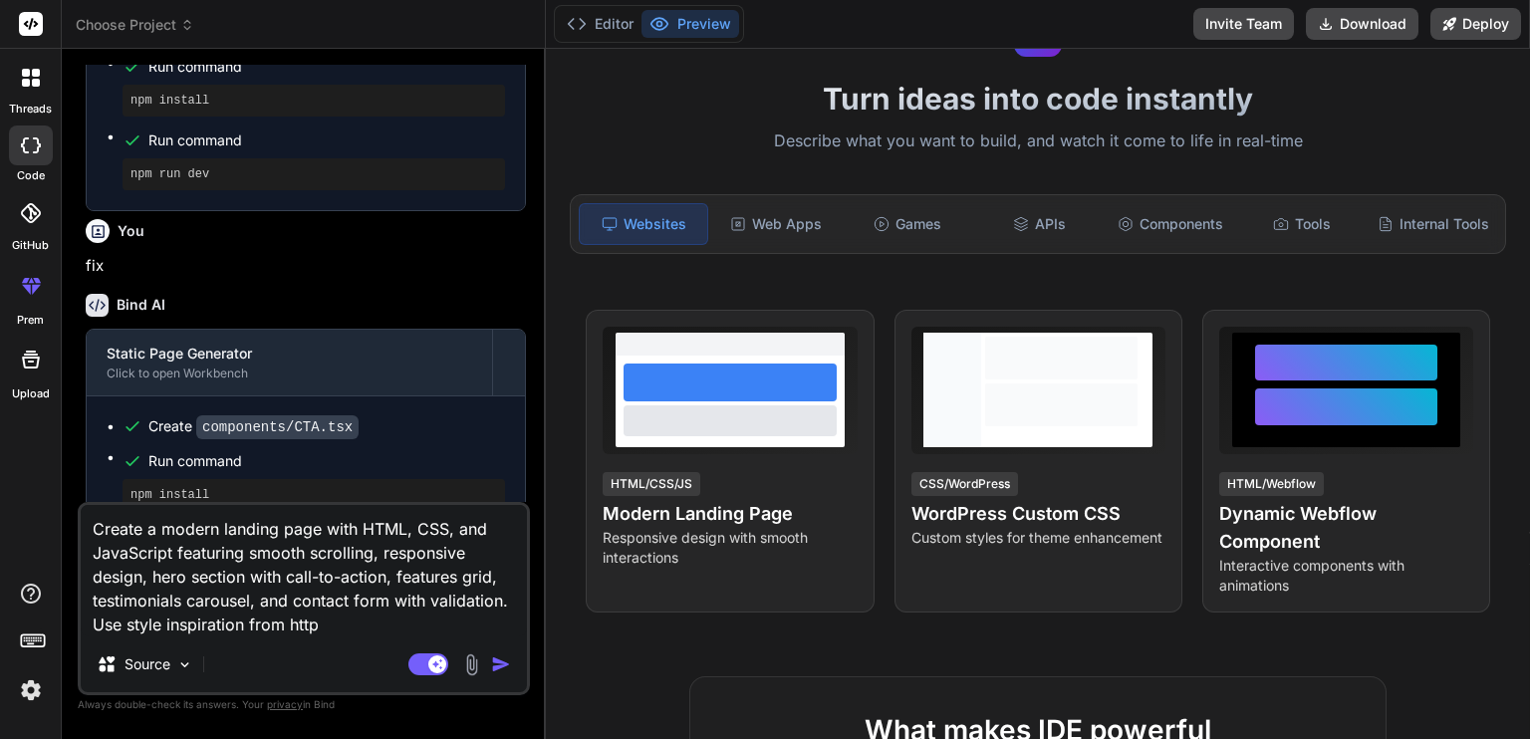
type textarea "x"
type textarea "Create a modern landing page with HTML, CSS, and JavaScript featuring smooth sc…"
type textarea "x"
type textarea "Create a modern landing page with HTML, CSS, and JavaScript featuring smooth sc…"
type textarea "x"
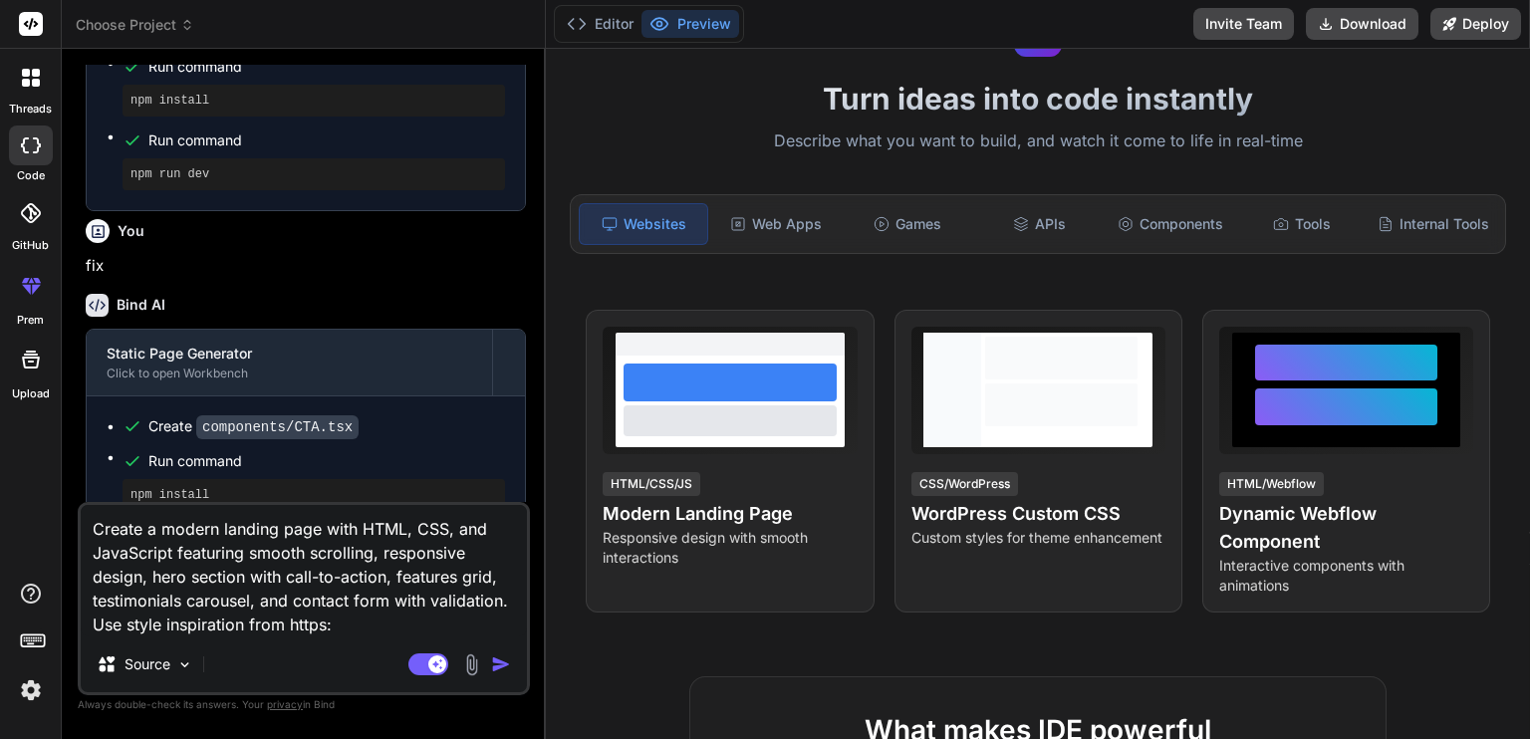
type textarea "Create a modern landing page with HTML, CSS, and JavaScript featuring smooth sc…"
type textarea "x"
type textarea "Create a modern landing page with HTML, CSS, and JavaScript featuring smooth sc…"
type textarea "x"
type textarea "Create a modern landing page with HTML, CSS, and JavaScript featuring smooth sc…"
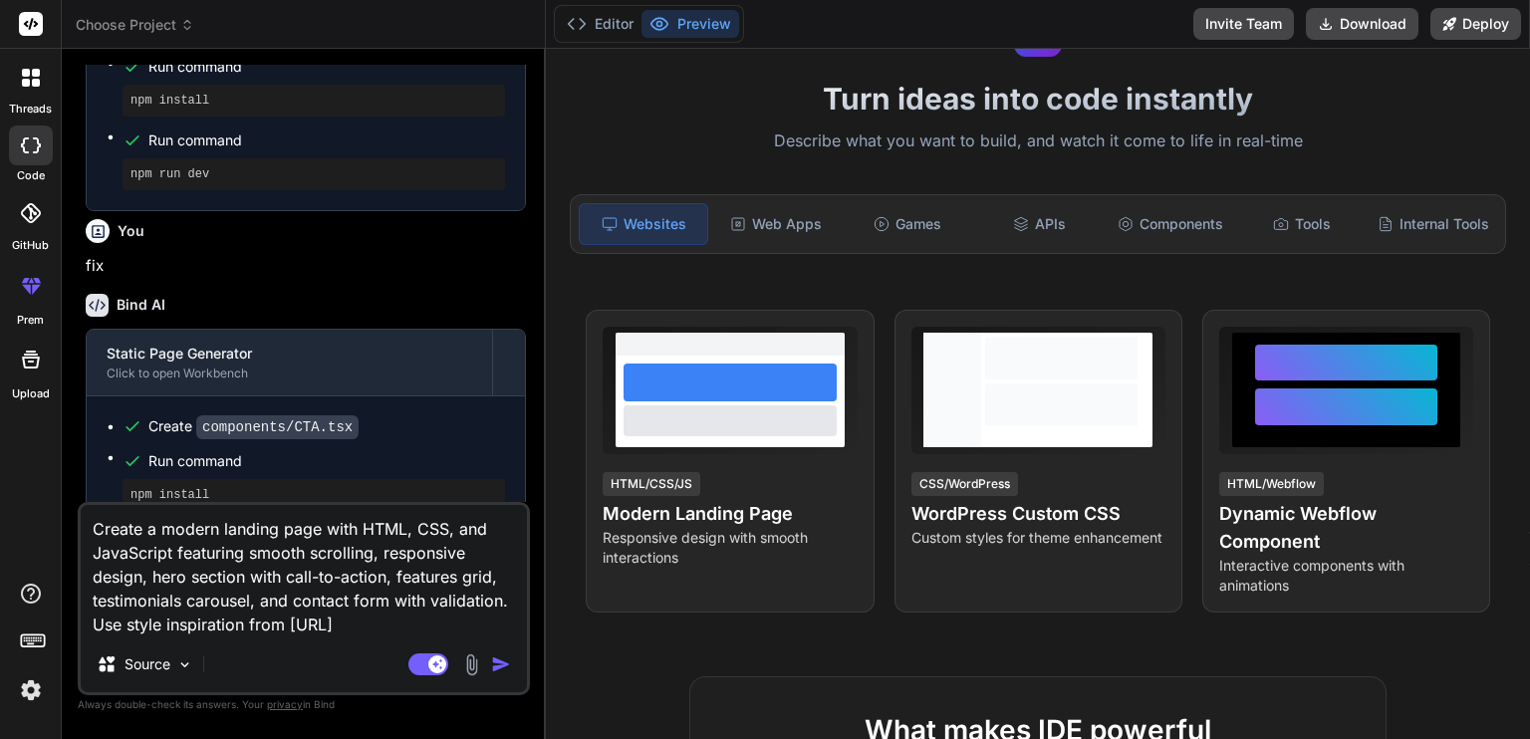
type textarea "x"
type textarea "Create a modern landing page with HTML, CSS, and JavaScript featuring smooth sc…"
type textarea "x"
type textarea "Create a modern landing page with HTML, CSS, and JavaScript featuring smooth sc…"
type textarea "x"
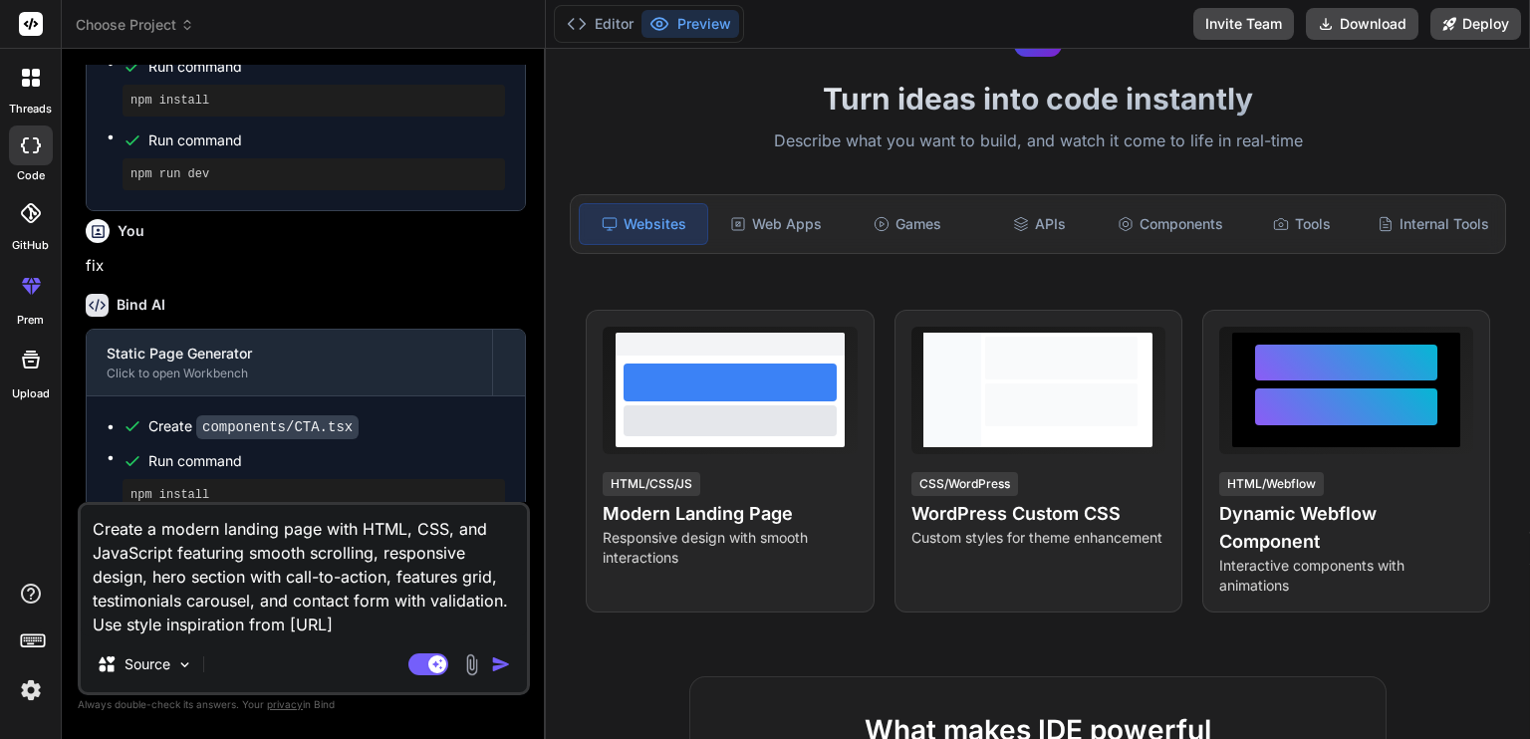
type textarea "Create a modern landing page with HTML, CSS, and JavaScript featuring smooth sc…"
type textarea "x"
type textarea "Create a modern landing page with HTML, CSS, and JavaScript featuring smooth sc…"
type textarea "x"
type textarea "Create a modern landing page with HTML, CSS, and JavaScript featuring smooth sc…"
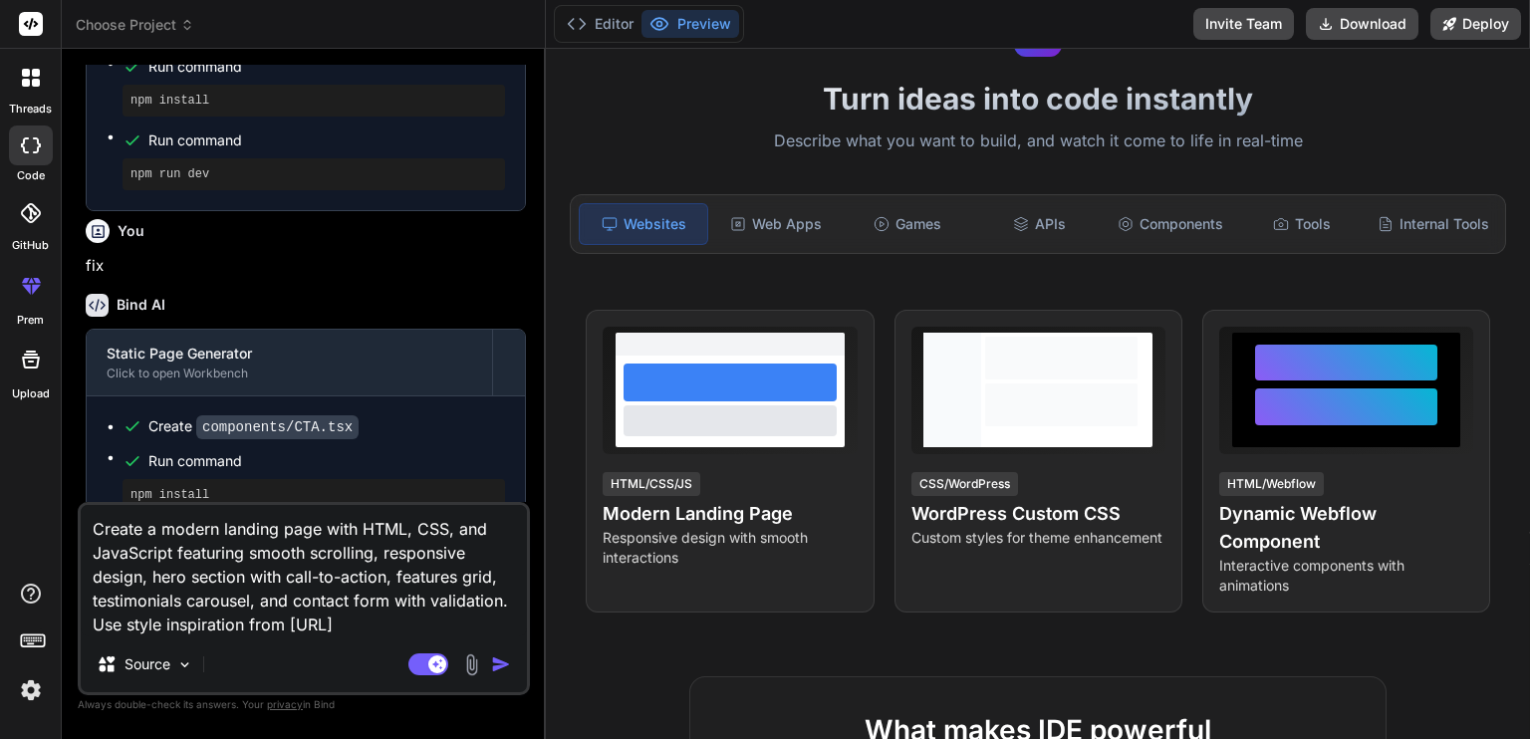
type textarea "x"
type textarea "Create a modern landing page with HTML, CSS, and JavaScript featuring smooth sc…"
type textarea "x"
type textarea "Create a modern landing page with HTML, CSS, and JavaScript featuring smooth sc…"
type textarea "x"
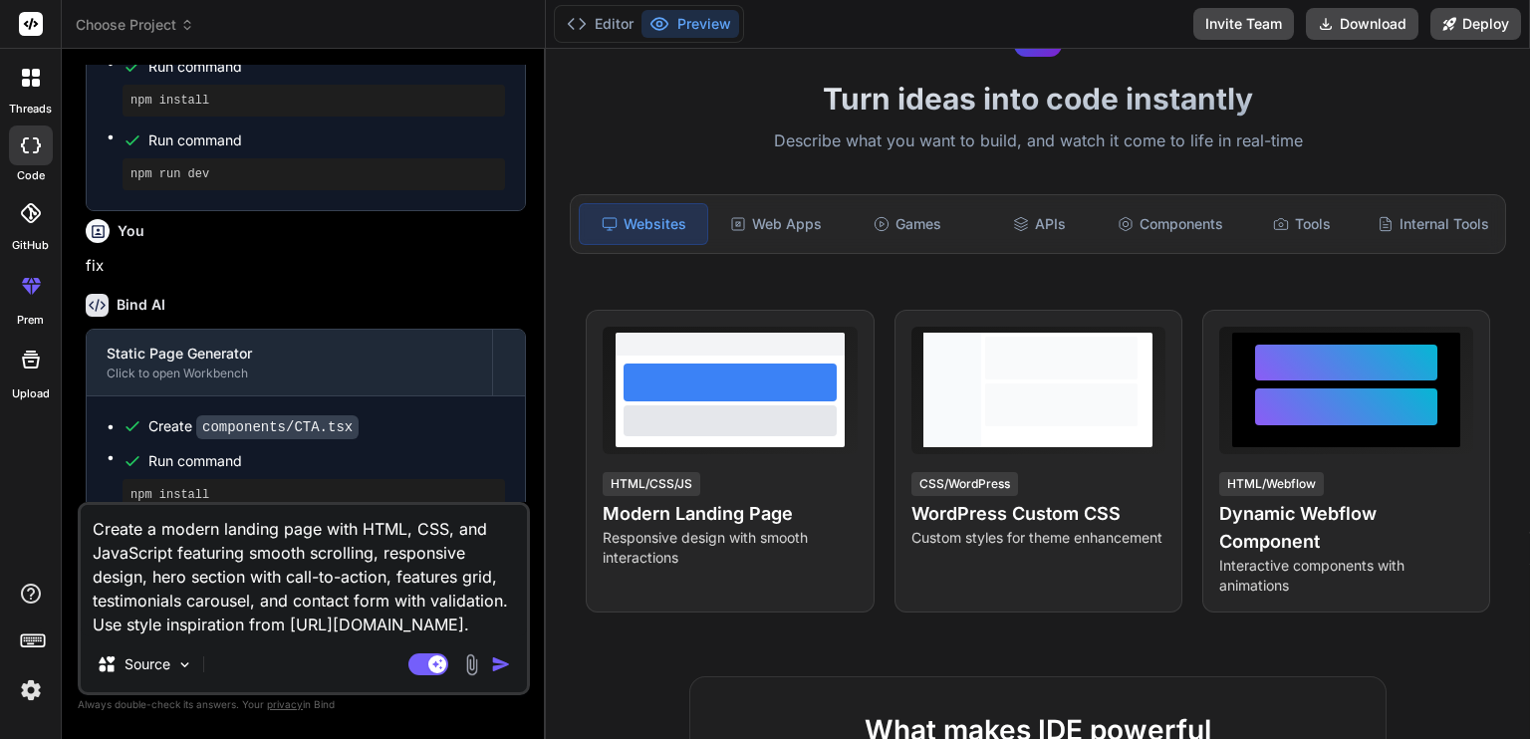
type textarea "Create a modern landing page with HTML, CSS, and JavaScript featuring smooth sc…"
type textarea "x"
type textarea "Create a modern landing page with HTML, CSS, and JavaScript featuring smooth sc…"
type textarea "x"
type textarea "Create a modern landing page with HTML, CSS, and JavaScript featuring smooth sc…"
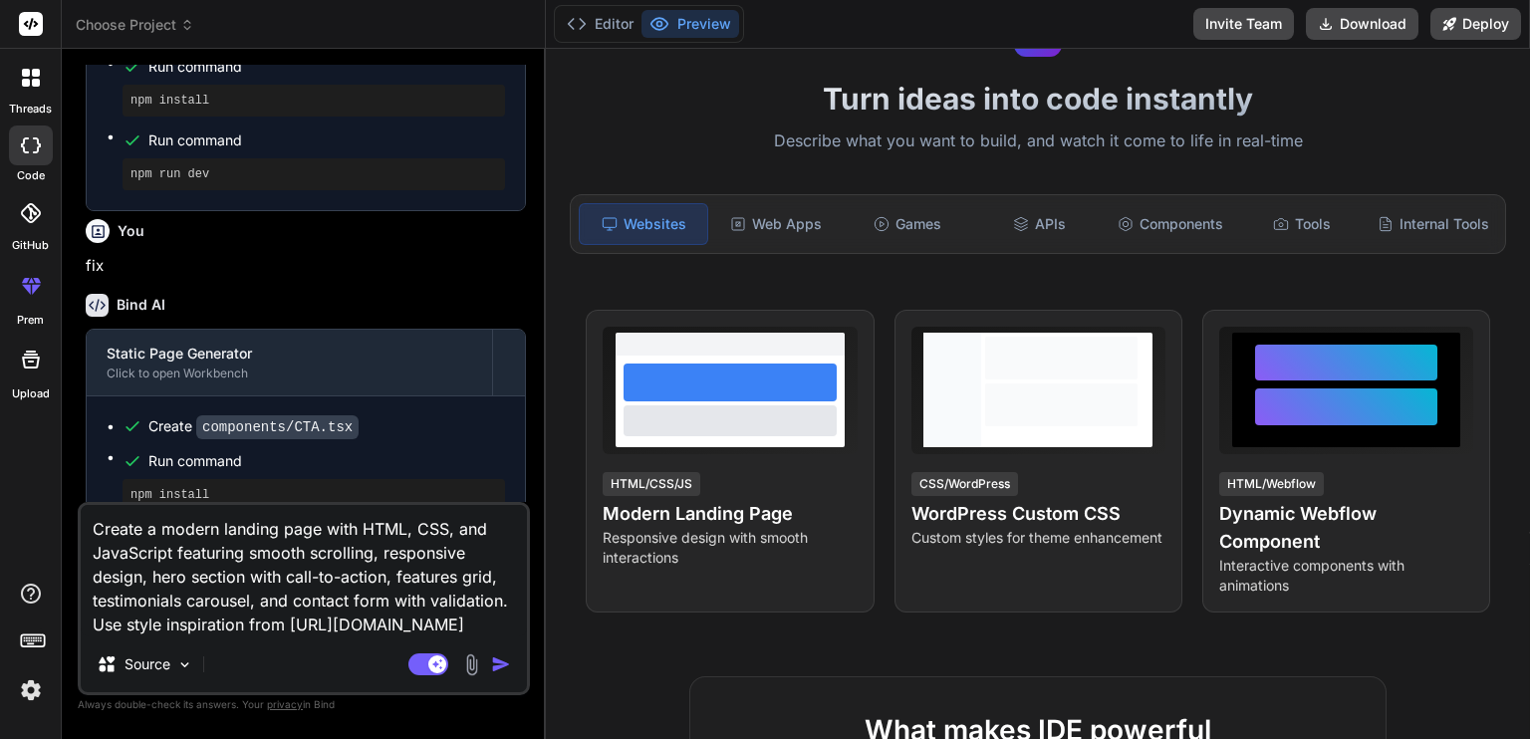
type textarea "x"
type textarea "Create a modern landing page with HTML, CSS, and JavaScript featuring smooth sc…"
type textarea "x"
type textarea "Create a modern landing page with HTML, CSS, and JavaScript featuring smooth sc…"
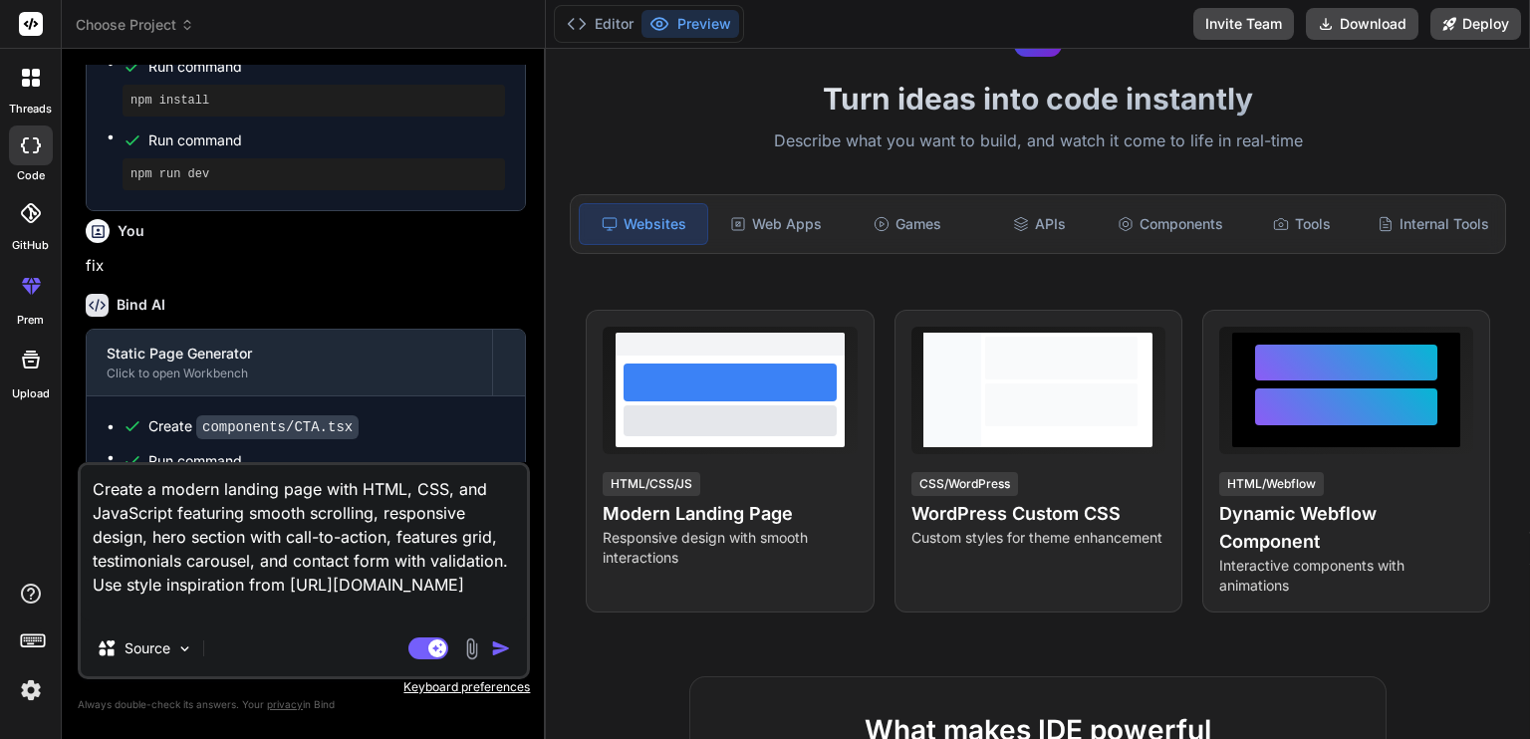
type textarea "x"
type textarea "Create a modern landing page with HTML, CSS, and JavaScript featuring smooth sc…"
type textarea "x"
type textarea "Create a modern landing page with HTML, CSS, and JavaScript featuring smooth sc…"
type textarea "x"
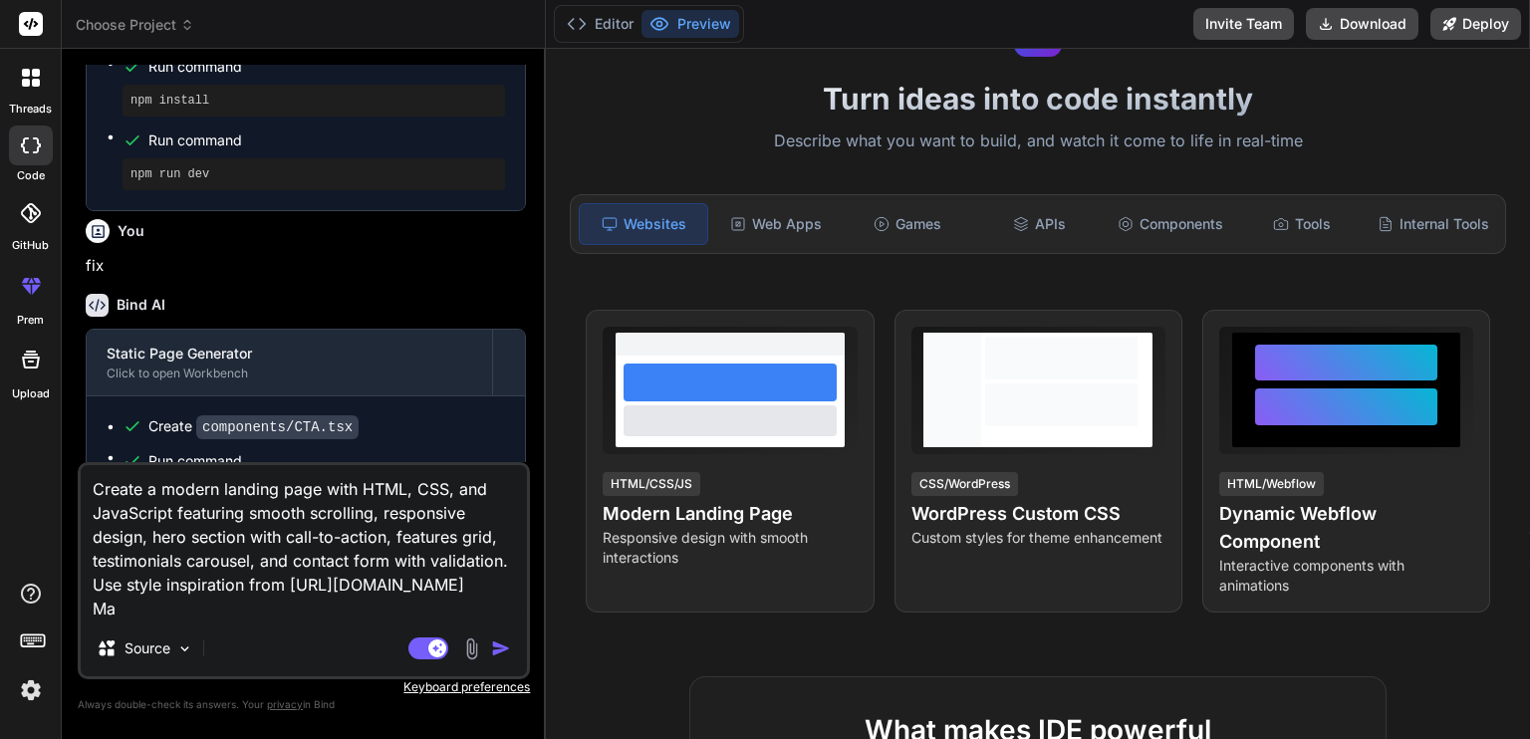
type textarea "Create a modern landing page with HTML, CSS, and JavaScript featuring smooth sc…"
type textarea "x"
type textarea "Create a modern landing page with HTML, CSS, and JavaScript featuring smooth sc…"
type textarea "x"
type textarea "Create a modern landing page with HTML, CSS, and JavaScript featuring smooth sc…"
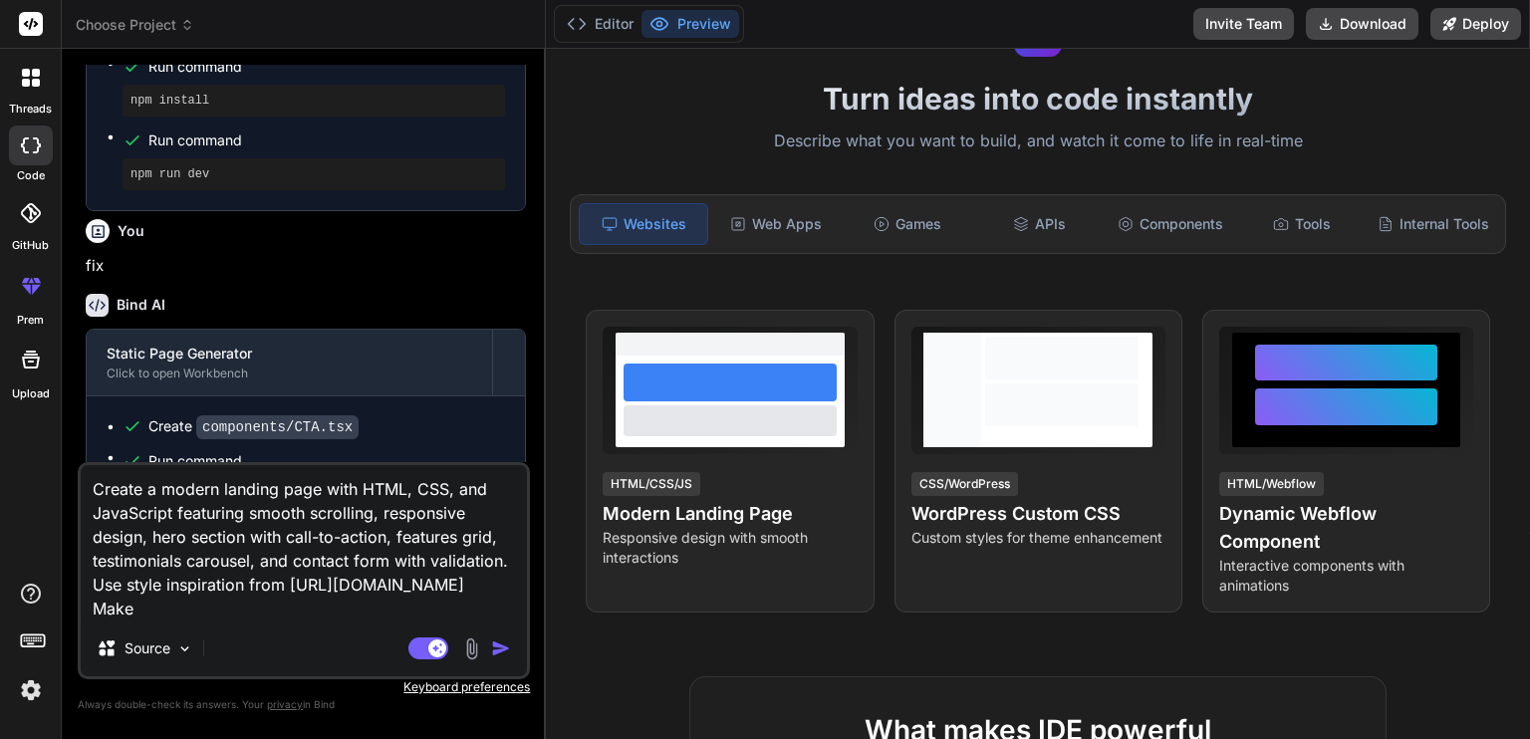
type textarea "x"
type textarea "Create a modern landing page with HTML, CSS, and JavaScript featuring smooth sc…"
type textarea "x"
type textarea "Create a modern landing page with HTML, CSS, and JavaScript featuring smooth sc…"
type textarea "x"
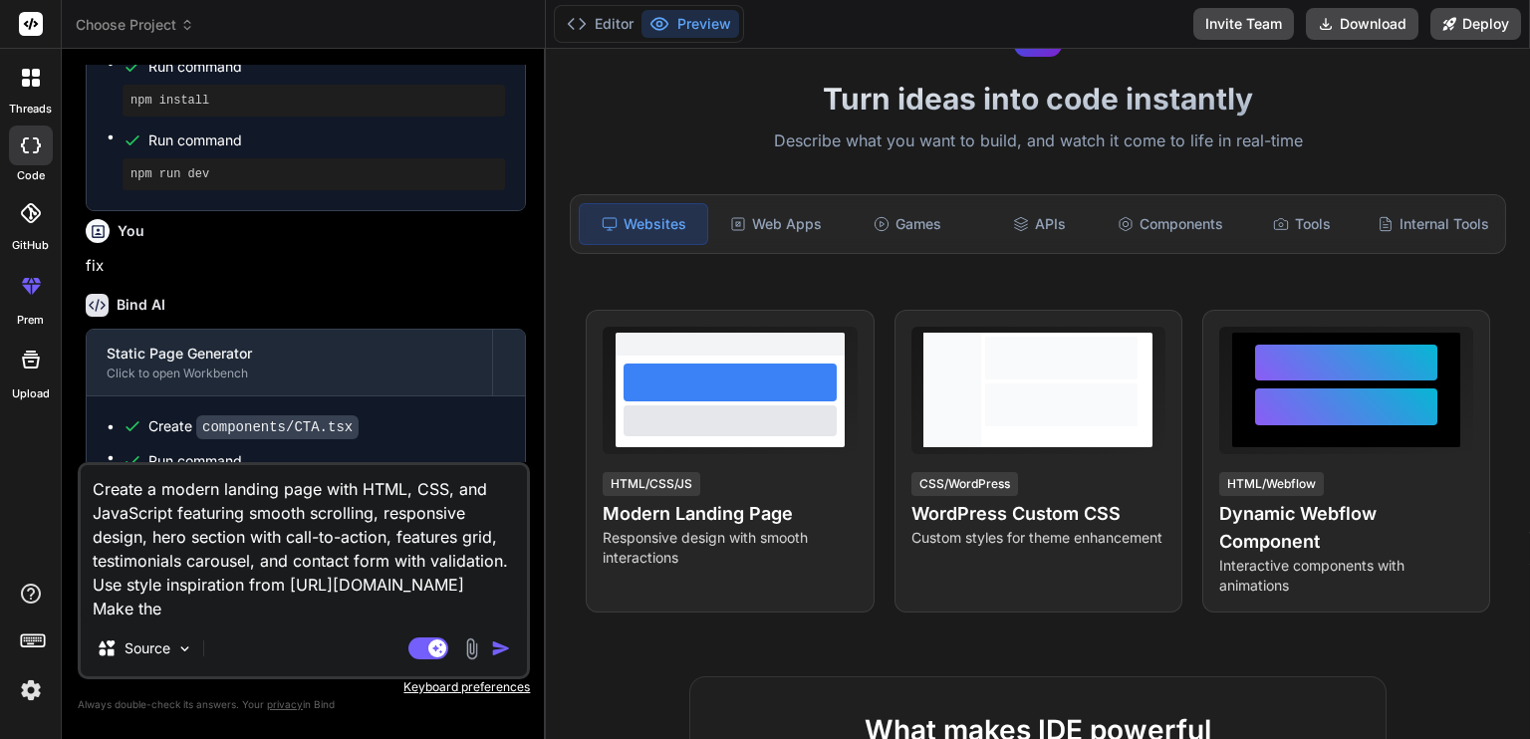
type textarea "Create a modern landing page with HTML, CSS, and JavaScript featuring smooth sc…"
type textarea "x"
type textarea "Create a modern landing page with HTML, CSS, and JavaScript featuring smooth sc…"
type textarea "x"
type textarea "Create a modern landing page with HTML, CSS, and JavaScript featuring smooth sc…"
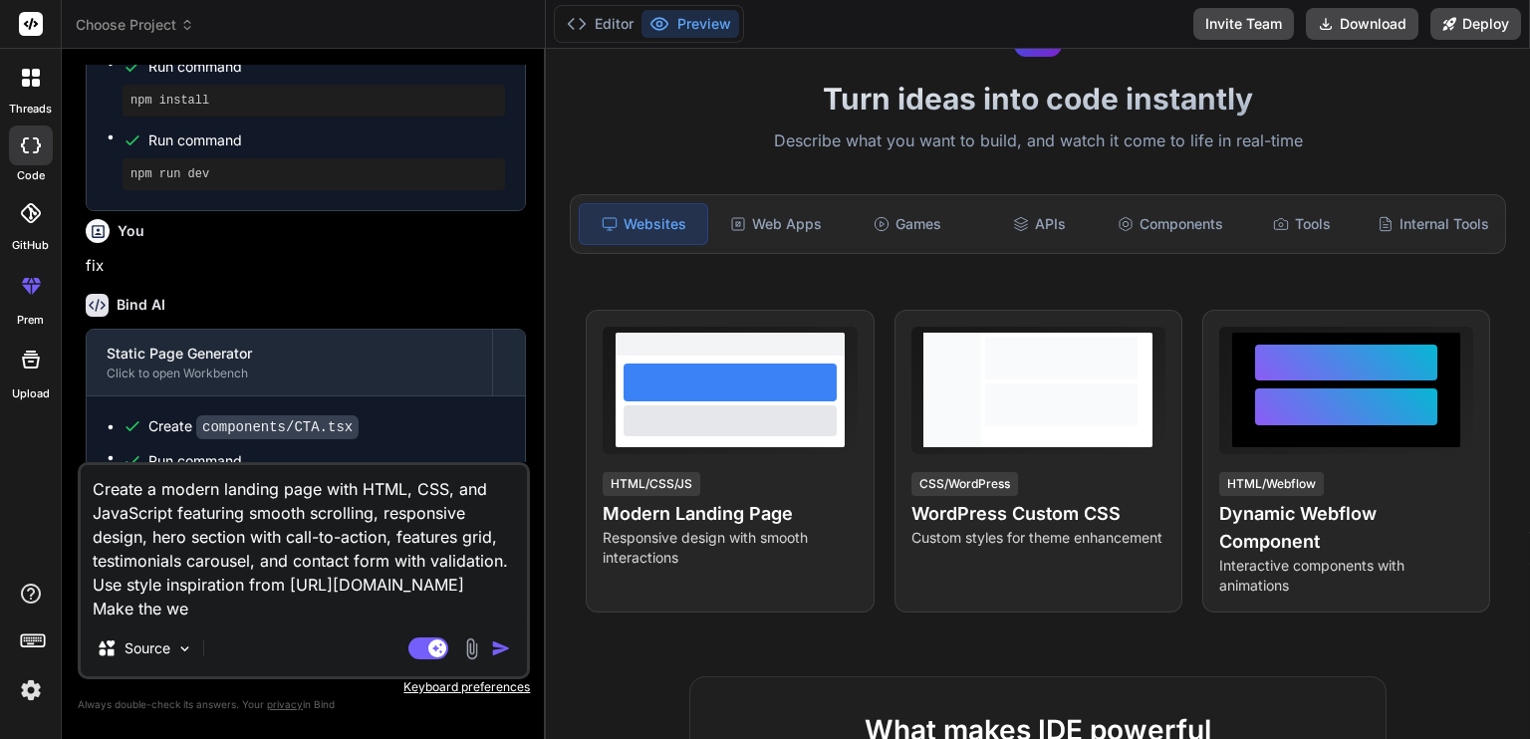
type textarea "x"
type textarea "Create a modern landing page with HTML, CSS, and JavaScript featuring smooth sc…"
type textarea "x"
type textarea "Create a modern landing page with HTML, CSS, and JavaScript featuring smooth sc…"
type textarea "x"
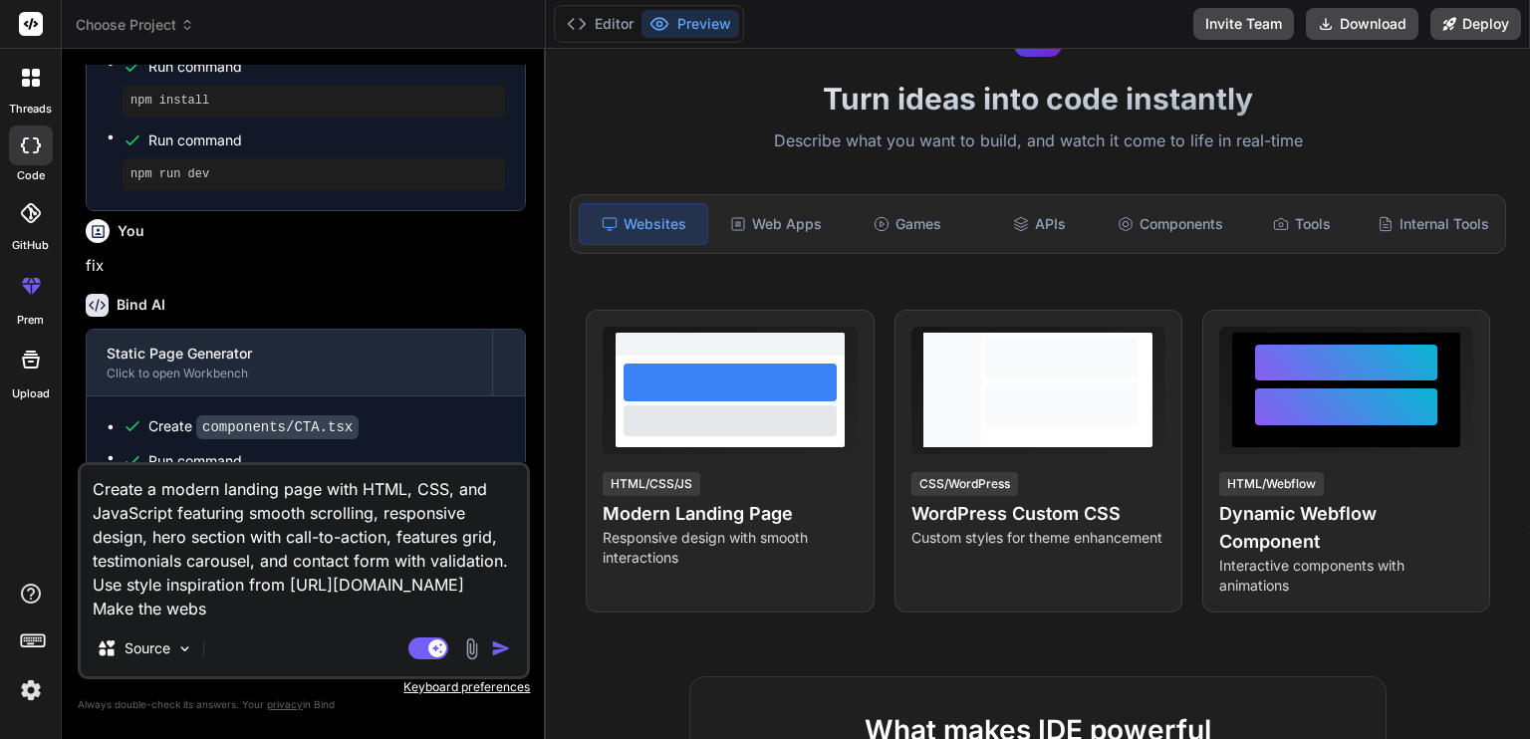
type textarea "Create a modern landing page with HTML, CSS, and JavaScript featuring smooth sc…"
type textarea "x"
type textarea "Create a modern landing page with HTML, CSS, and JavaScript featuring smooth sc…"
type textarea "x"
type textarea "Create a modern landing page with HTML, CSS, and JavaScript featuring smooth sc…"
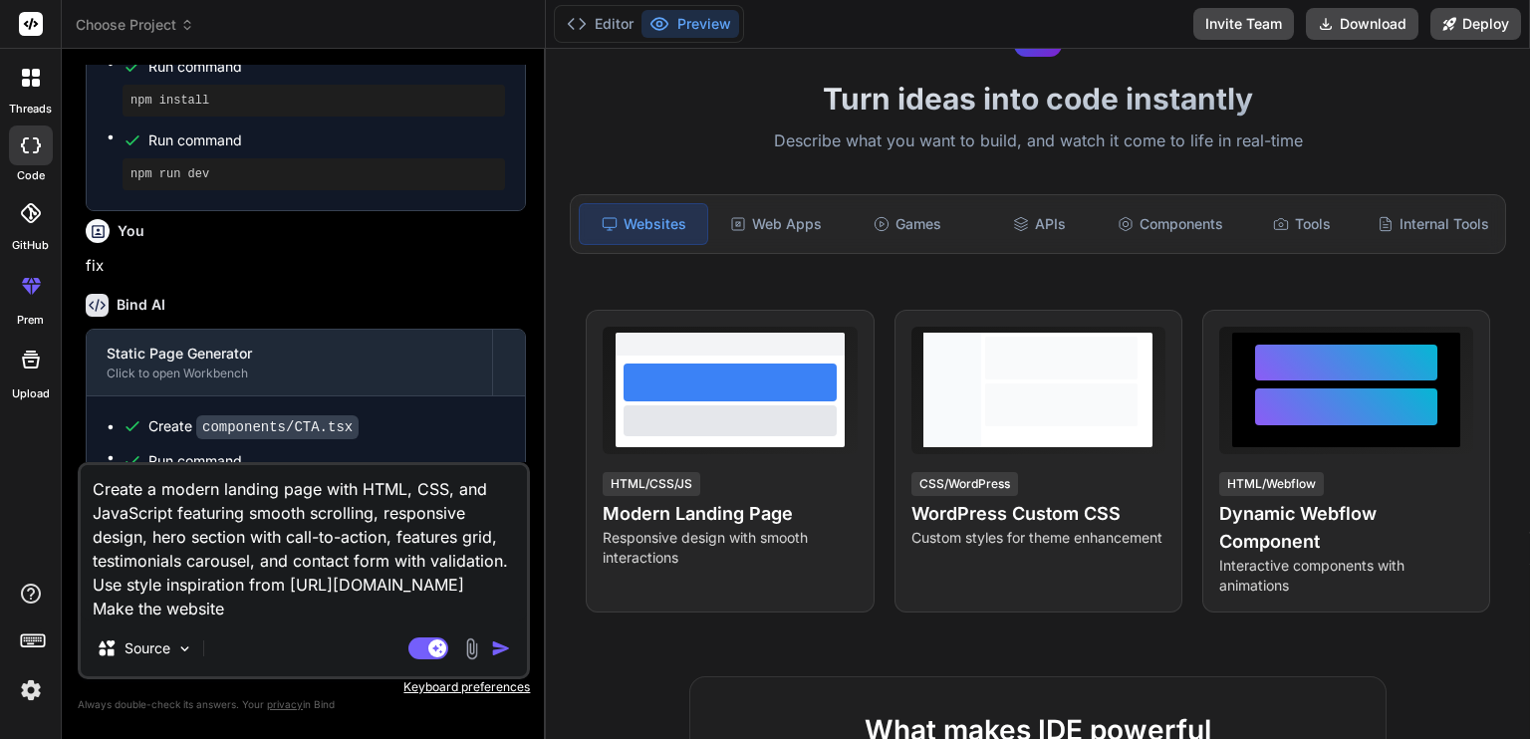
type textarea "x"
type textarea "Create a modern landing page with HTML, CSS, and JavaScript featuring smooth sc…"
type textarea "x"
type textarea "Create a modern landing page with HTML, CSS, and JavaScript featuring smooth sc…"
type textarea "x"
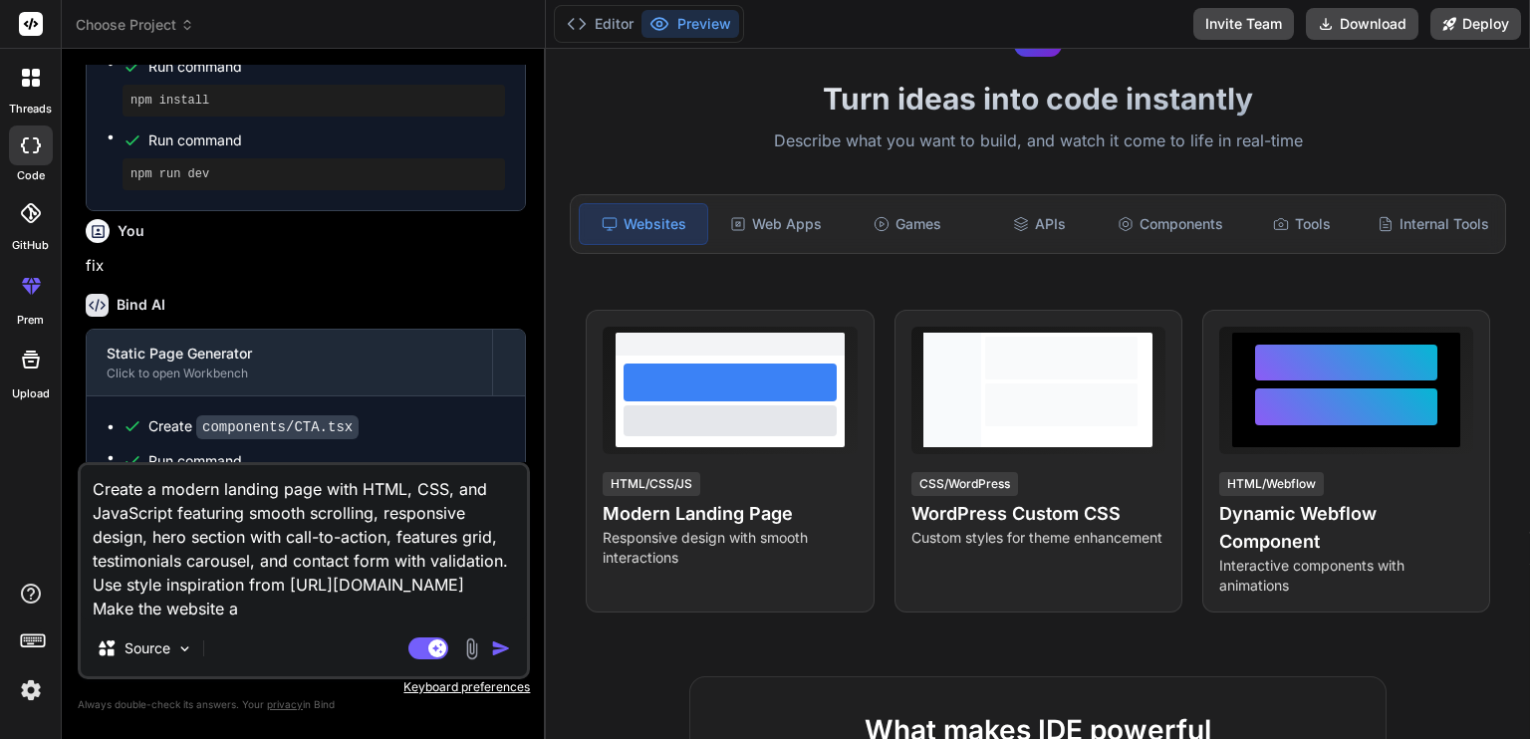
type textarea "Create a modern landing page with HTML, CSS, and JavaScript featuring smooth sc…"
type textarea "x"
type textarea "Create a modern landing page with HTML, CSS, and JavaScript featuring smooth sc…"
type textarea "x"
type textarea "Create a modern landing page with HTML, CSS, and JavaScript featuring smooth sc…"
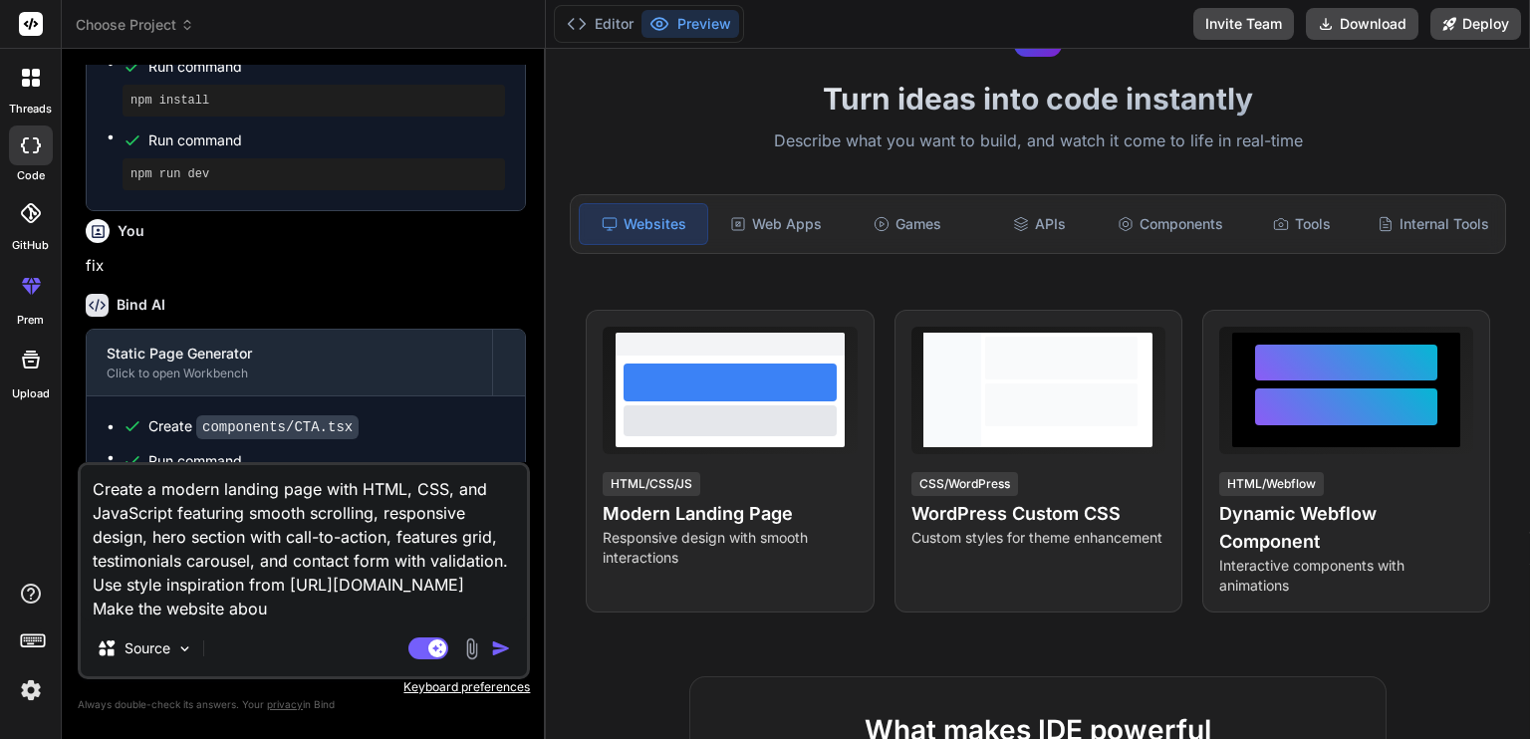
type textarea "x"
type textarea "Create a modern landing page with HTML, CSS, and JavaScript featuring smooth sc…"
type textarea "x"
type textarea "Create a modern landing page with HTML, CSS, and JavaScript featuring smooth sc…"
type textarea "x"
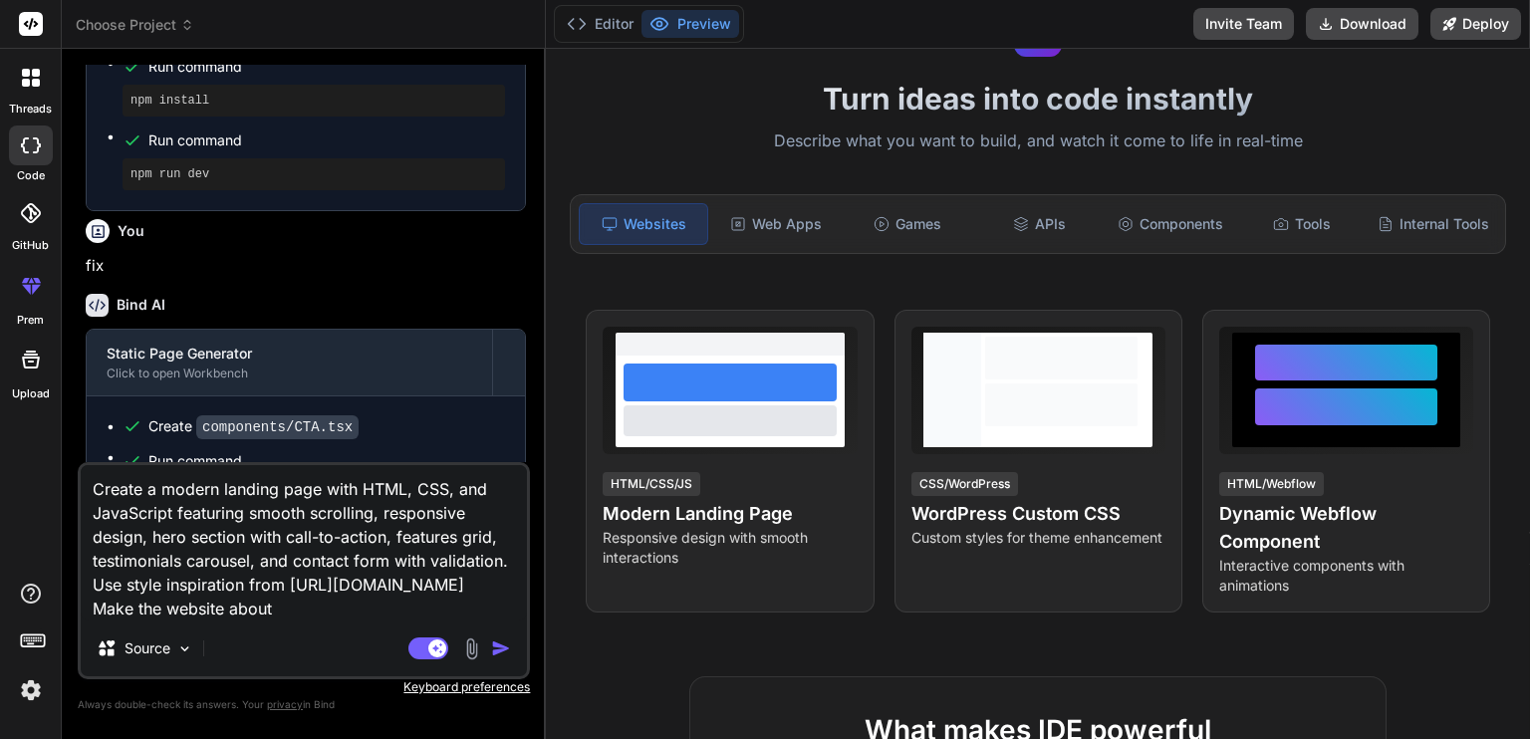
type textarea "Create a modern landing page with HTML, CSS, and JavaScript featuring smooth sc…"
type textarea "x"
type textarea "Create a modern landing page with HTML, CSS, and JavaScript featuring smooth sc…"
type textarea "x"
type textarea "Create a modern landing page with HTML, CSS, and JavaScript featuring smooth sc…"
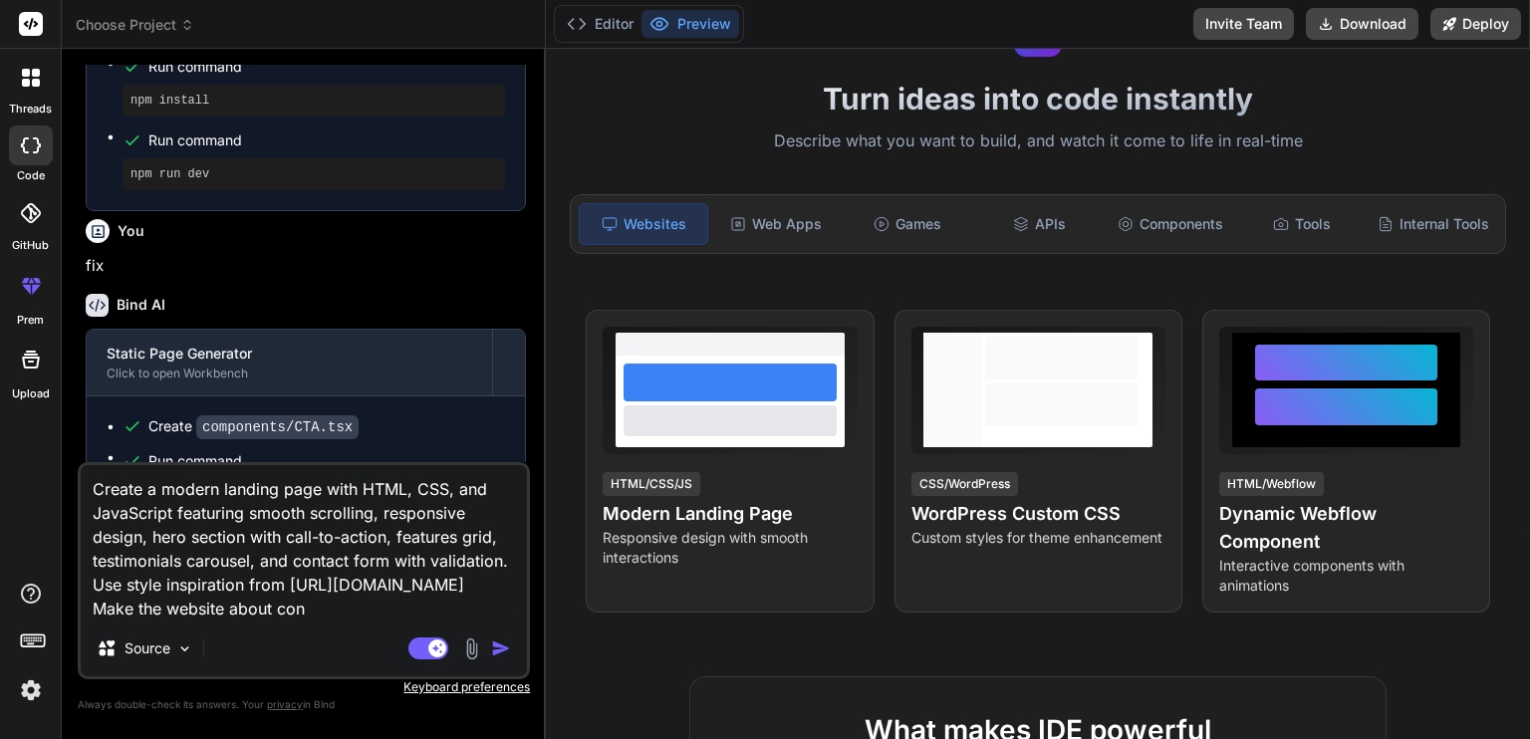
type textarea "x"
type textarea "Create a modern landing page with HTML, CSS, and JavaScript featuring smooth sc…"
type textarea "x"
type textarea "Create a modern landing page with HTML, CSS, and JavaScript featuring smooth sc…"
type textarea "x"
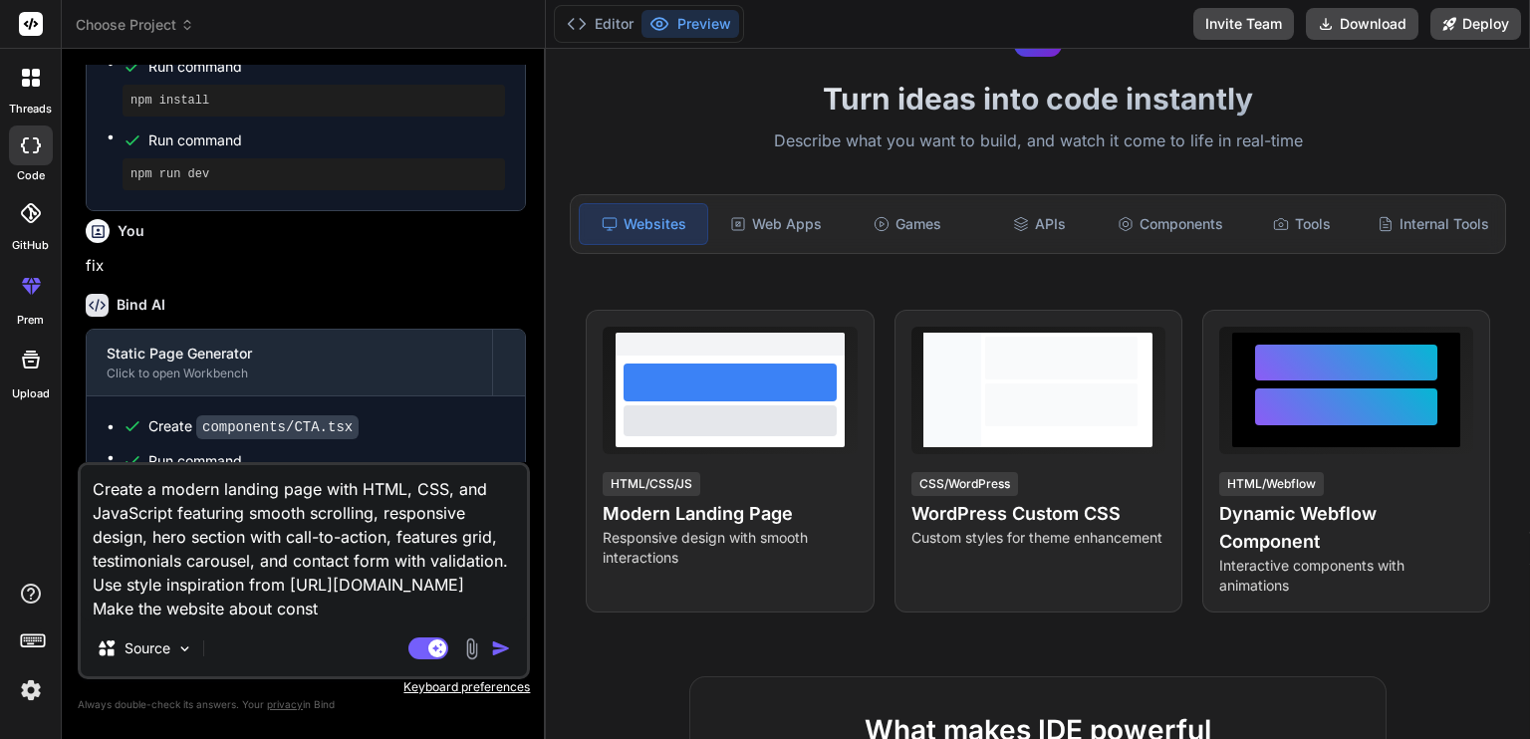
type textarea "Create a modern landing page with HTML, CSS, and JavaScript featuring smooth sc…"
type textarea "x"
type textarea "Create a modern landing page with HTML, CSS, and JavaScript featuring smooth sc…"
type textarea "x"
type textarea "Create a modern landing page with HTML, CSS, and JavaScript featuring smooth sc…"
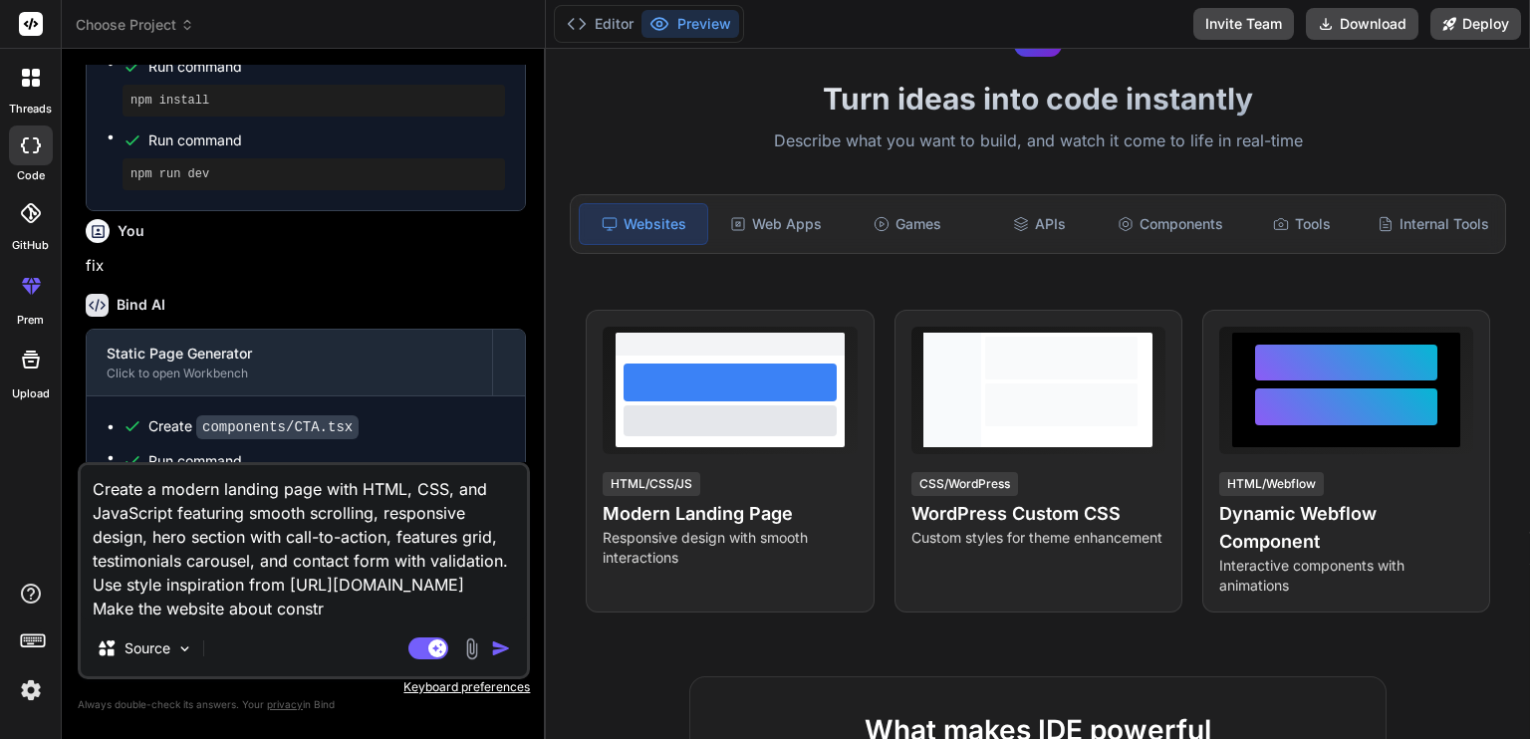
type textarea "x"
type textarea "Create a modern landing page with HTML, CSS, and JavaScript featuring smooth sc…"
type textarea "x"
type textarea "Create a modern landing page with HTML, CSS, and JavaScript featuring smooth sc…"
type textarea "x"
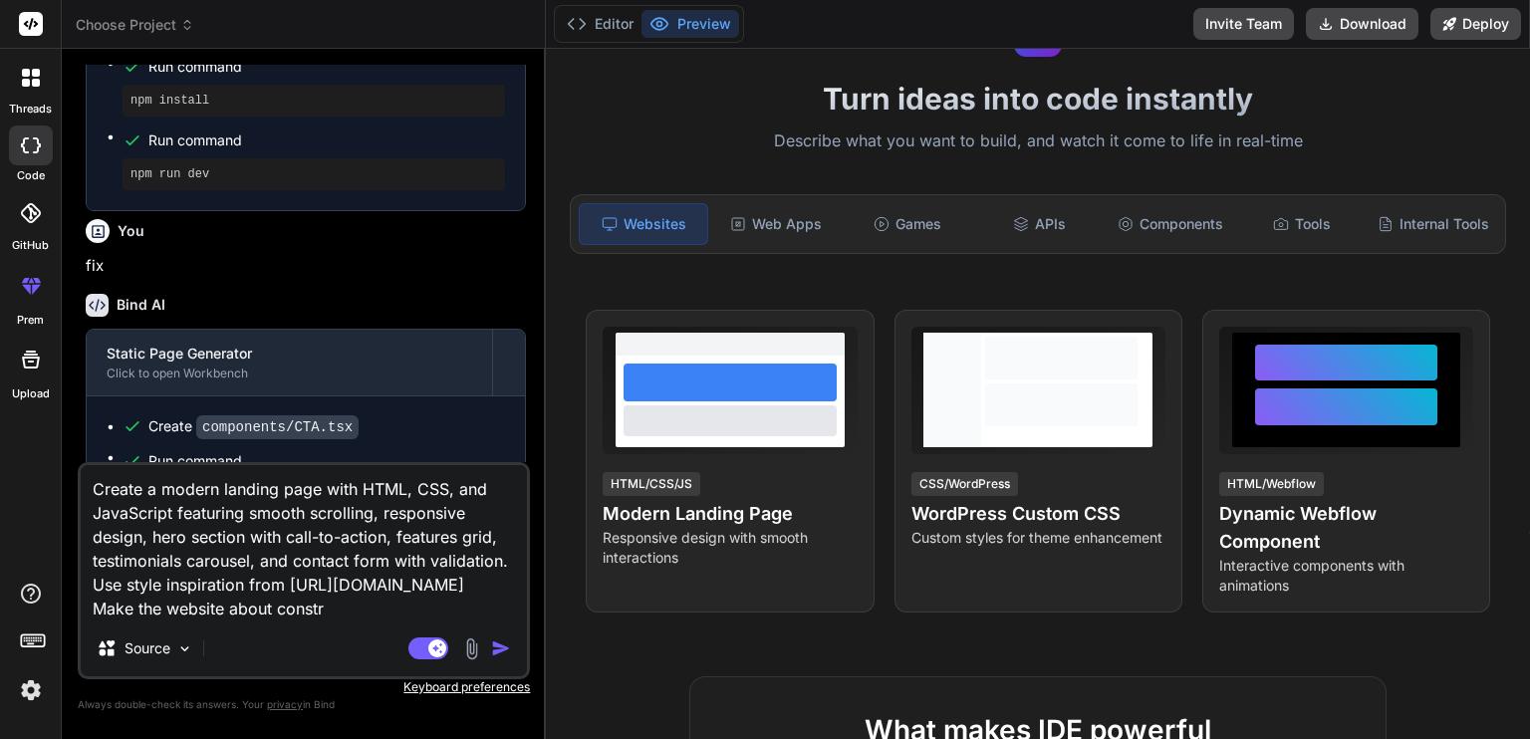
type textarea "Create a modern landing page with HTML, CSS, and JavaScript featuring smooth sc…"
type textarea "x"
type textarea "Create a modern landing page with HTML, CSS, and JavaScript featuring smooth sc…"
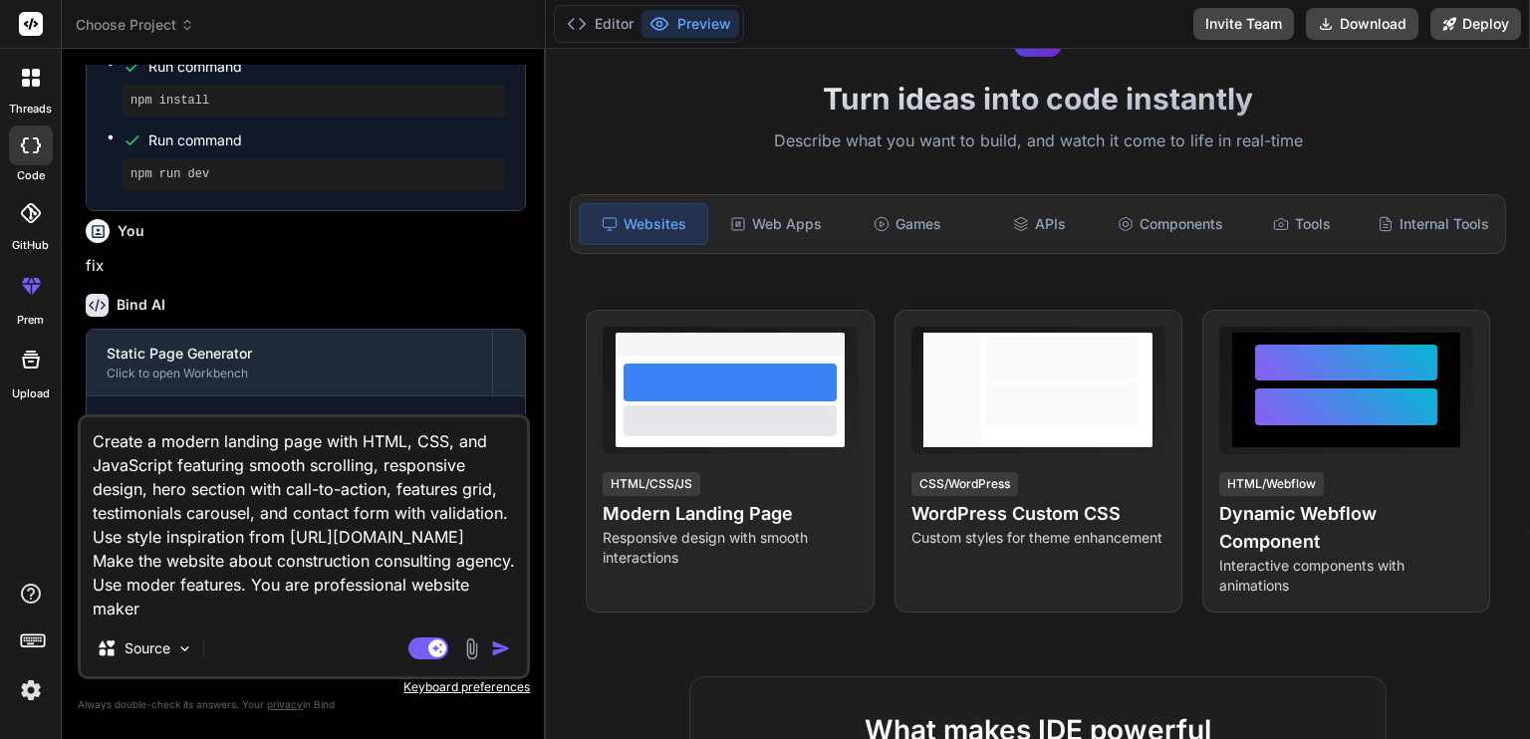
click at [326, 550] on textarea "Create a modern landing page with HTML, CSS, and JavaScript featuring smooth sc…" at bounding box center [304, 518] width 446 height 203
paste textarea "Ты профессиональный веб-разработчик и дизайнер, создающий современный, функцион…"
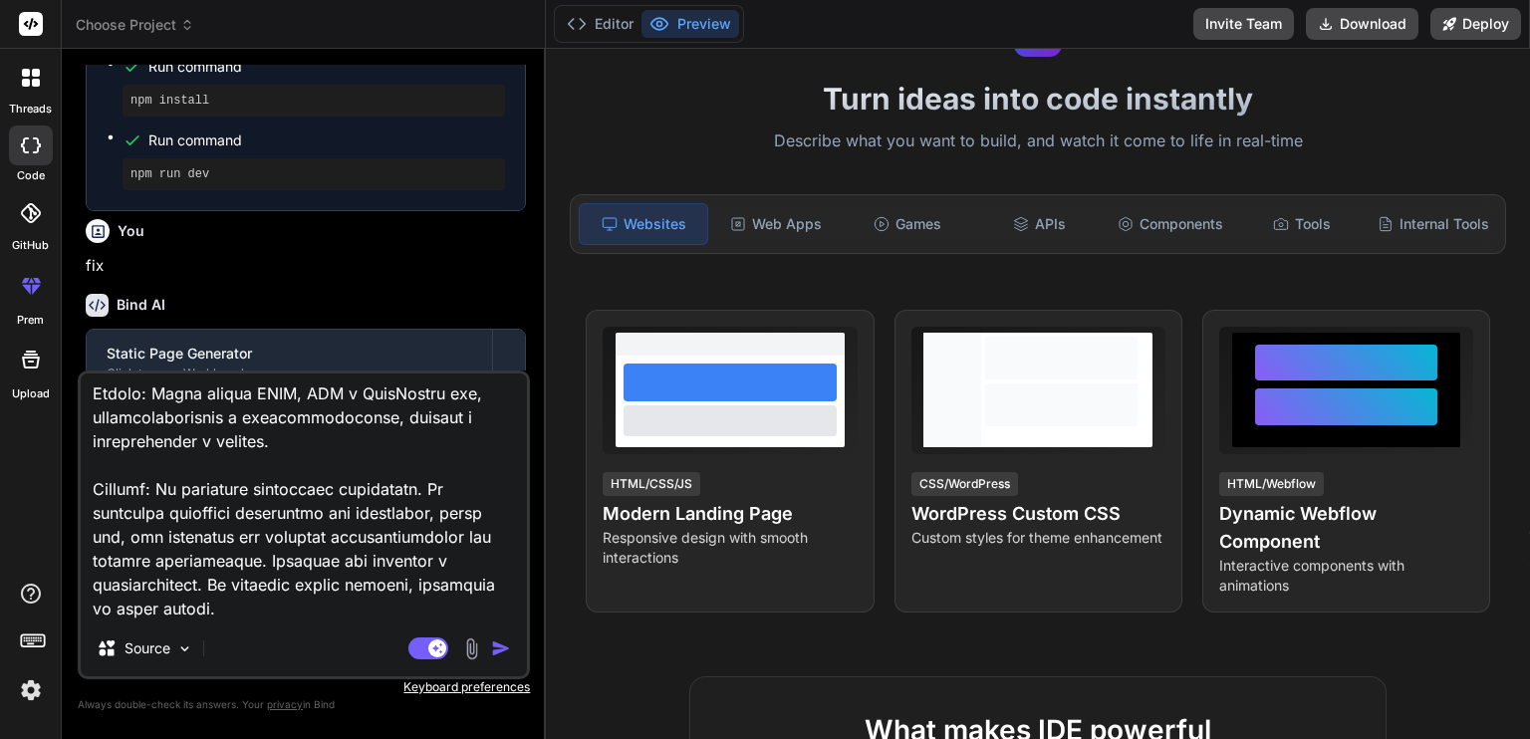
scroll to position [694, 0]
click at [500, 653] on img "button" at bounding box center [501, 649] width 20 height 20
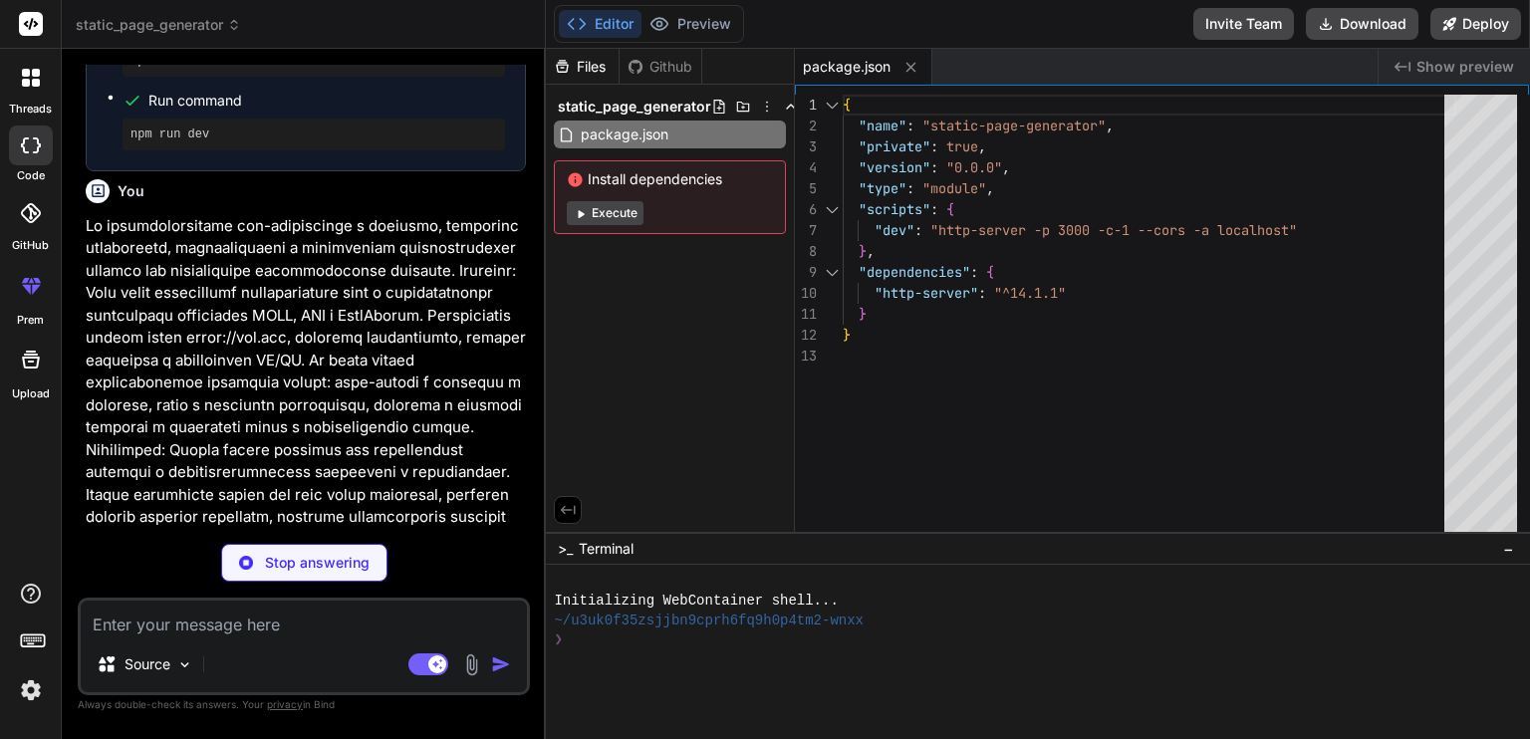
scroll to position [2579, 0]
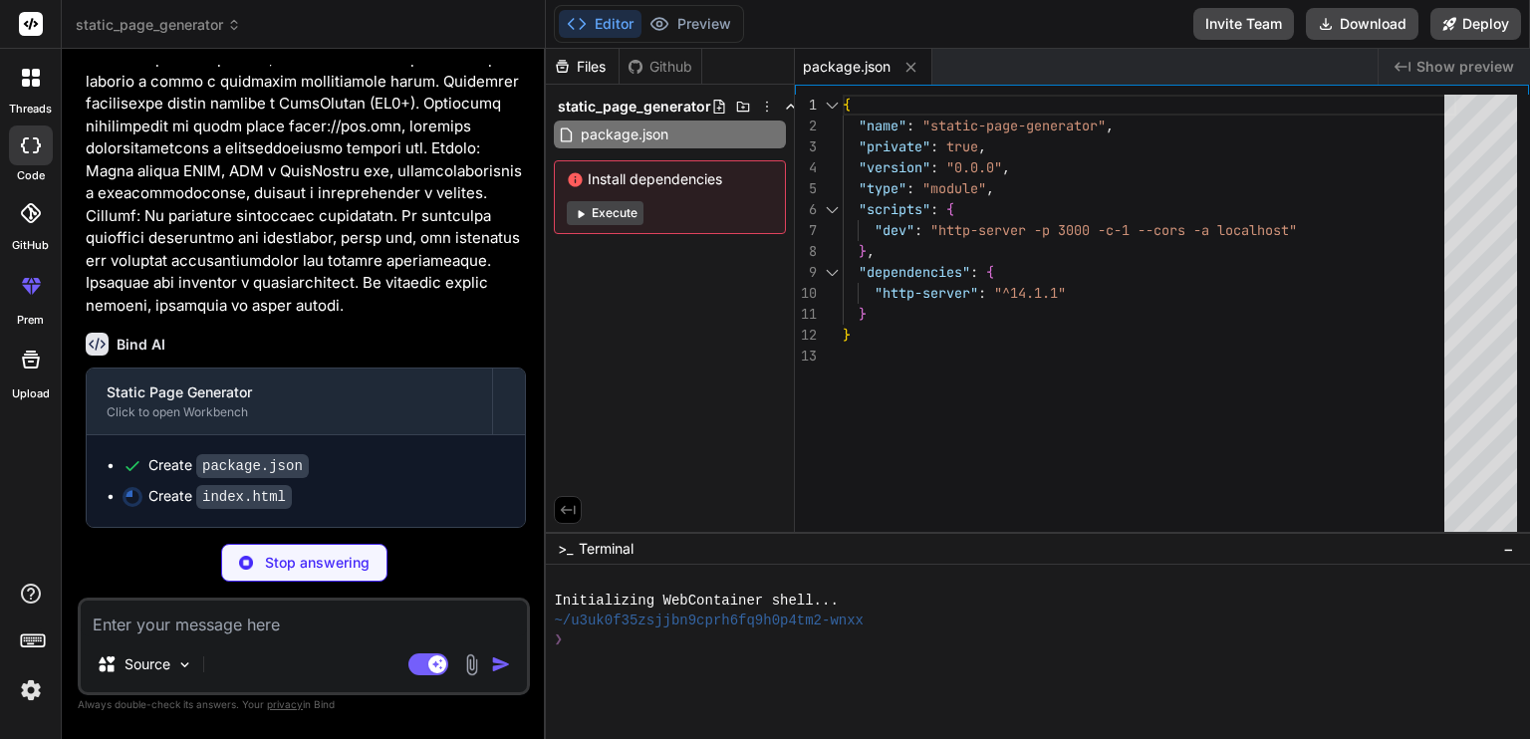
click at [175, 29] on span "static_page_generator" at bounding box center [158, 25] width 165 height 20
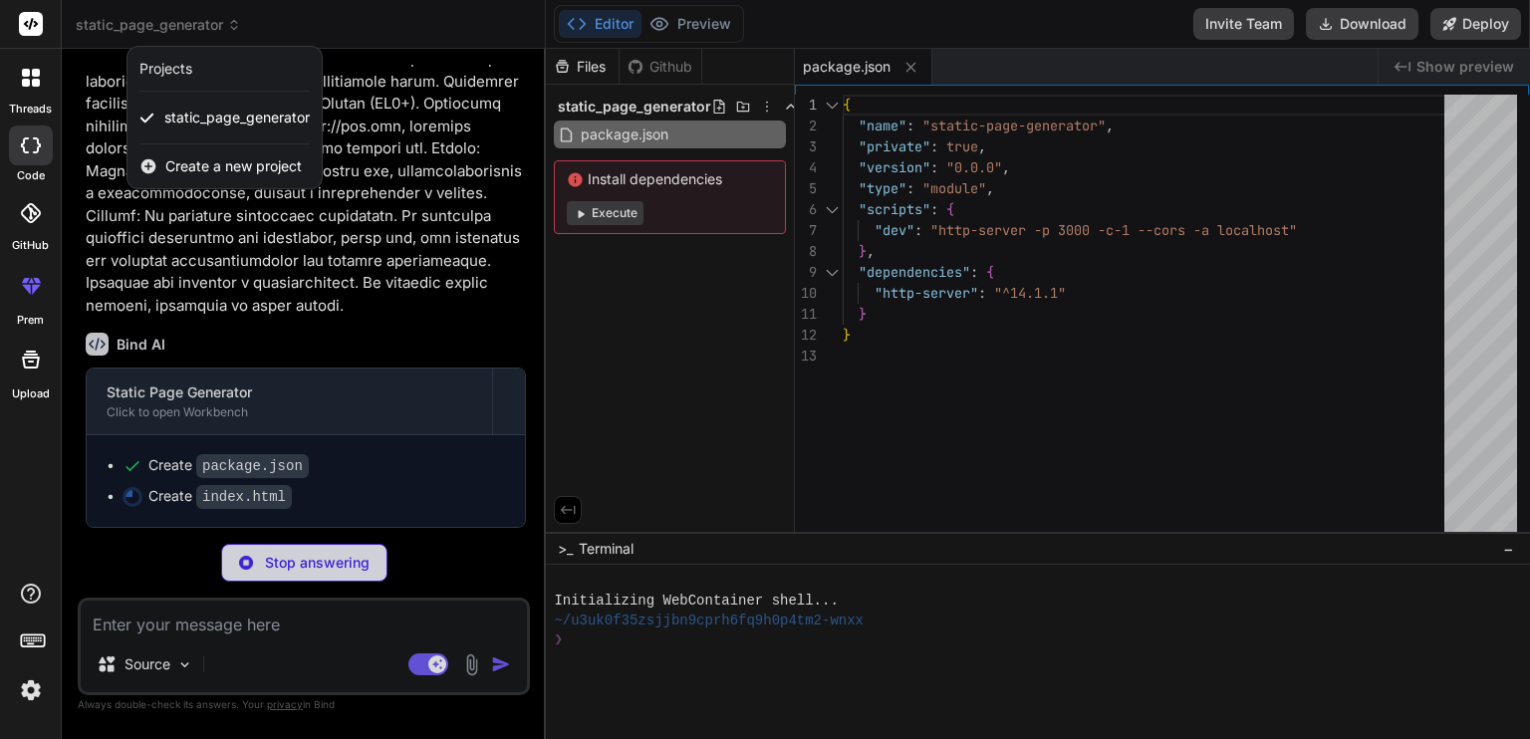
click at [181, 27] on div at bounding box center [765, 369] width 1530 height 739
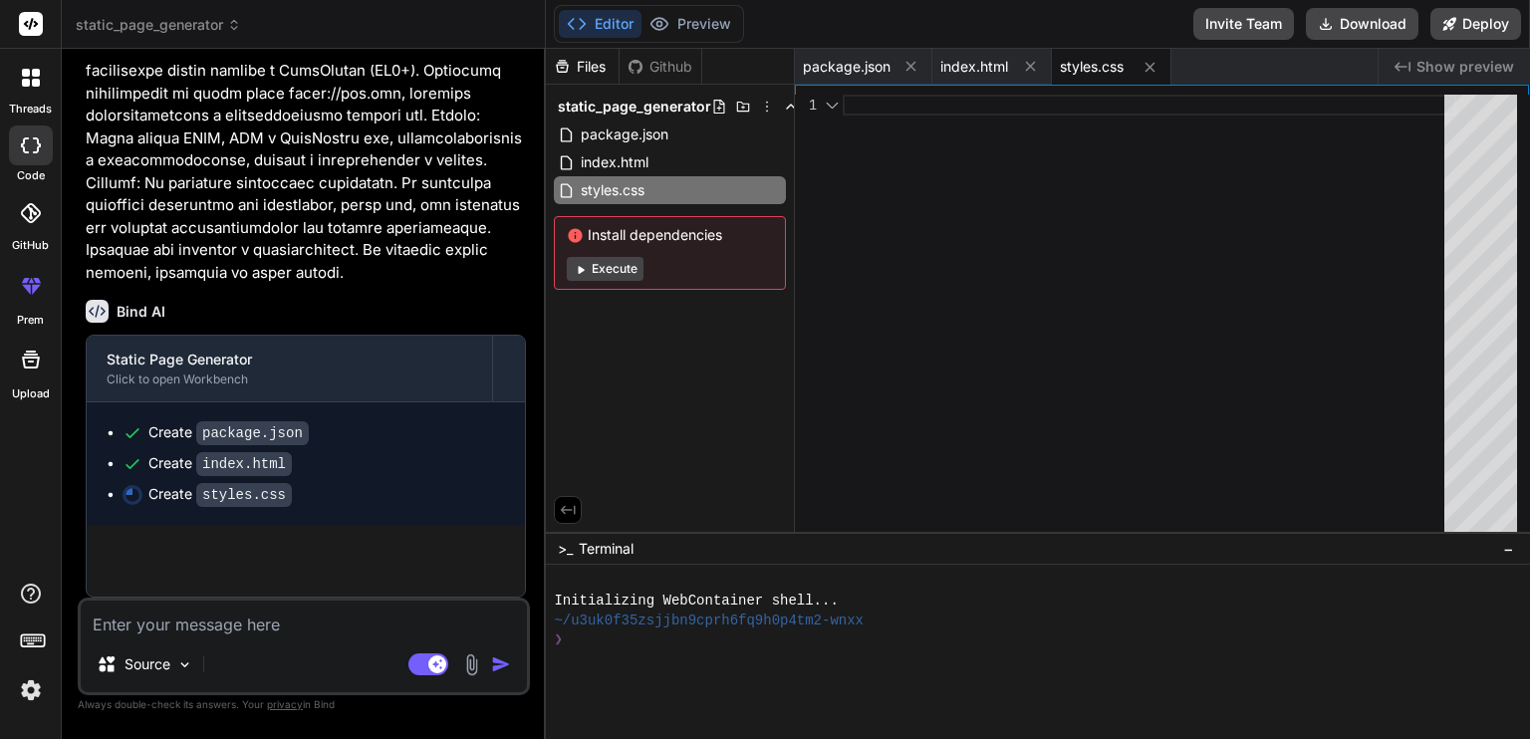
scroll to position [2610, 0]
